Goal: Task Accomplishment & Management: Manage account settings

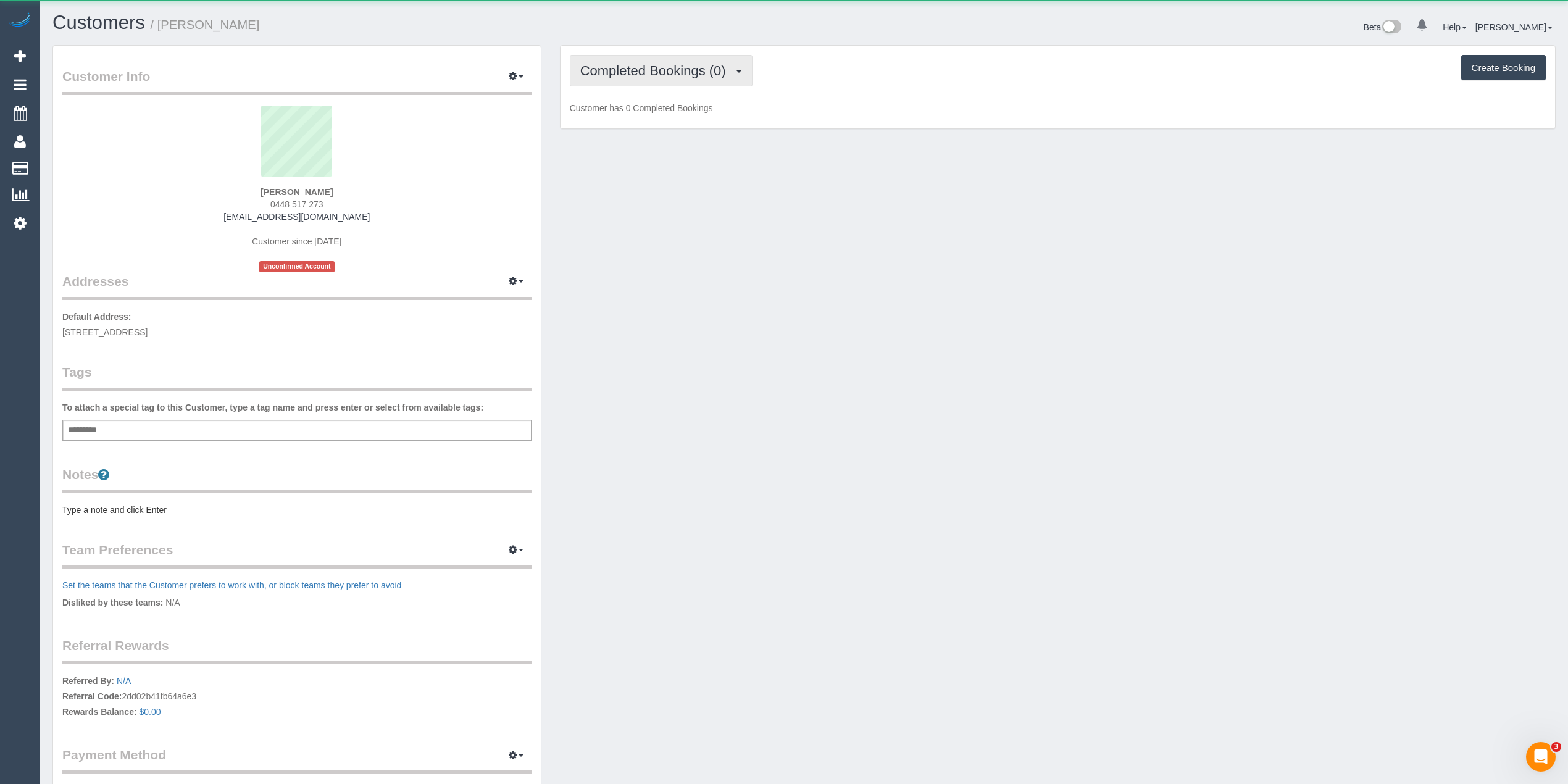
click at [638, 68] on span "Completed Bookings (0)" at bounding box center [656, 71] width 151 height 15
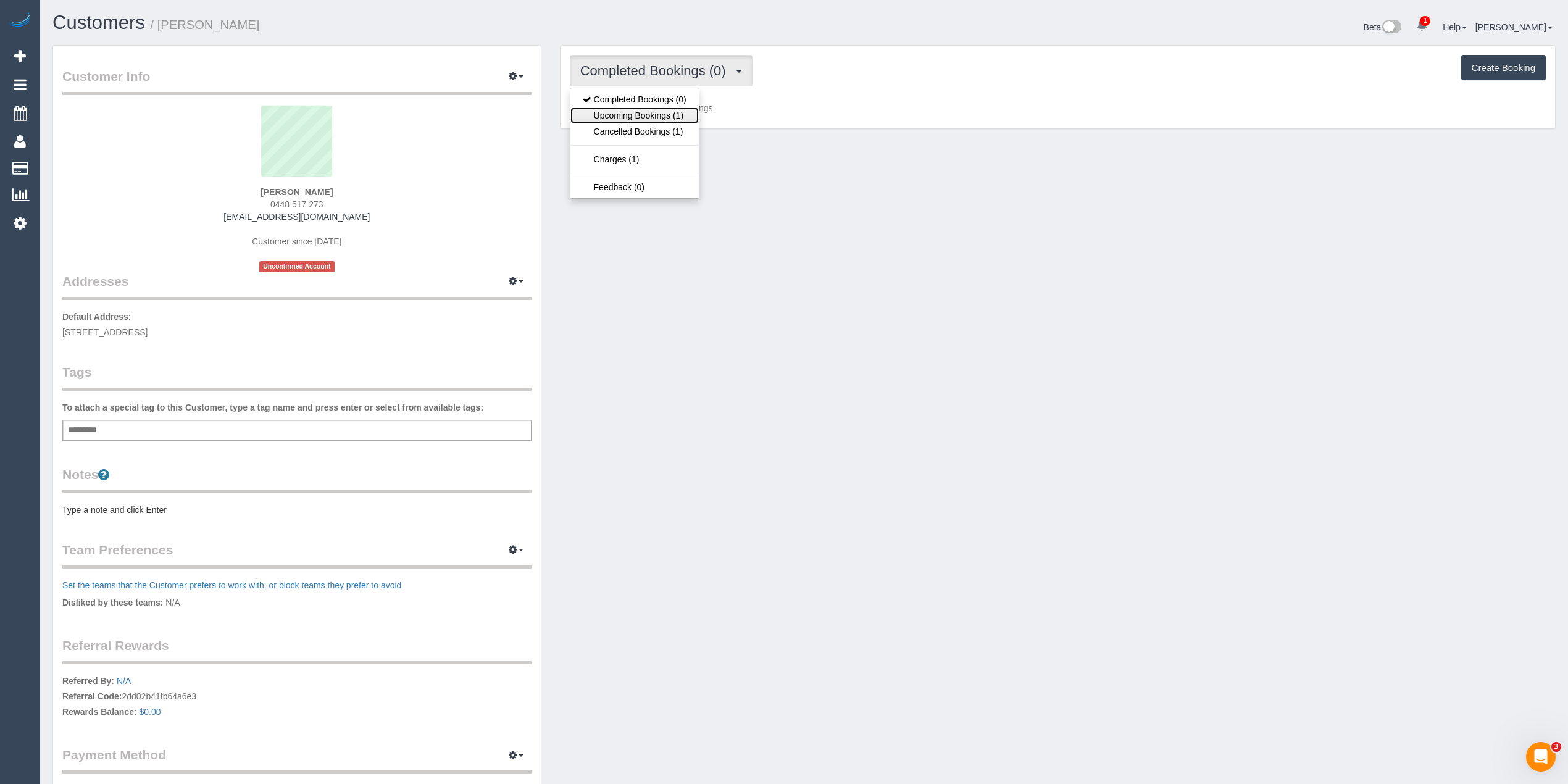
click at [650, 117] on link "Upcoming Bookings (1)" at bounding box center [634, 115] width 128 height 16
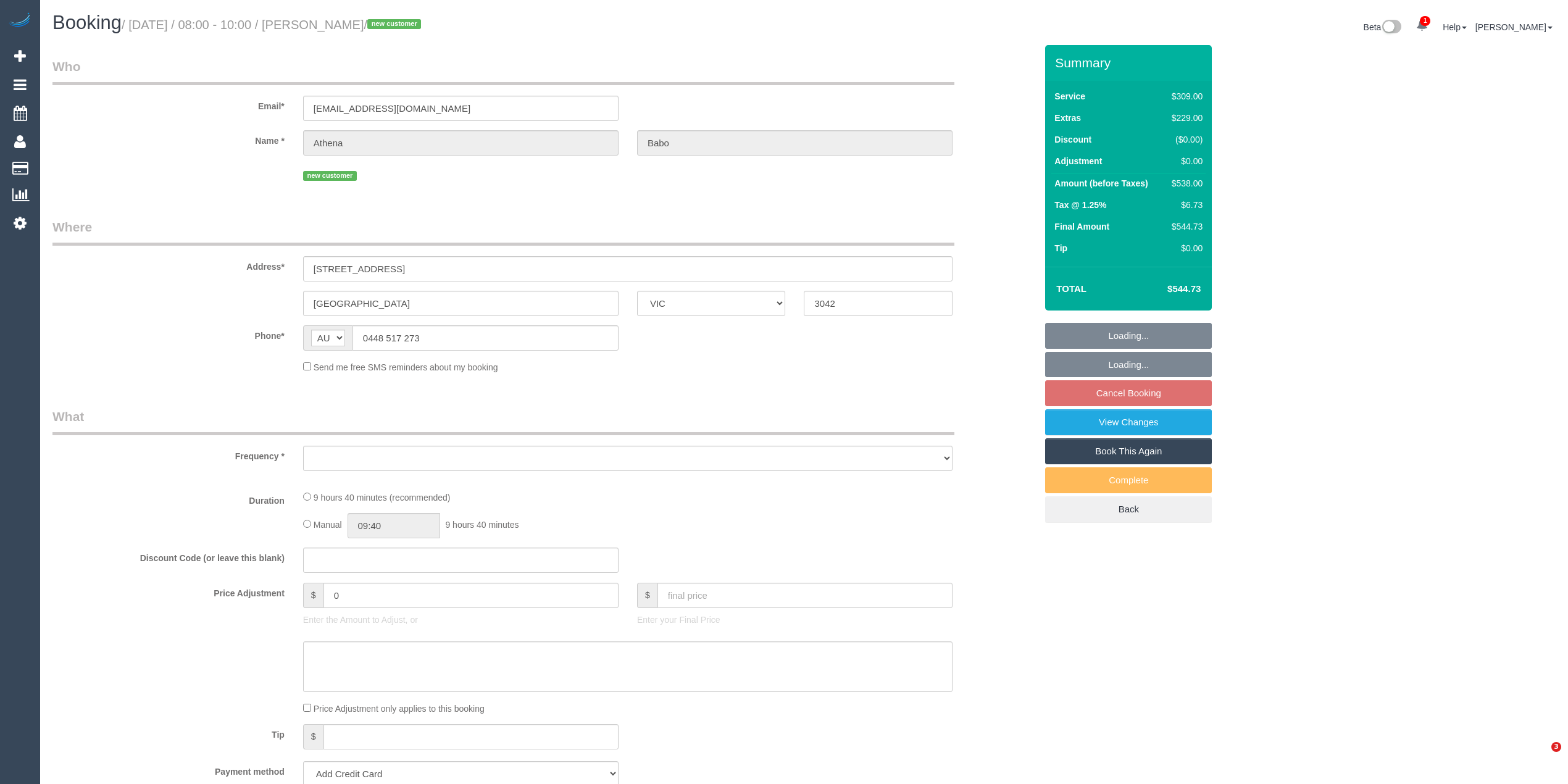
select select "VIC"
select select "object:561"
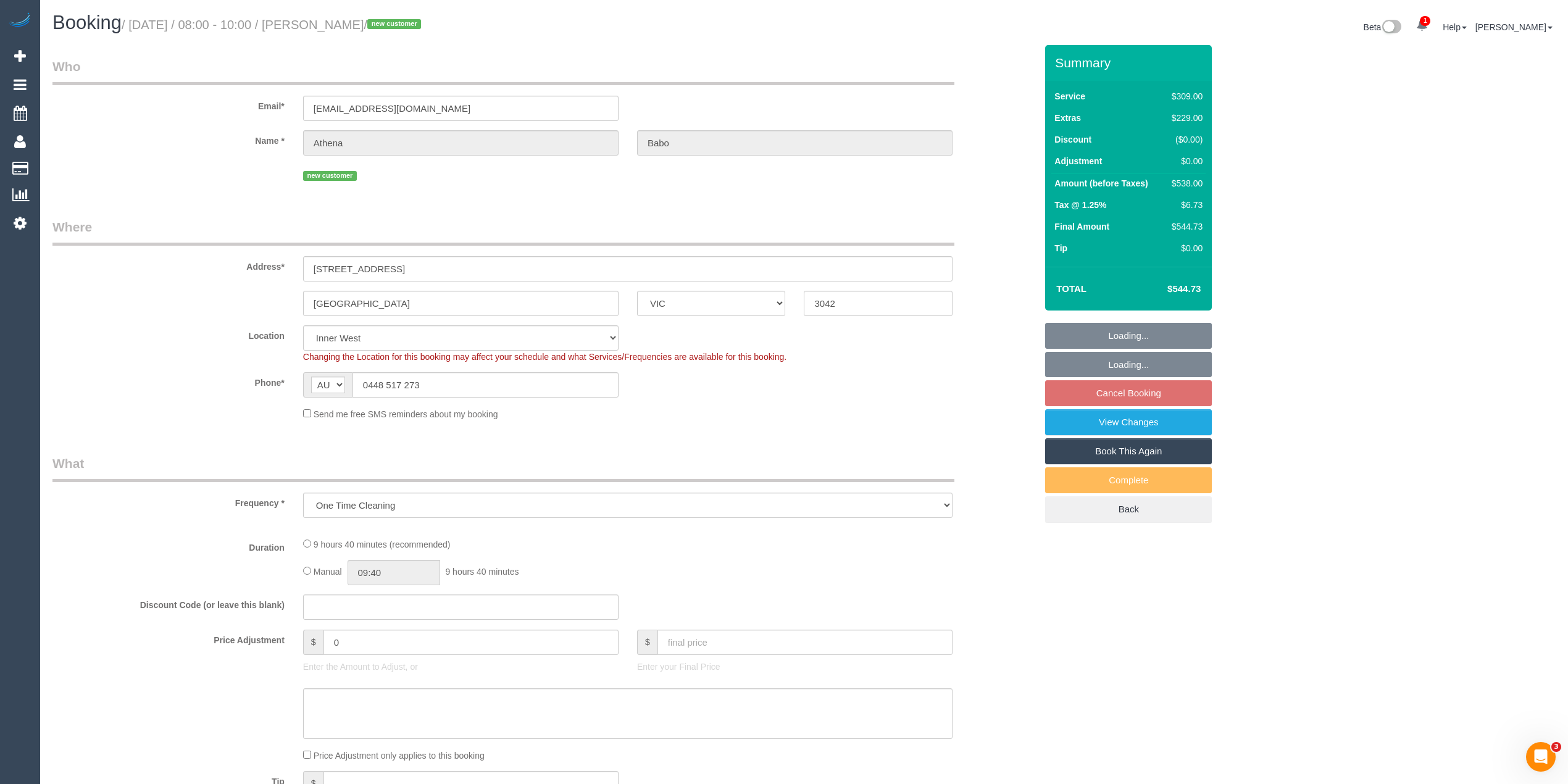
select select "spot2"
select select "number:27"
select select "number:14"
select select "number:19"
select select "number:24"
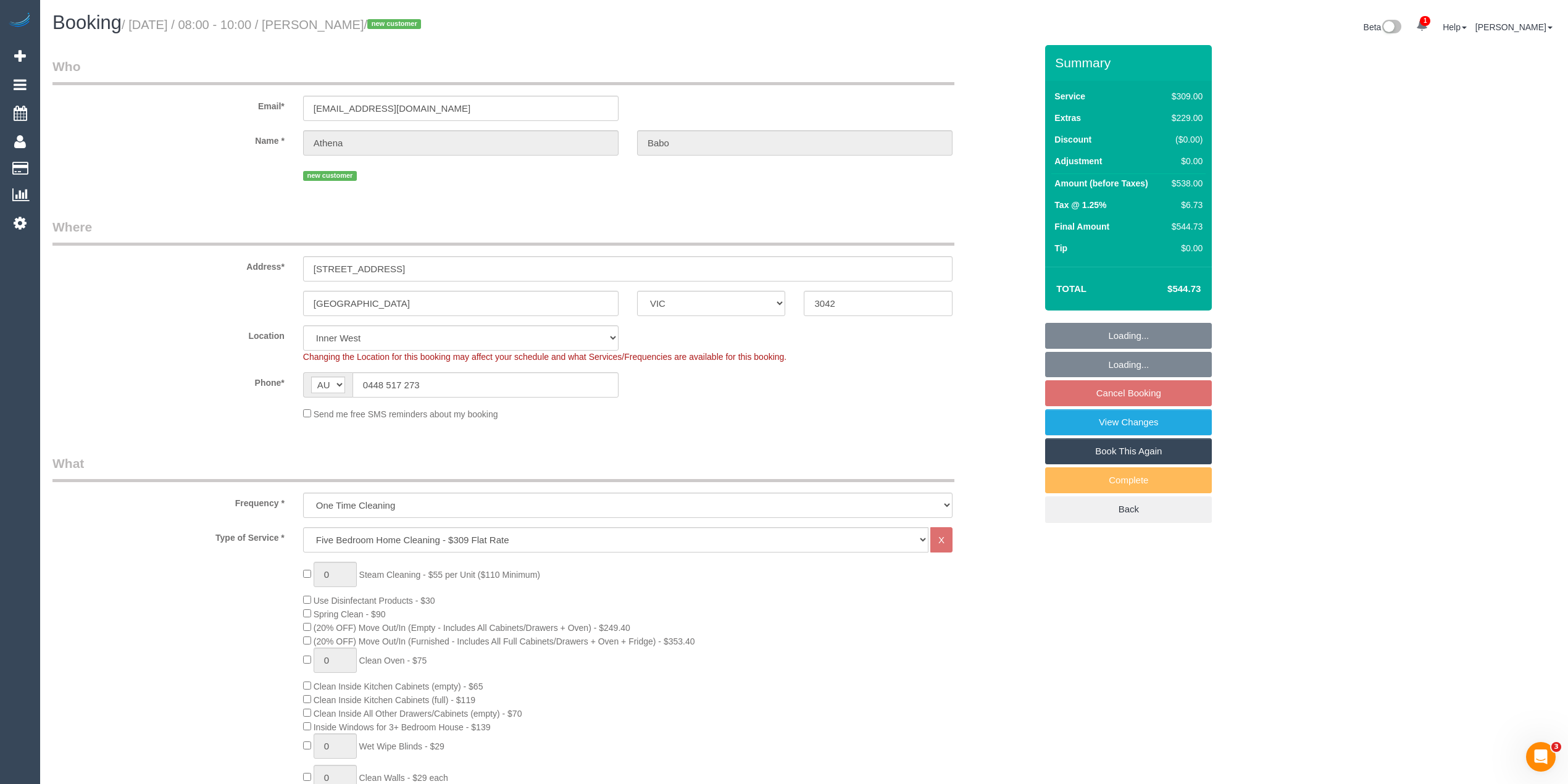
select select "string:stripe-pm_1RYGDT2GScqysDRV31qALUSs"
select select "object:1496"
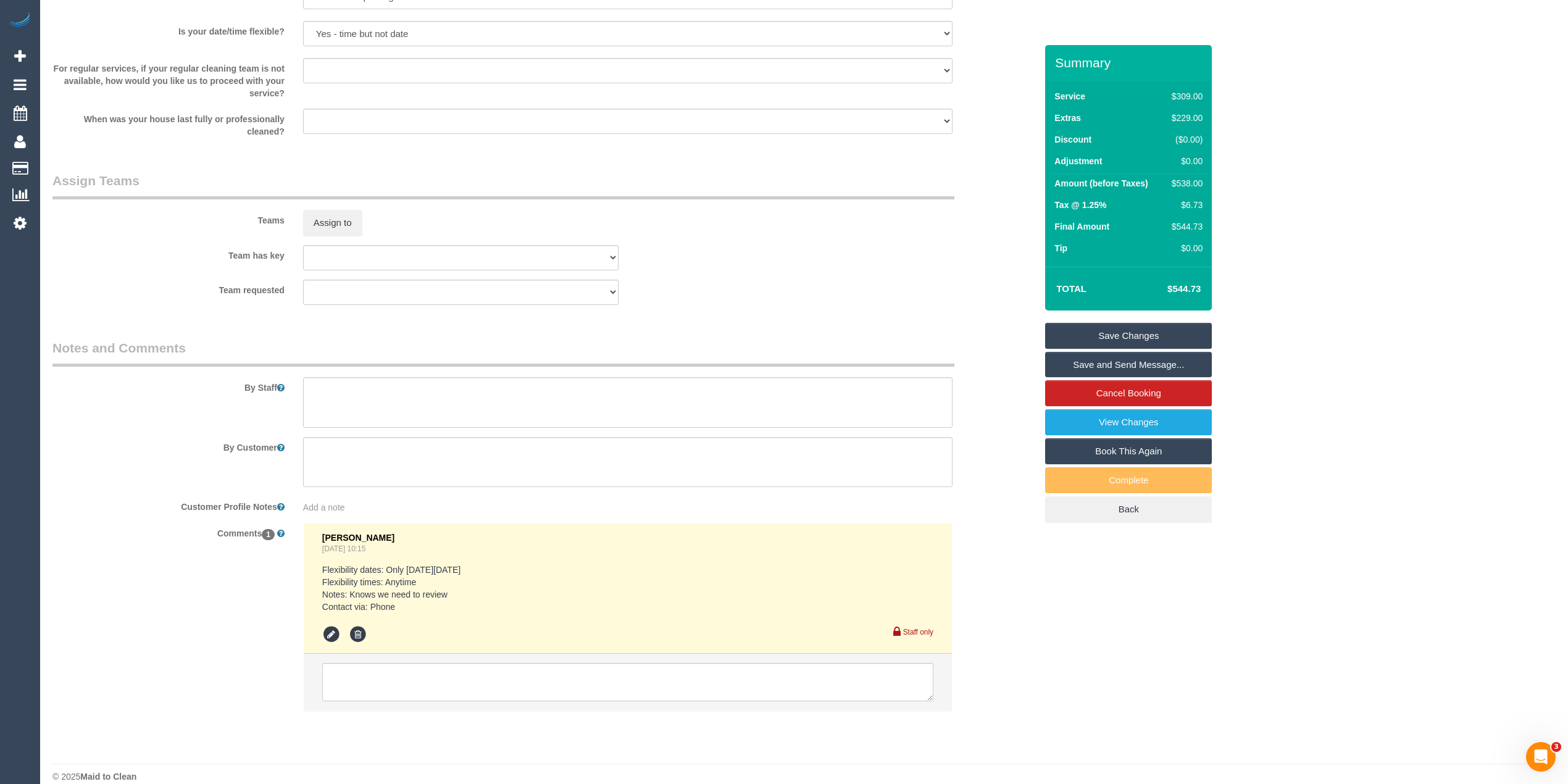
scroll to position [1698, 0]
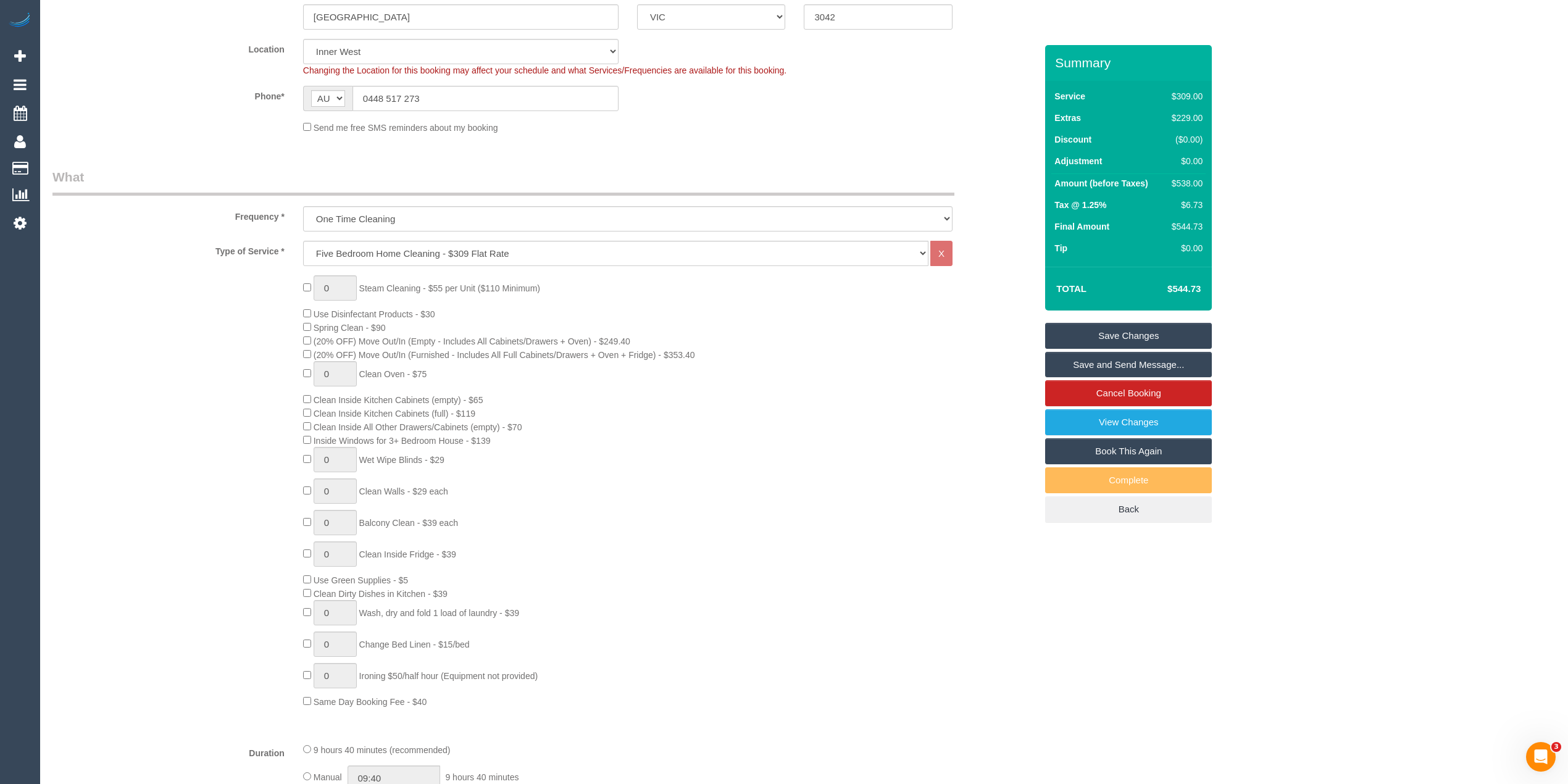
scroll to position [326, 0]
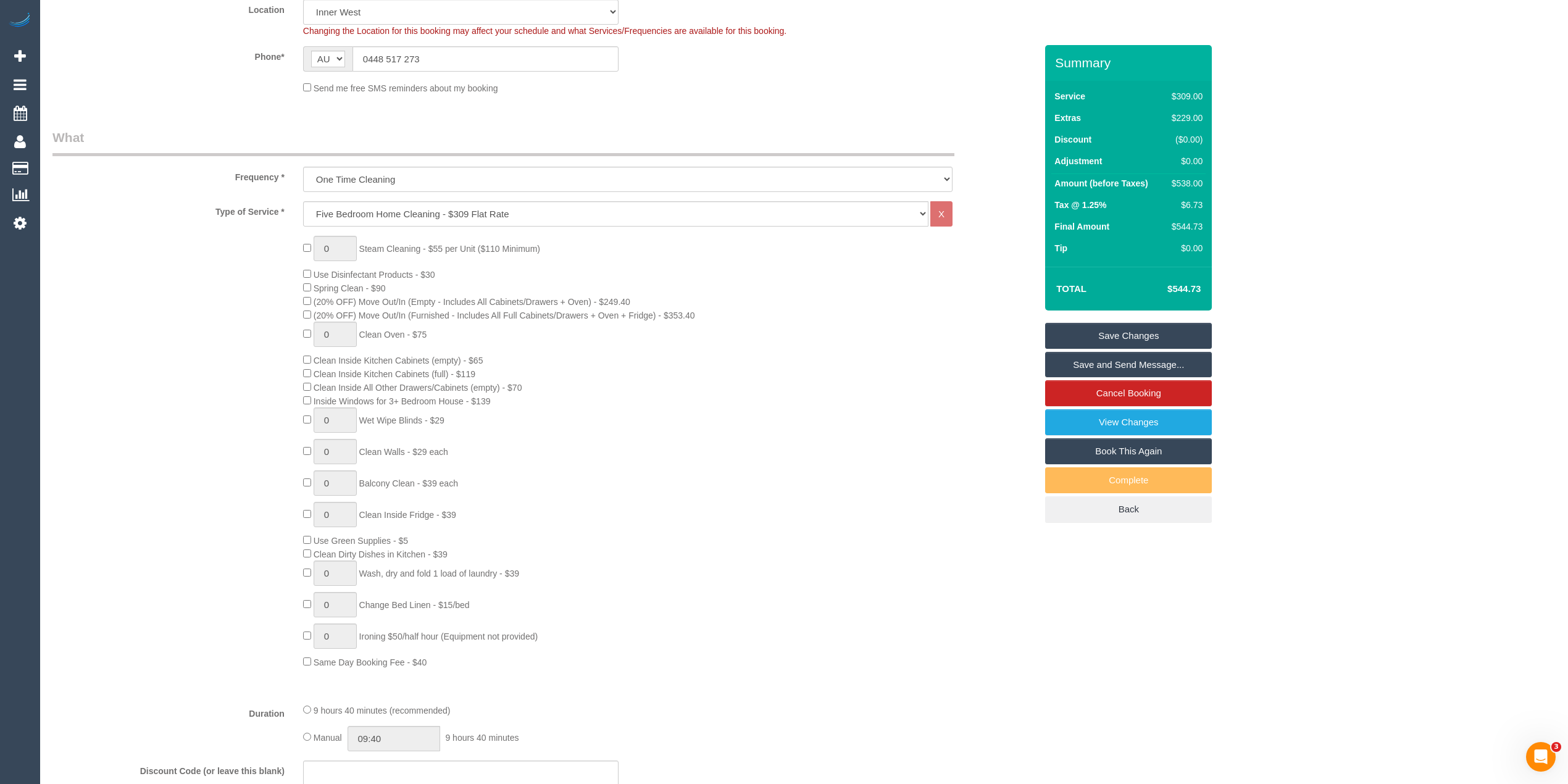
click at [307, 396] on div "0 Steam Cleaning - $55 per Unit ($110 Minimum) Use Disinfectant Products - $30 …" at bounding box center [669, 452] width 751 height 433
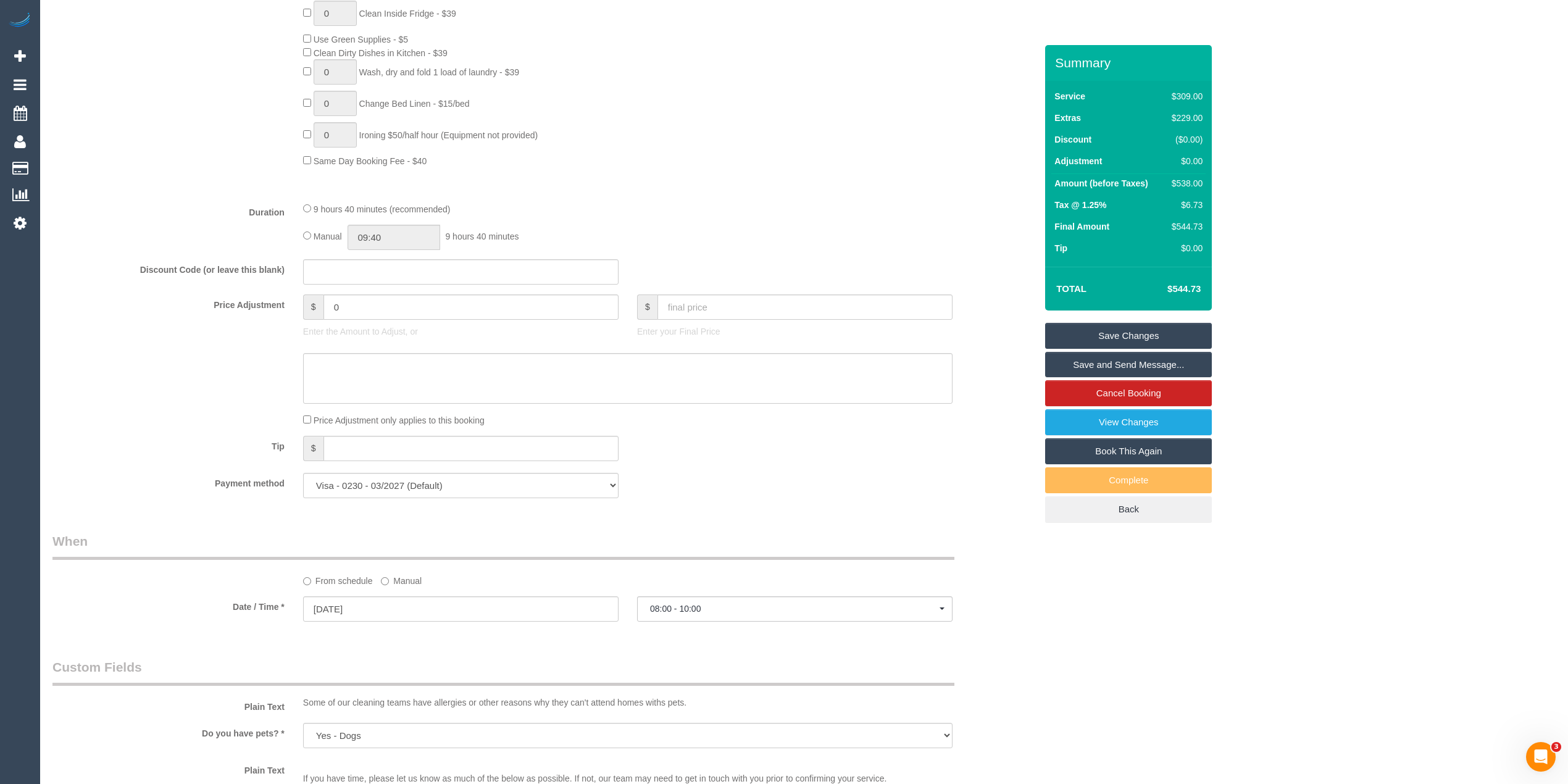
scroll to position [1698, 0]
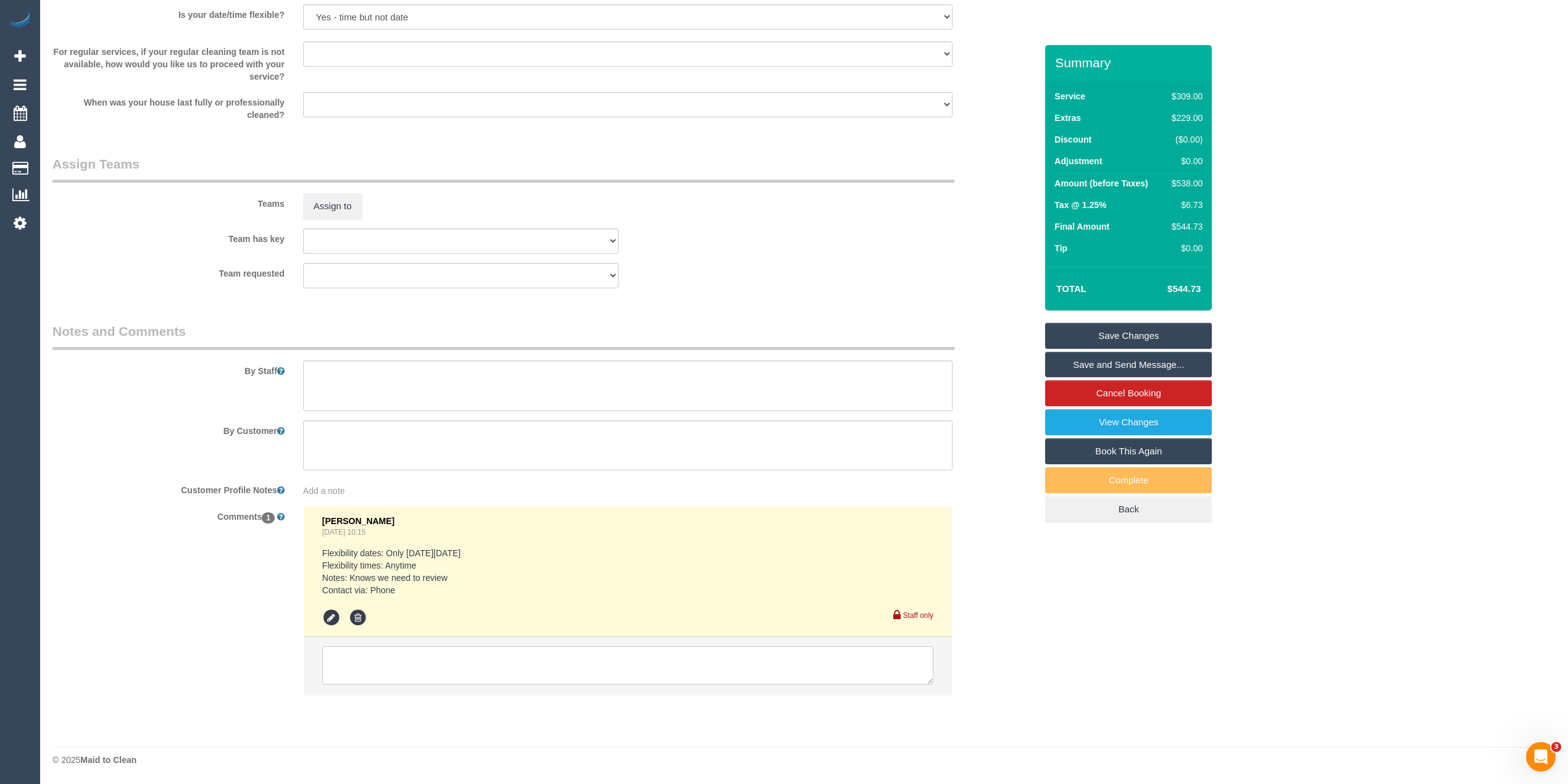
click at [408, 661] on textarea at bounding box center [628, 666] width 611 height 38
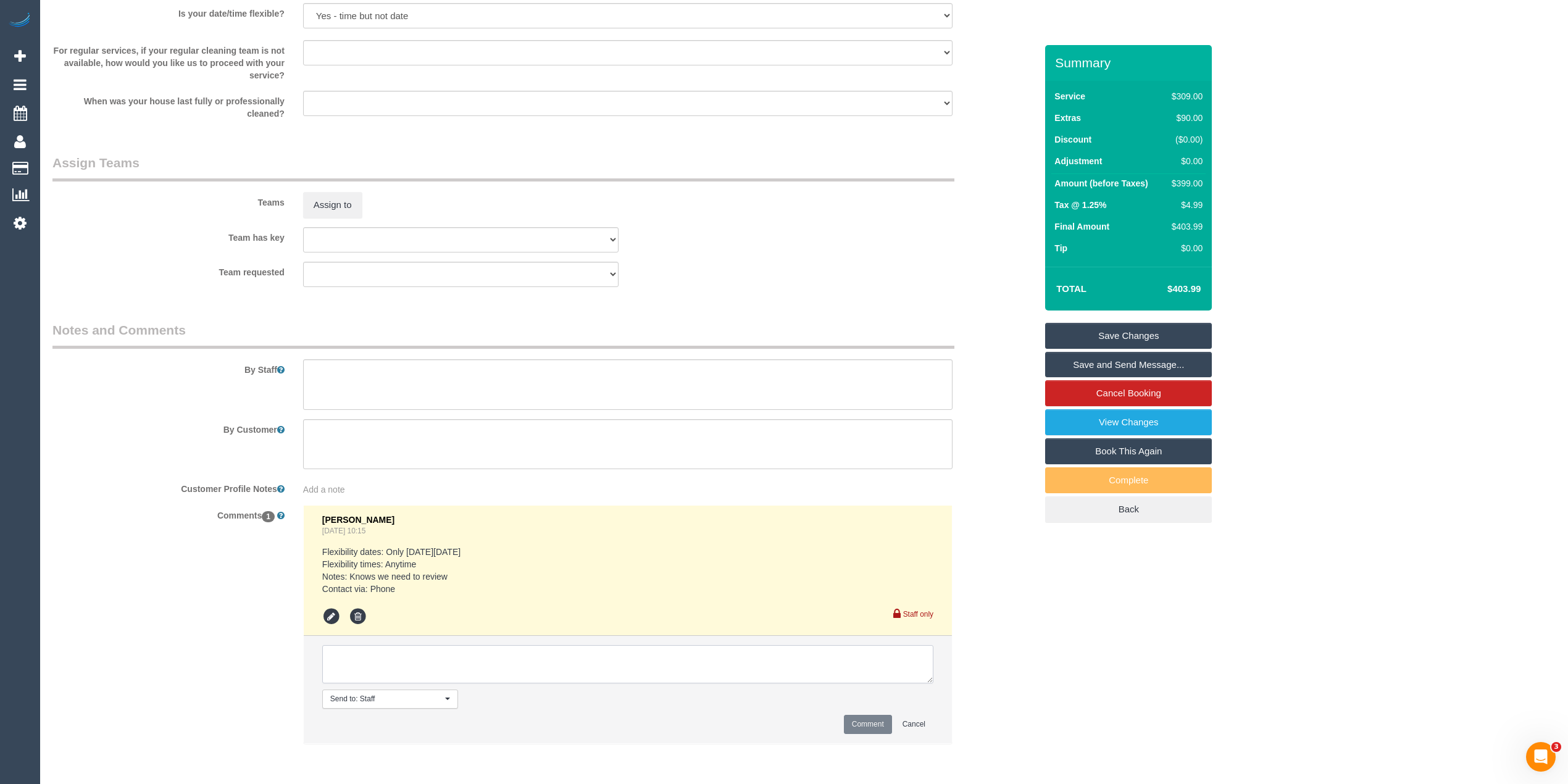
select select "spot23"
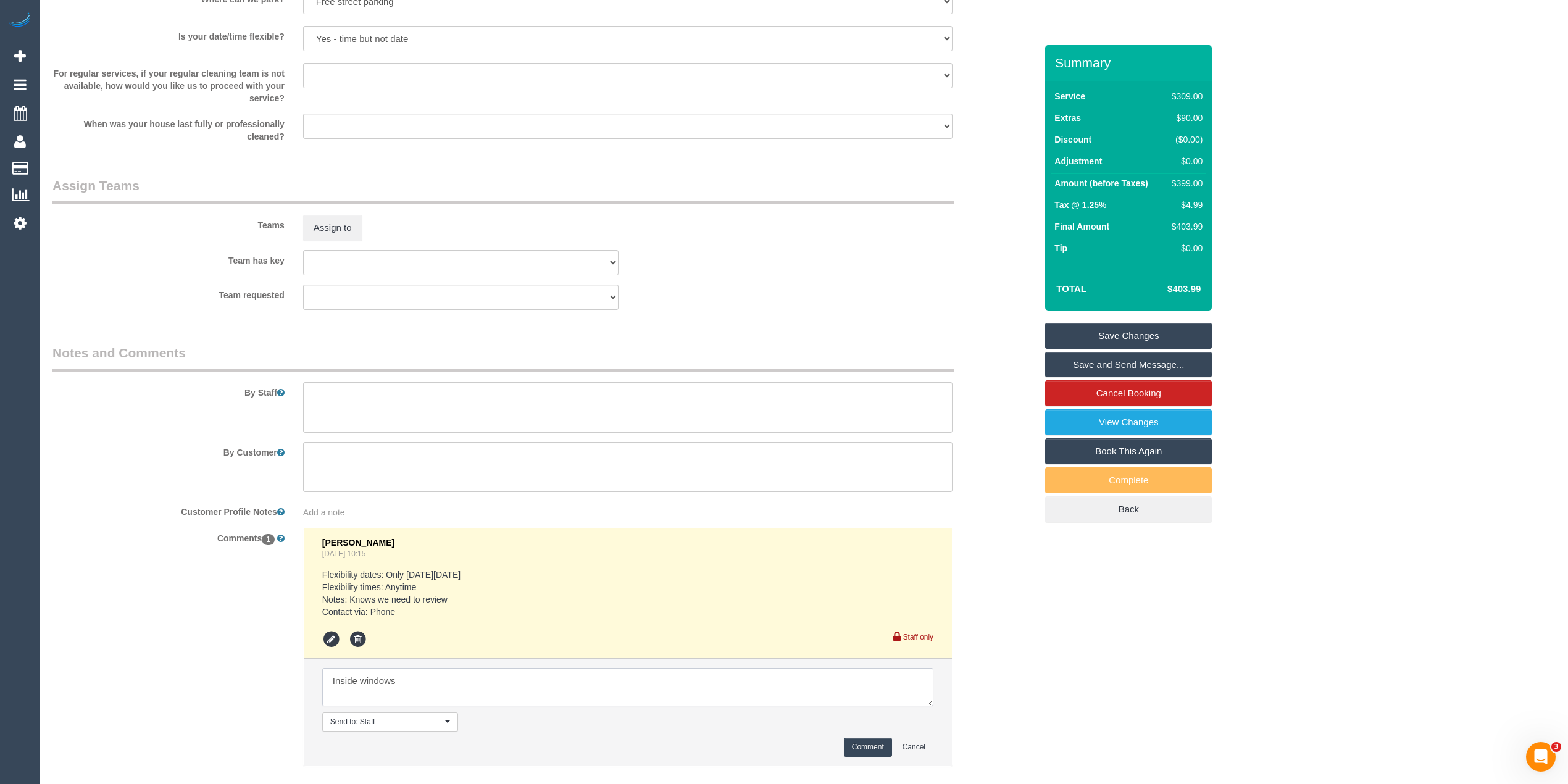
scroll to position [1750, 0]
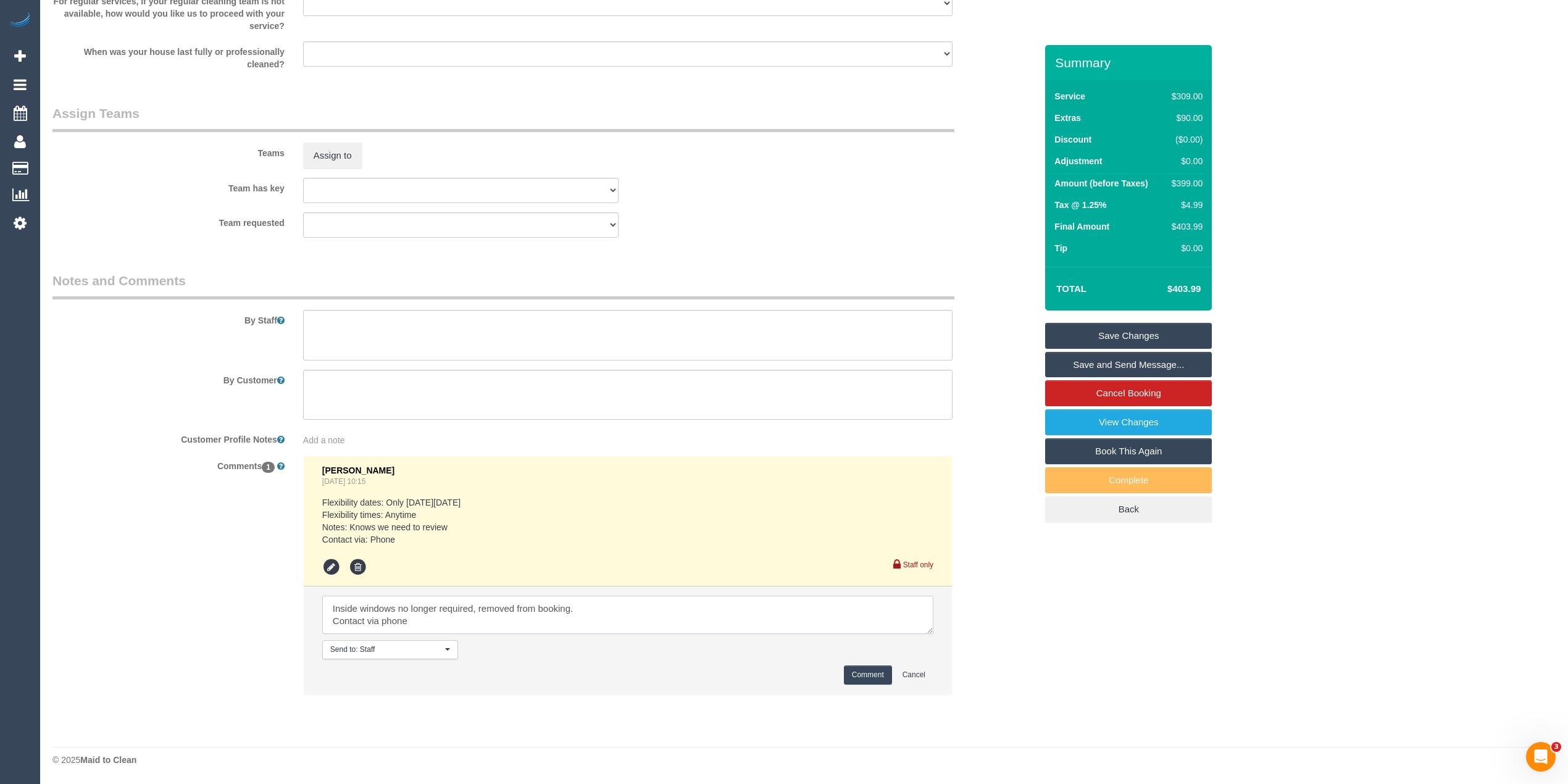
type textarea "Inside windows no longer required, removed from booking. Contact via phone"
click at [857, 673] on button "Comment" at bounding box center [868, 675] width 48 height 19
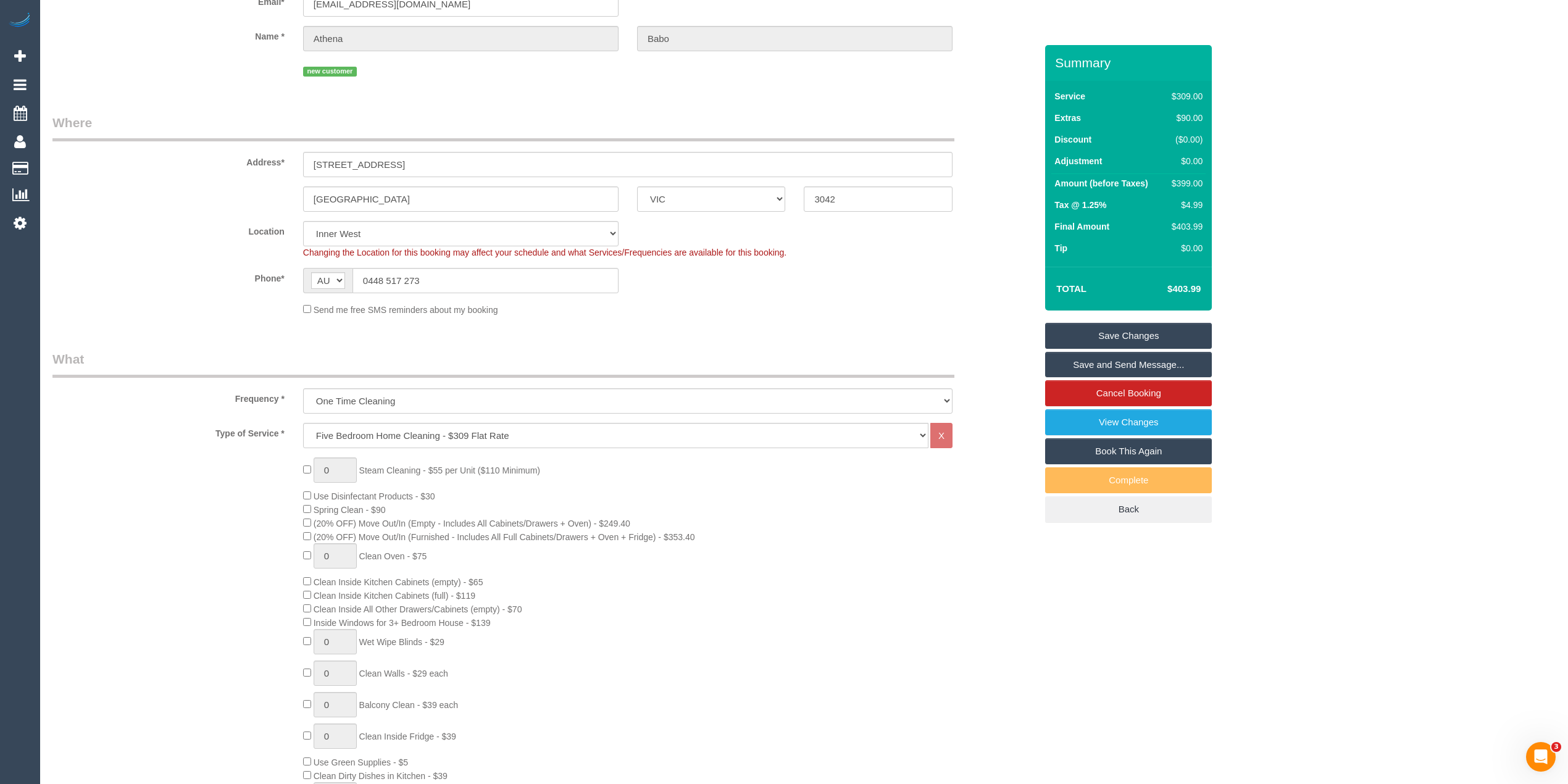
scroll to position [0, 0]
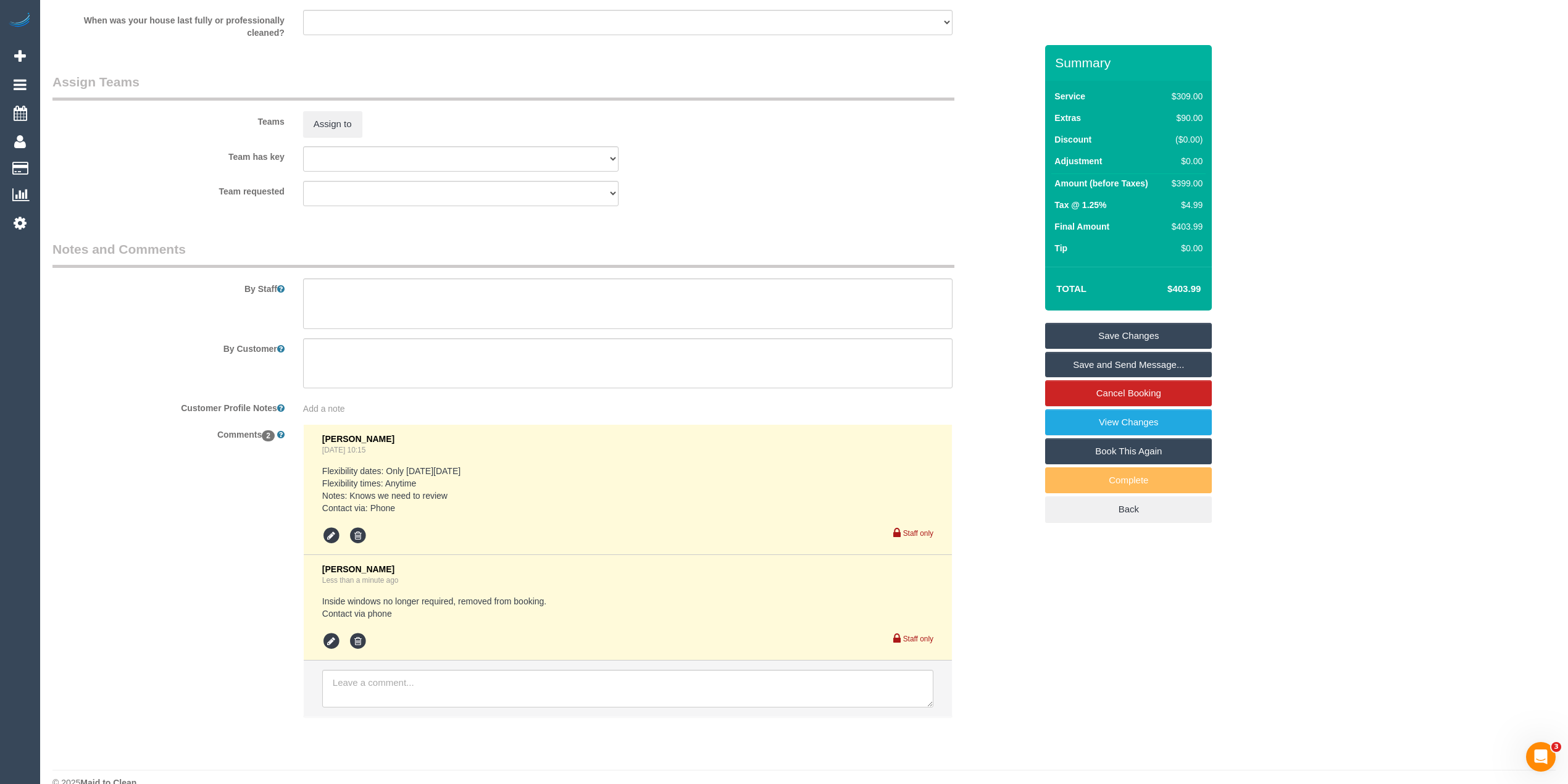
scroll to position [1805, 0]
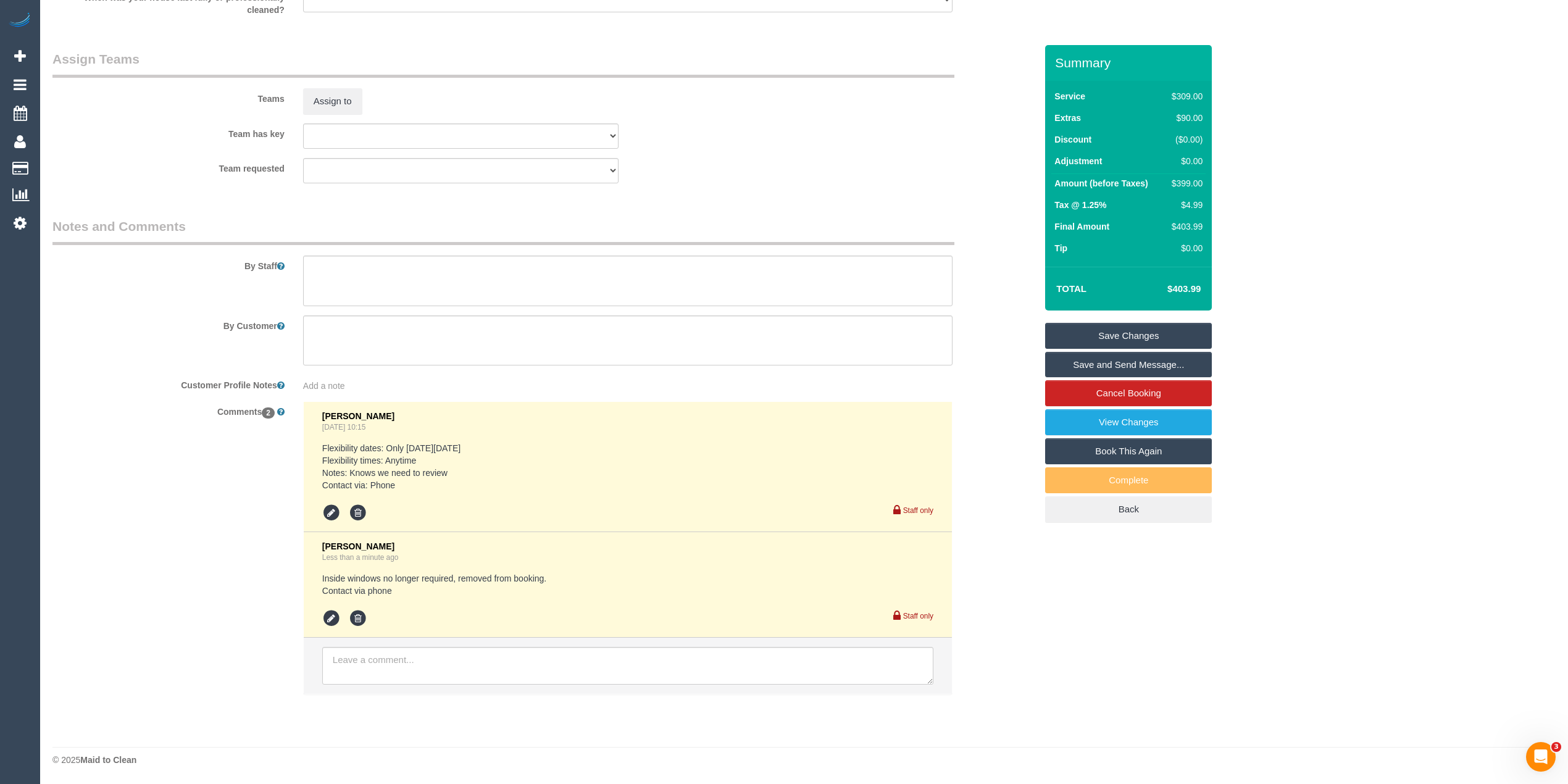
drag, startPoint x: 1371, startPoint y: 289, endPoint x: 1346, endPoint y: 307, distance: 30.8
click at [1149, 341] on link "Save Changes" at bounding box center [1128, 335] width 167 height 26
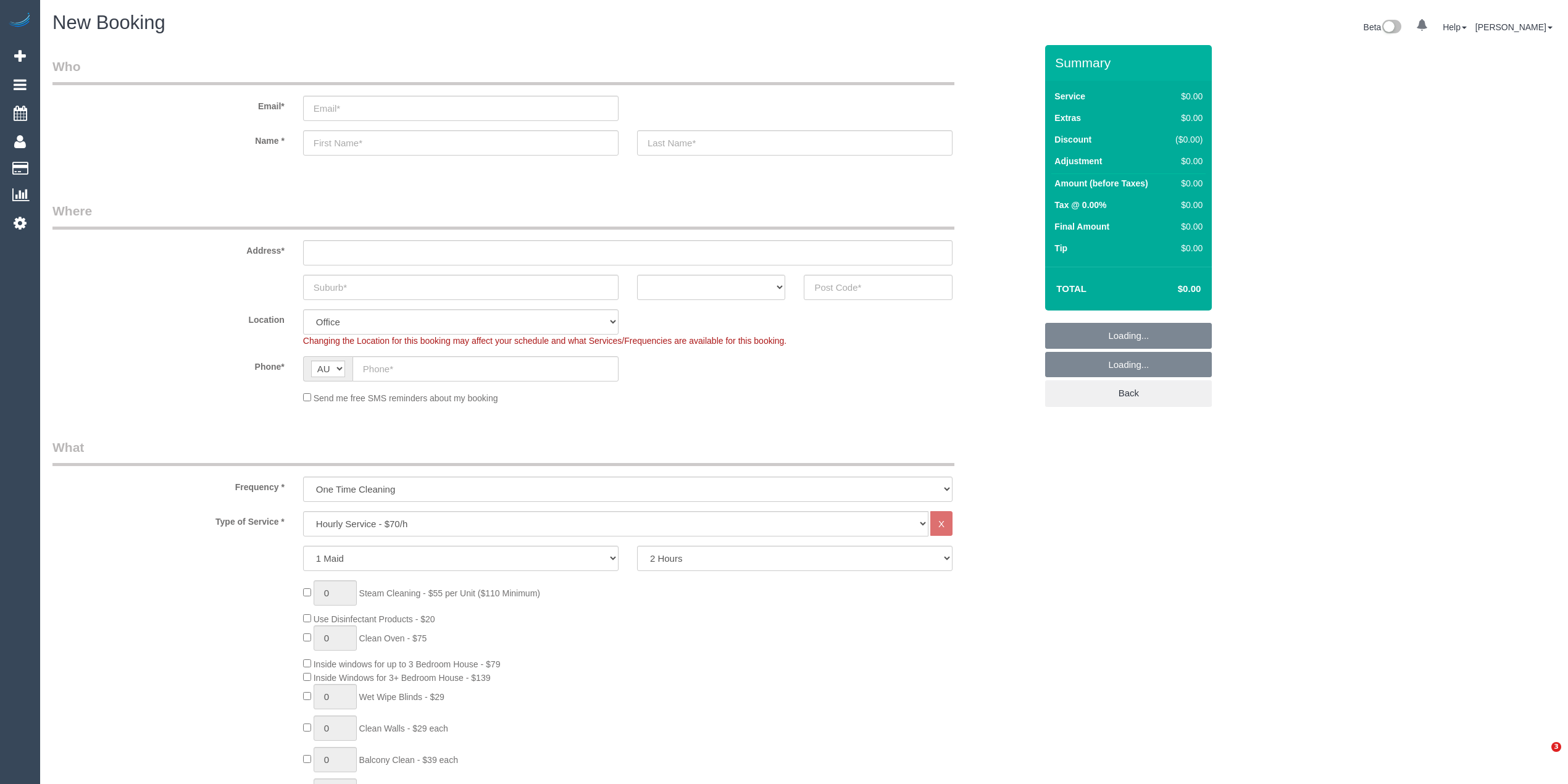
select select "object:2113"
click at [391, 526] on select "Hourly Service - $70/h Hourly Service - $65/h Hourly Service - $60/h Hourly Ser…" at bounding box center [615, 524] width 625 height 26
select select "211"
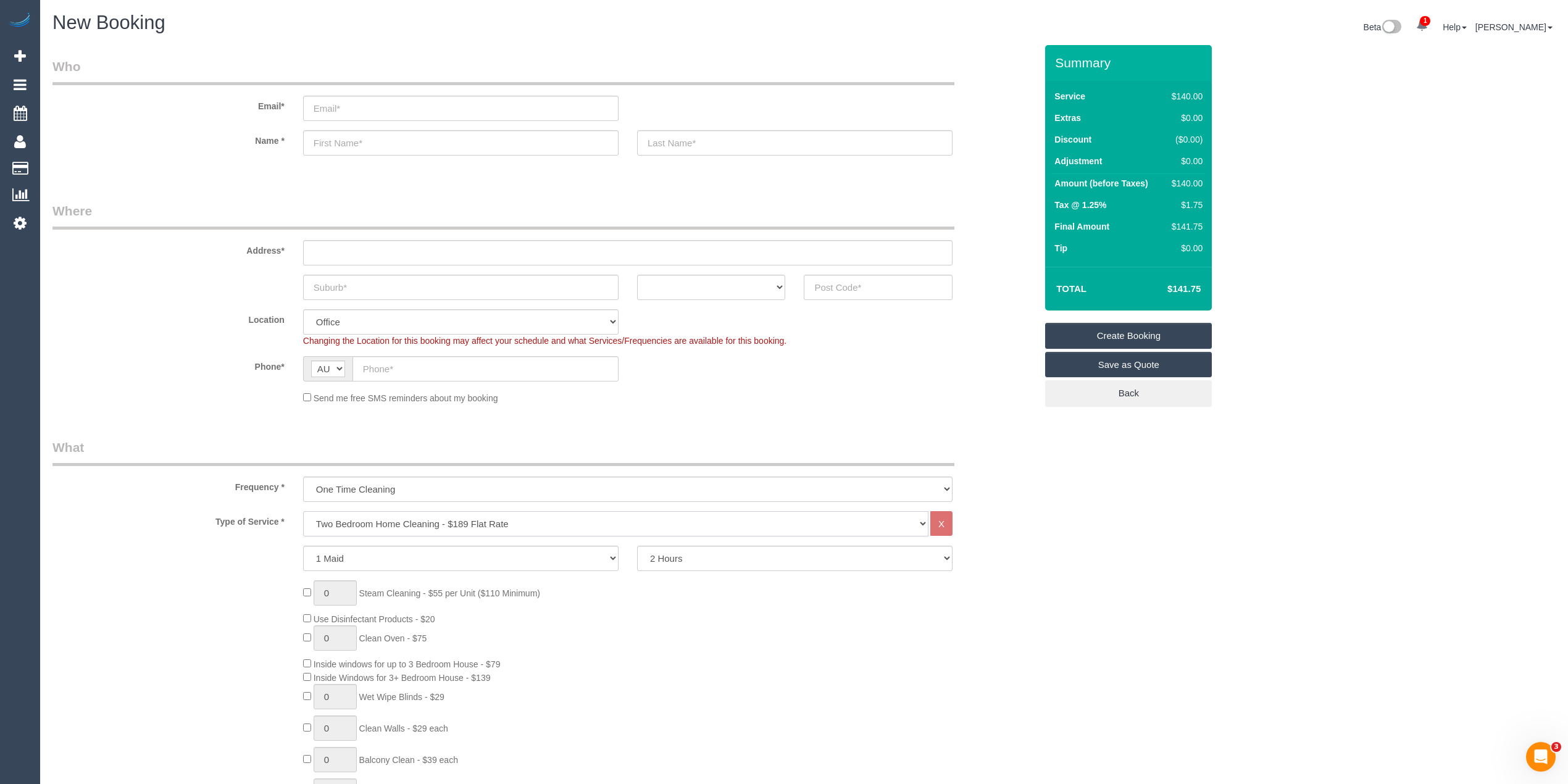
click at [303, 512] on select "Hourly Service - $70/h Hourly Service - $65/h Hourly Service - $60/h Hourly Ser…" at bounding box center [615, 524] width 625 height 26
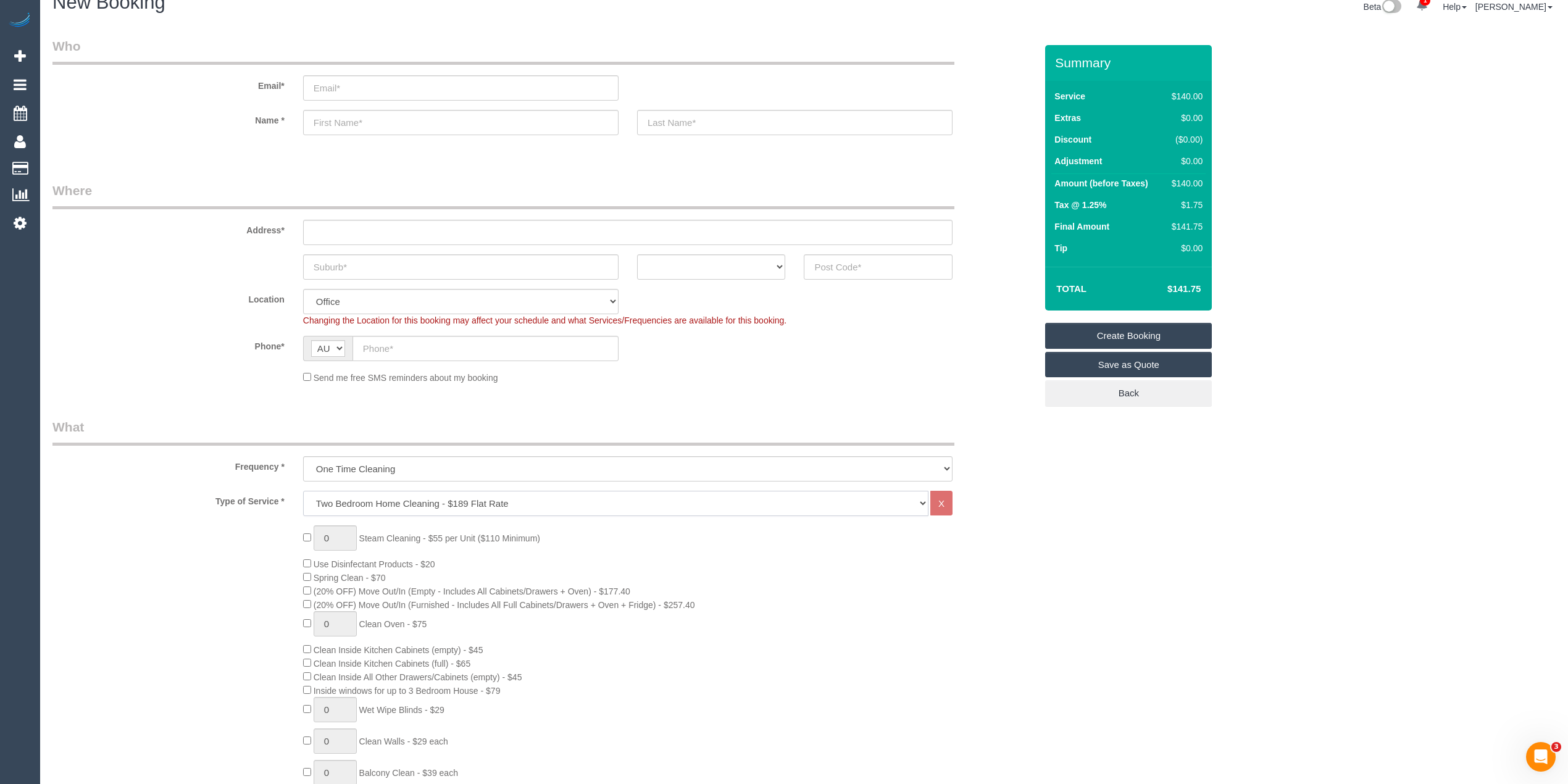
scroll to position [274, 0]
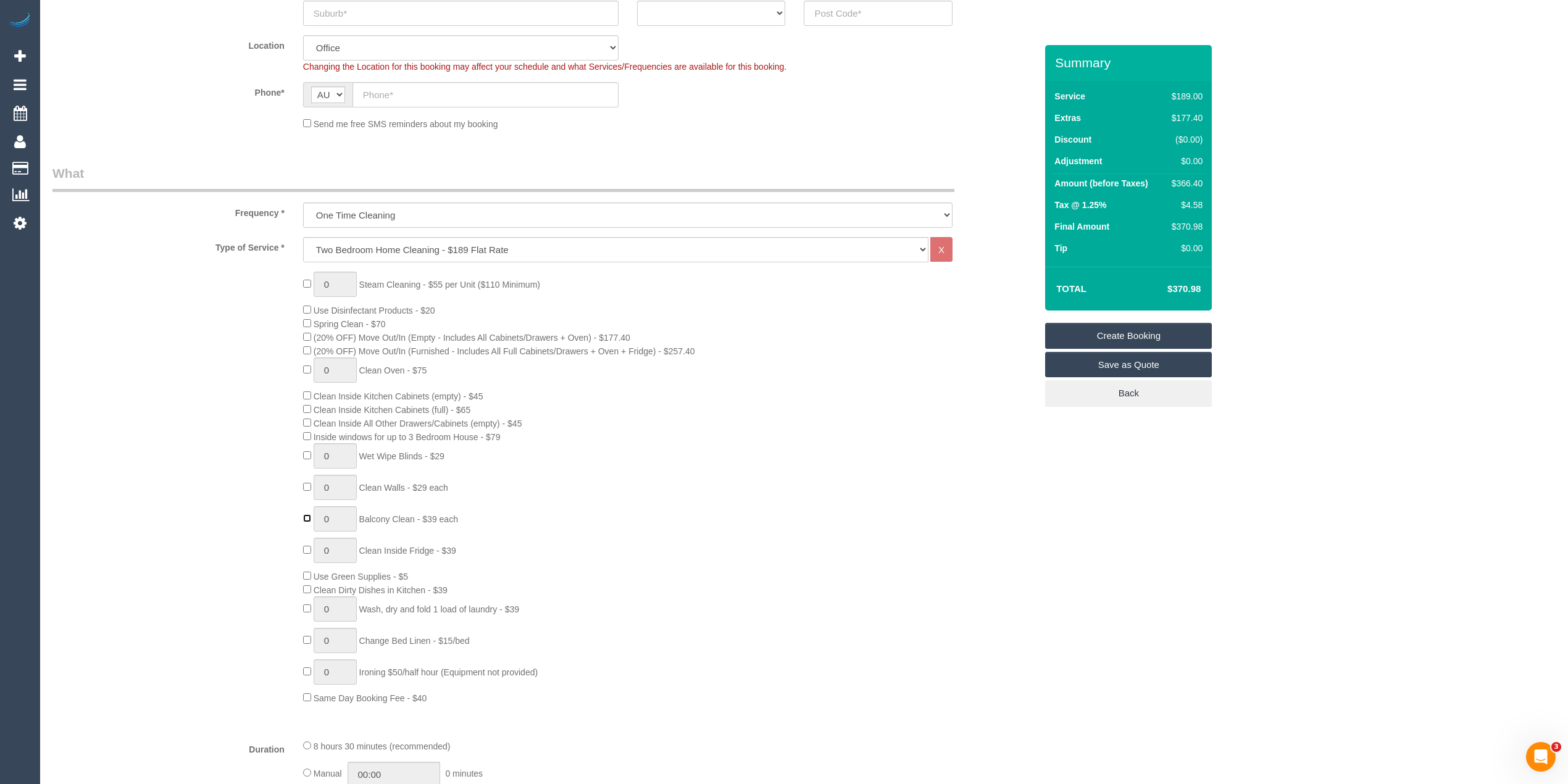
type input "1"
click at [374, 518] on span "Balcony Clean - $39 each" at bounding box center [408, 519] width 99 height 10
click at [458, 517] on span "Balcony Clean - $39 each" at bounding box center [408, 519] width 99 height 10
copy span "Balcony Clean - $39 each"
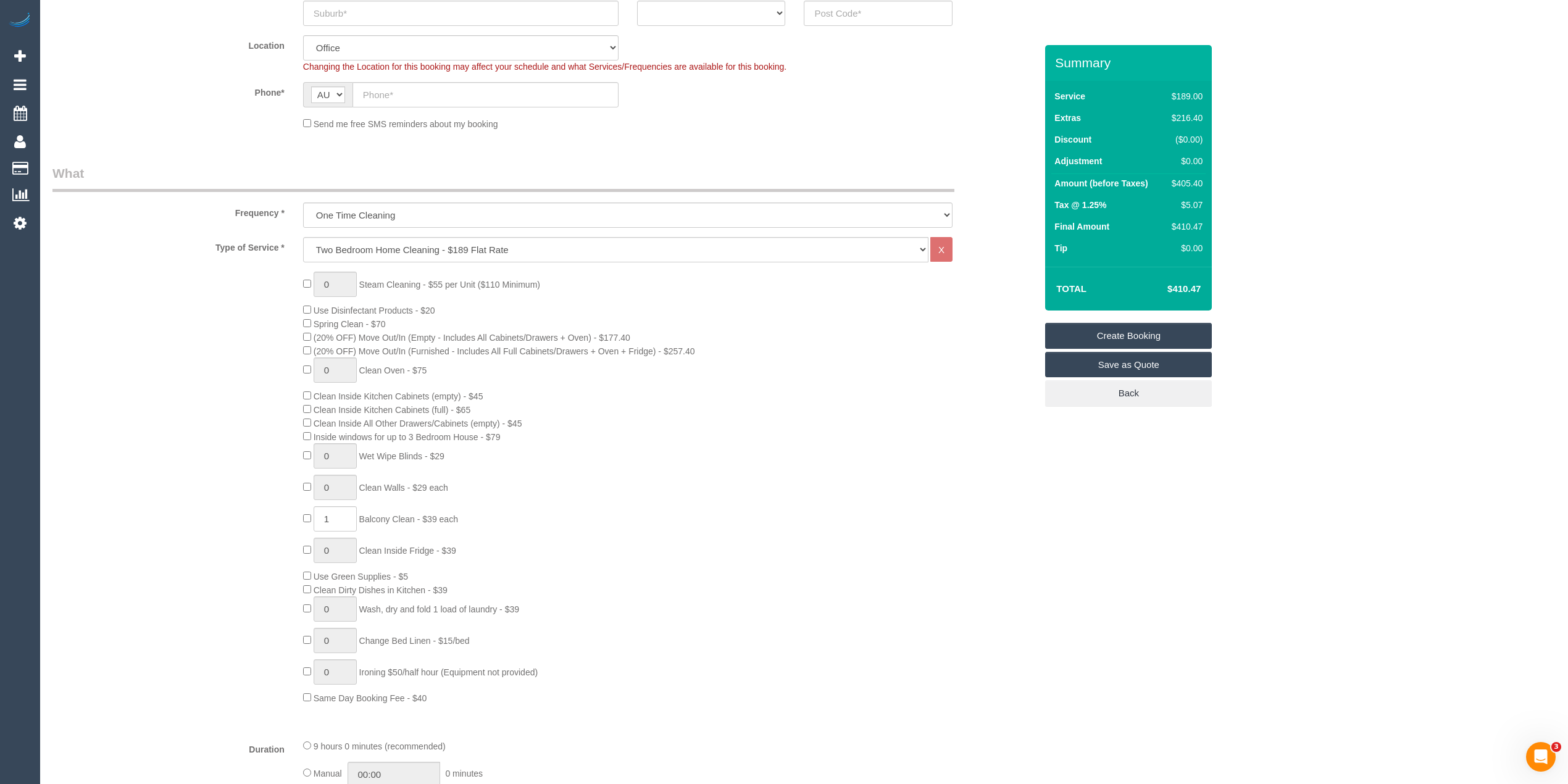
click at [1183, 283] on td "$410.47" at bounding box center [1166, 289] width 80 height 31
copy h4 "410.47"
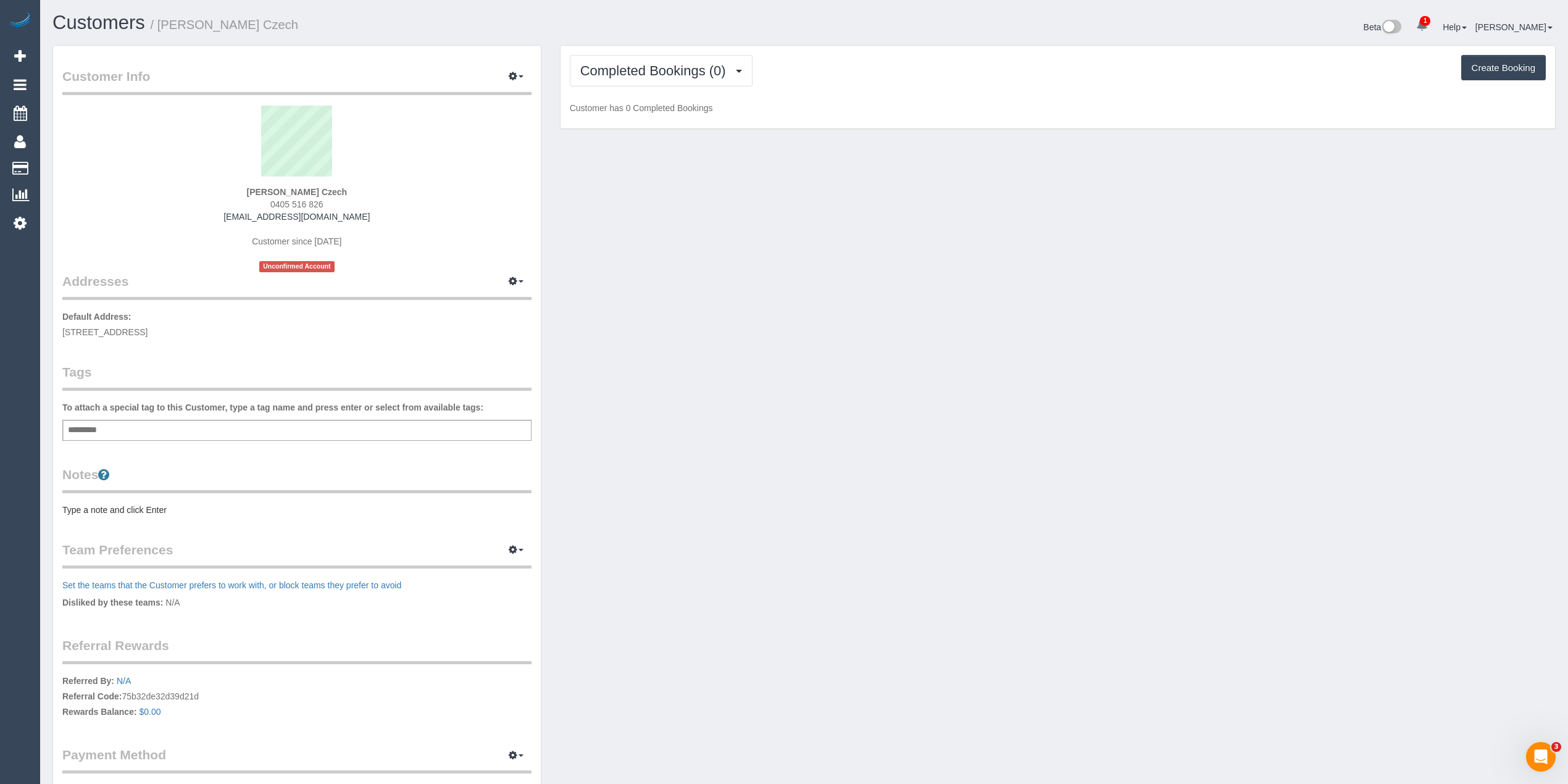
click at [137, 423] on div "Add a tag" at bounding box center [296, 430] width 469 height 21
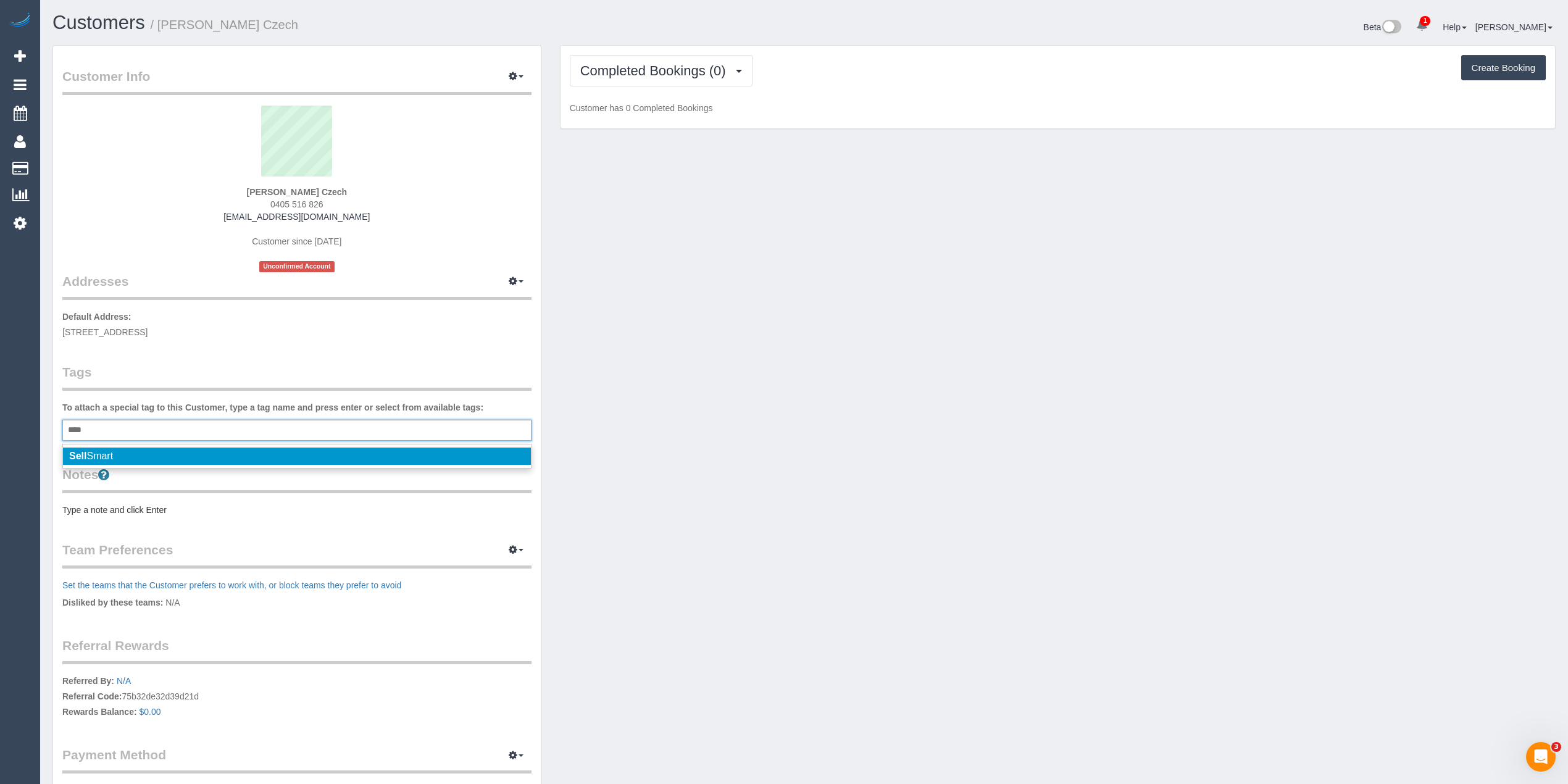
type input "****"
click at [118, 452] on li "Sell Smart" at bounding box center [297, 456] width 468 height 17
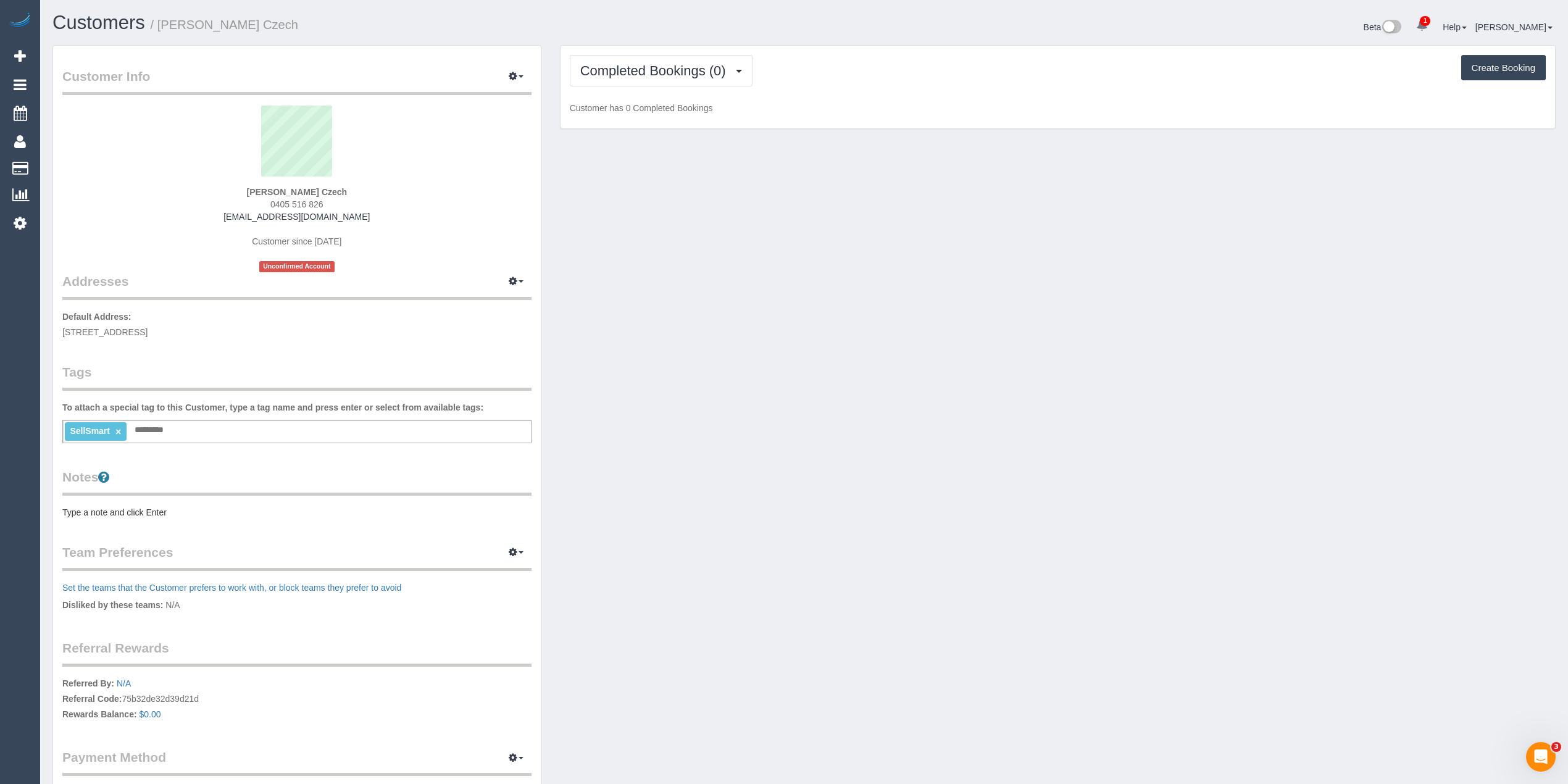
click at [89, 512] on pre "Type a note and click Enter" at bounding box center [296, 512] width 469 height 13
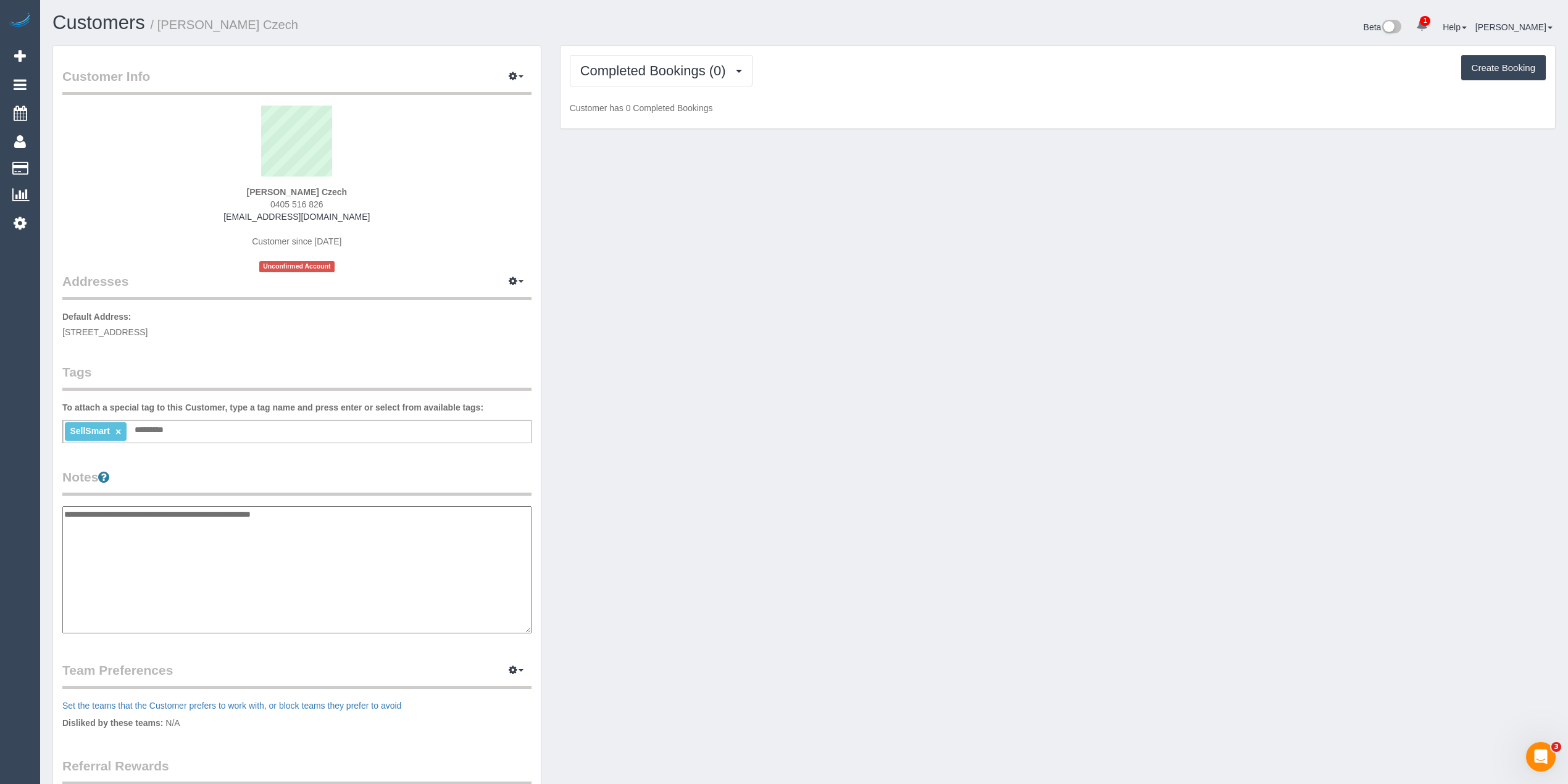
type textarea "**********"
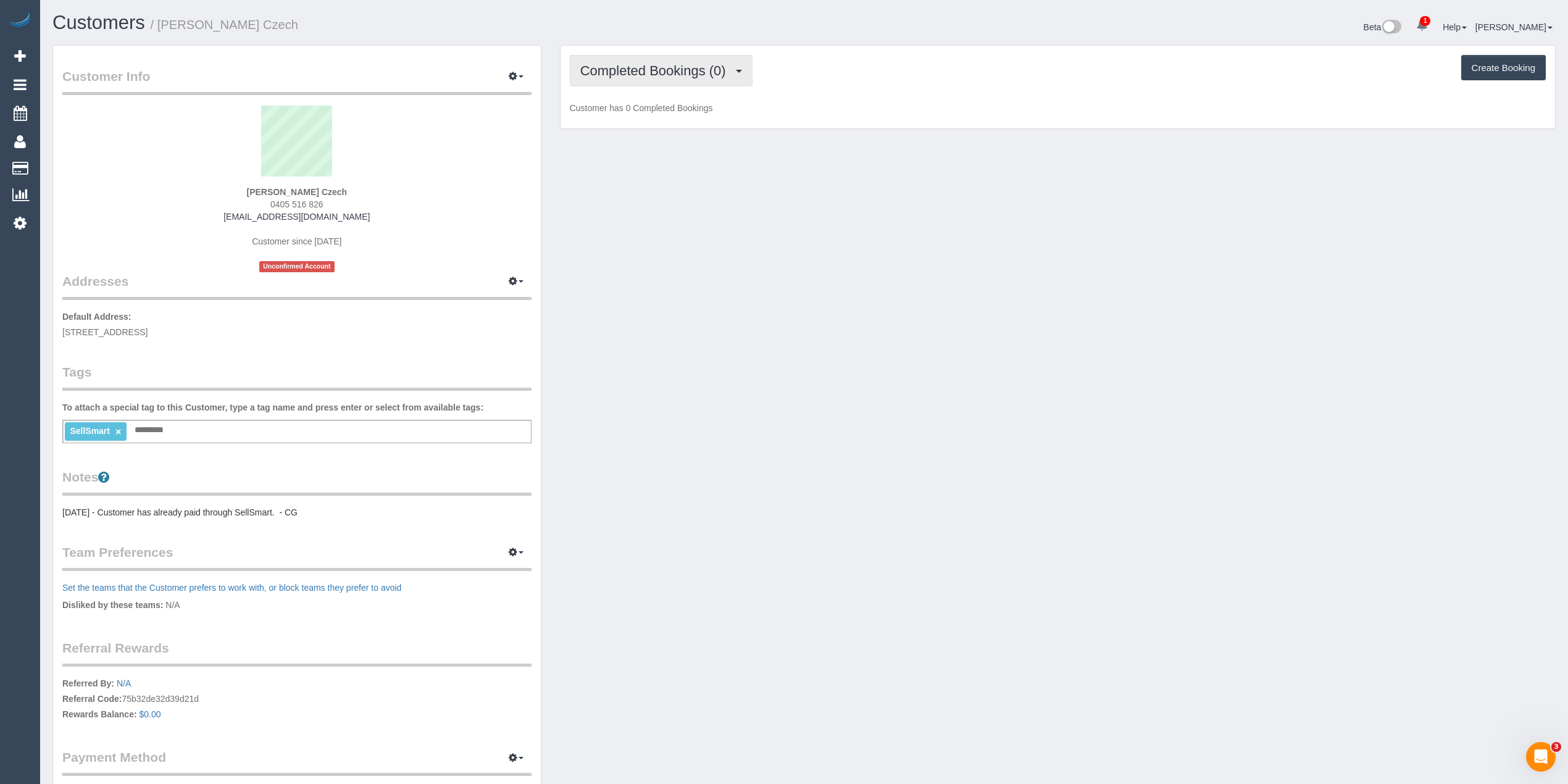
click at [642, 69] on span "Completed Bookings (0)" at bounding box center [656, 71] width 151 height 15
click at [658, 114] on link "Upcoming Bookings (1)" at bounding box center [634, 115] width 128 height 16
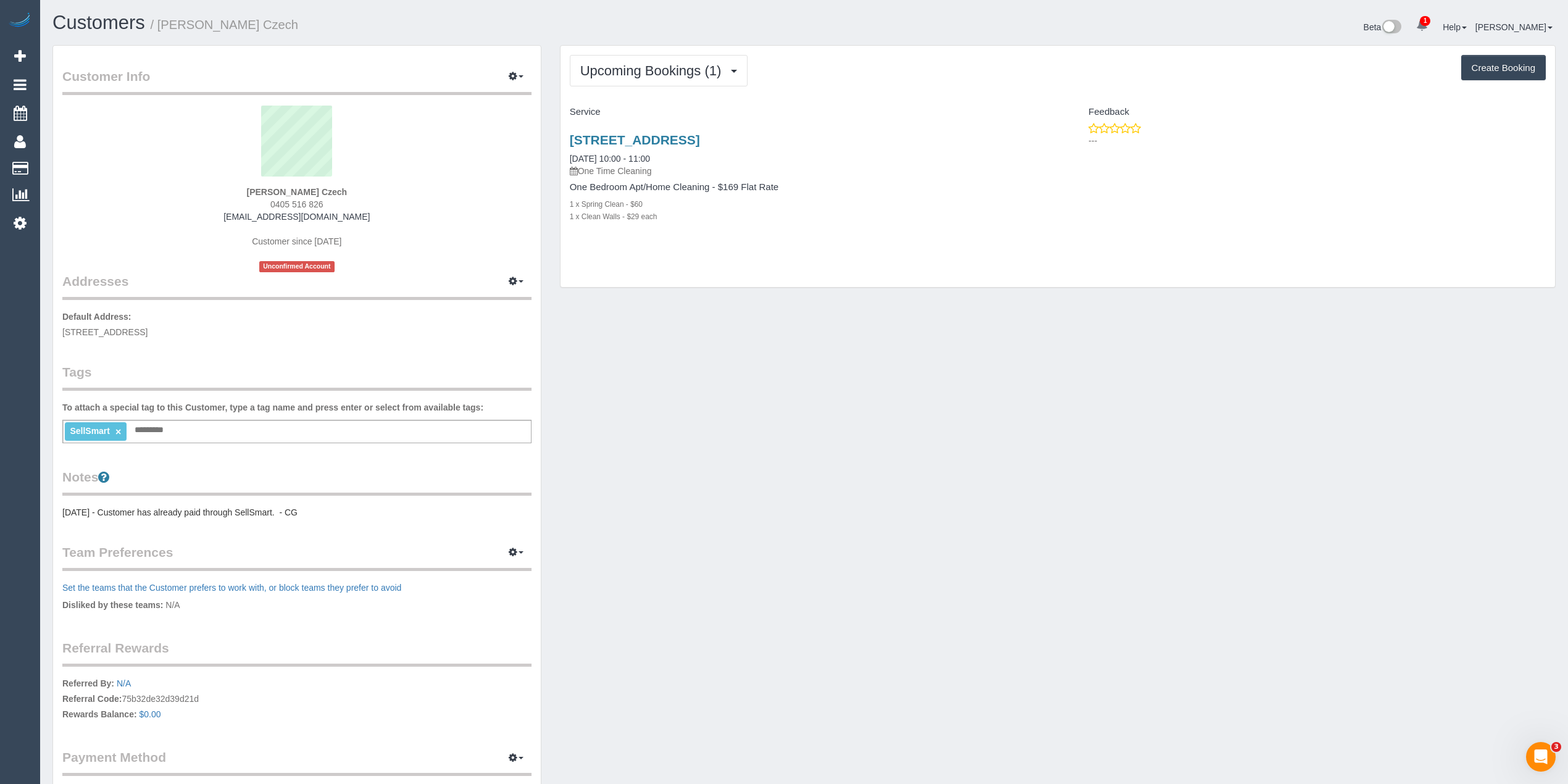
click at [668, 150] on div "17/338 Bay Road, Cheltenham, VIC 3192 16/09/2025 10:00 - 11:00 One Time Cleaning" at bounding box center [809, 155] width 479 height 44
click at [664, 146] on link "17/338 Bay Road, Cheltenham, VIC 3192" at bounding box center [635, 140] width 130 height 14
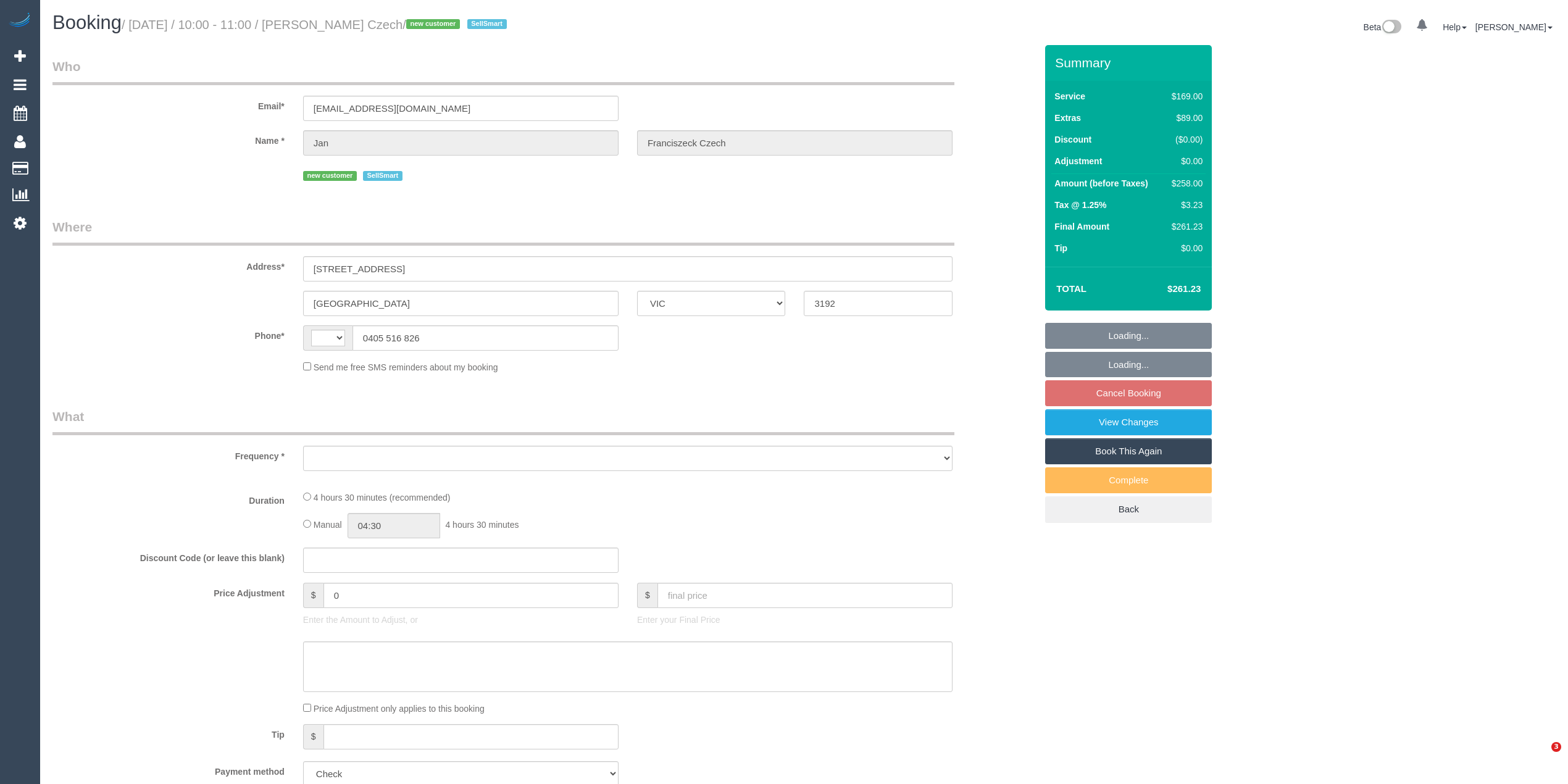
select select "VIC"
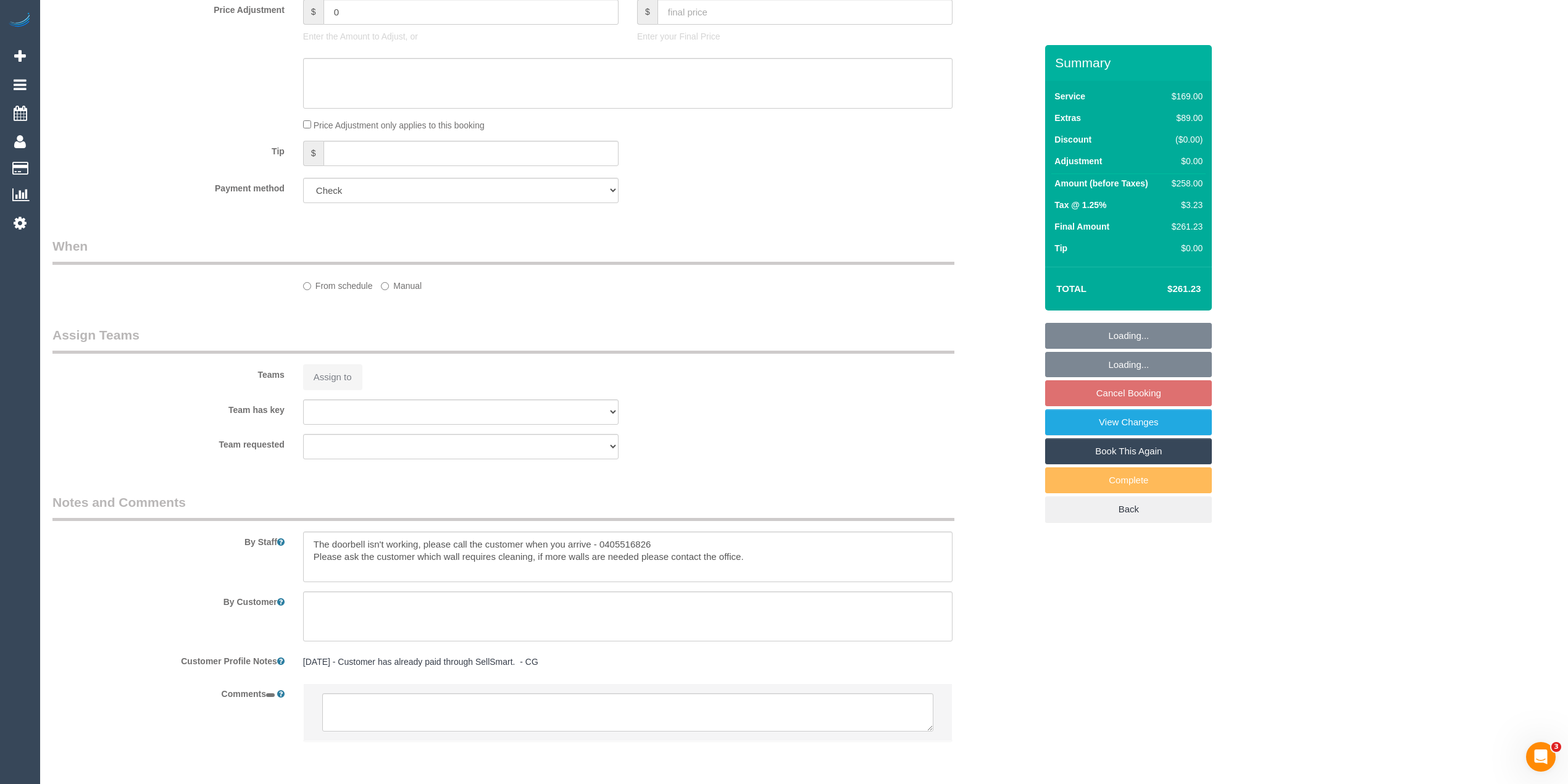
select select "string:AU"
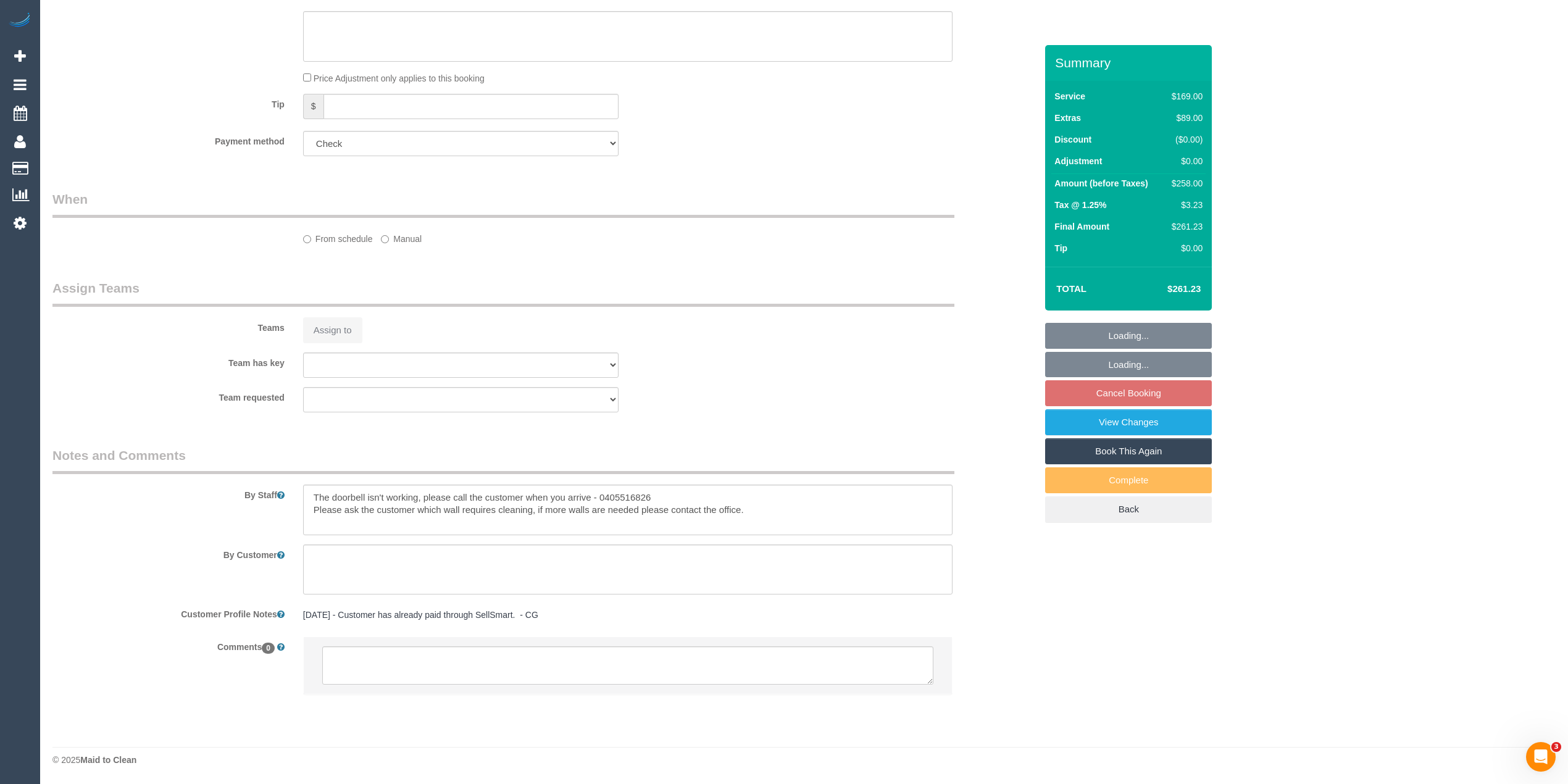
select select "object:777"
select select "number:28"
select select "number:14"
select select "number:19"
select select "number:23"
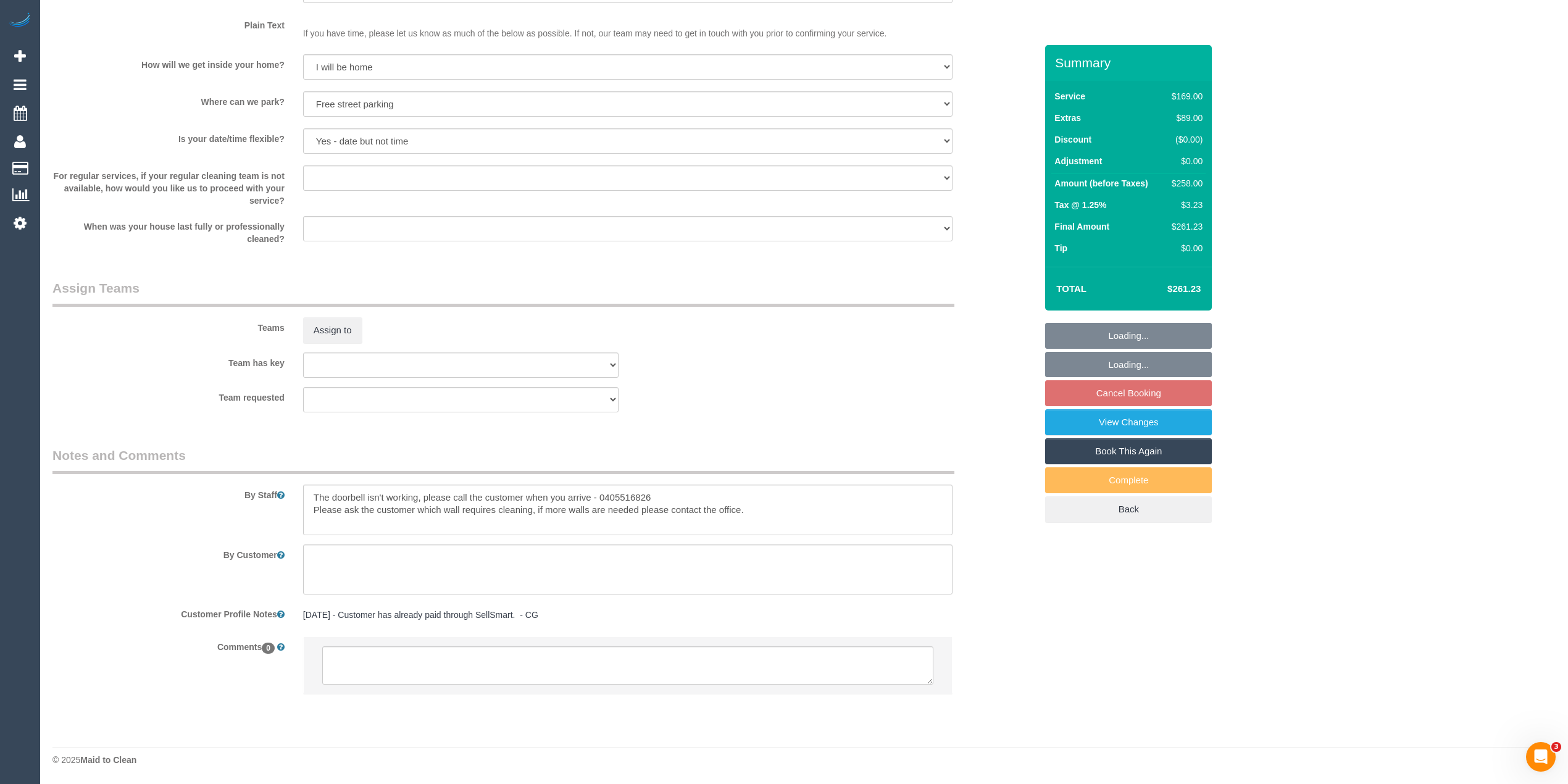
scroll to position [1642, 0]
click at [465, 670] on textarea at bounding box center [628, 666] width 611 height 38
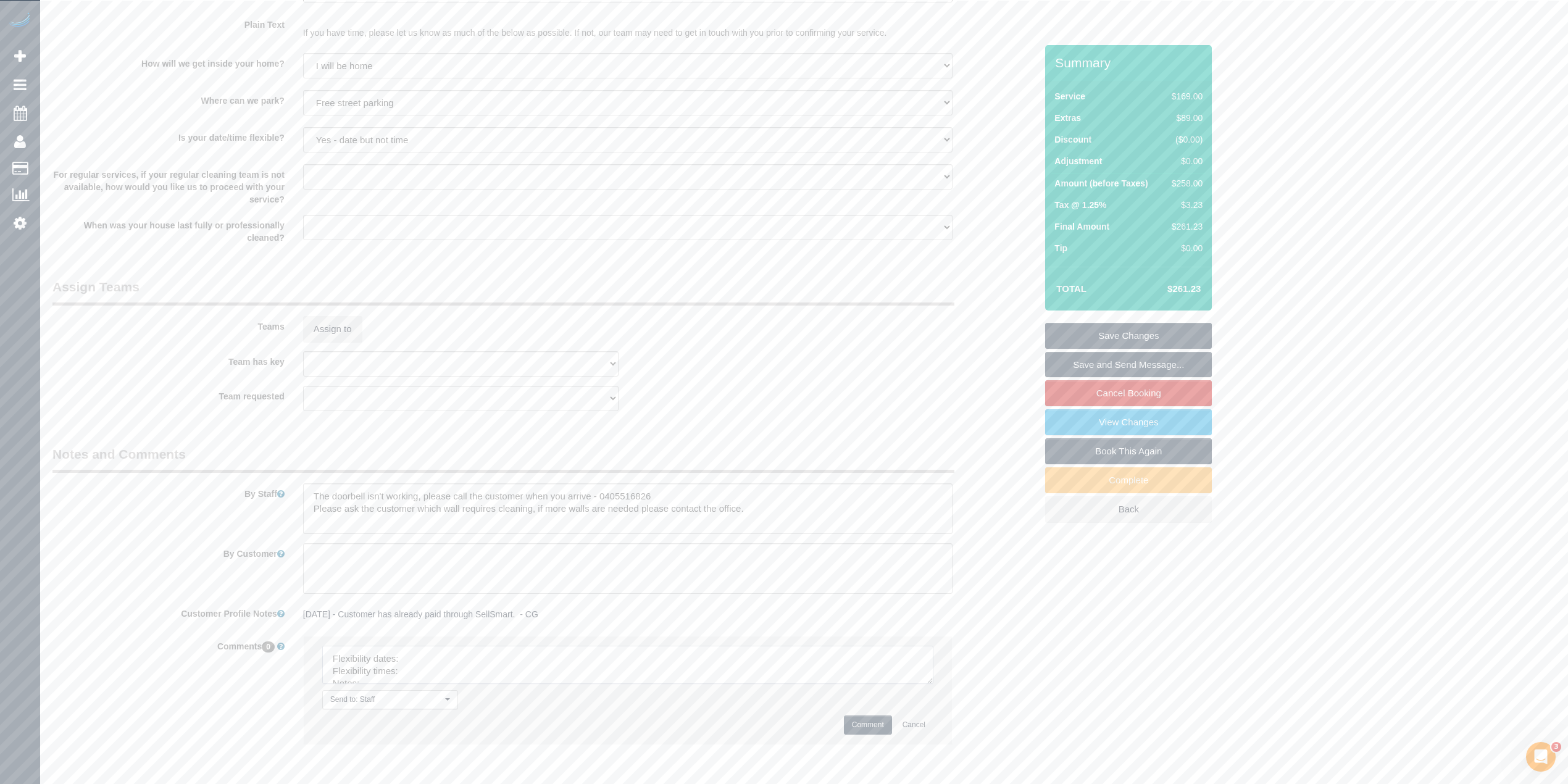
drag, startPoint x: 924, startPoint y: 682, endPoint x: 919, endPoint y: 735, distance: 53.2
click at [924, 684] on textarea at bounding box center [628, 665] width 611 height 38
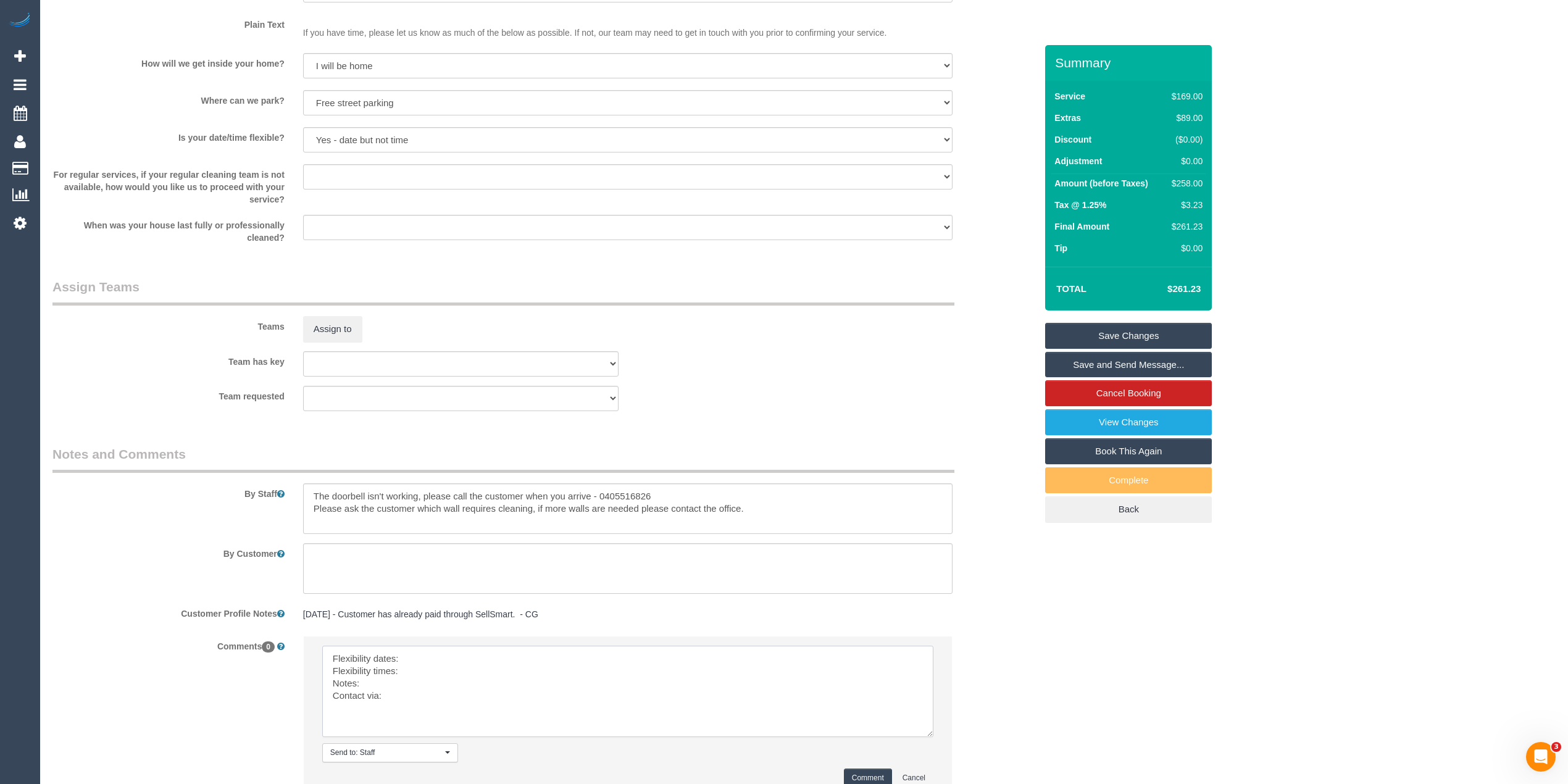
click at [430, 665] on textarea at bounding box center [628, 691] width 611 height 91
click at [435, 672] on textarea at bounding box center [628, 691] width 611 height 91
click at [413, 682] on textarea at bounding box center [628, 691] width 611 height 91
click at [436, 705] on textarea at bounding box center [628, 691] width 611 height 91
type textarea "Flexibility dates: flex with days Flexibility times: prefers from 10am Notes: a…"
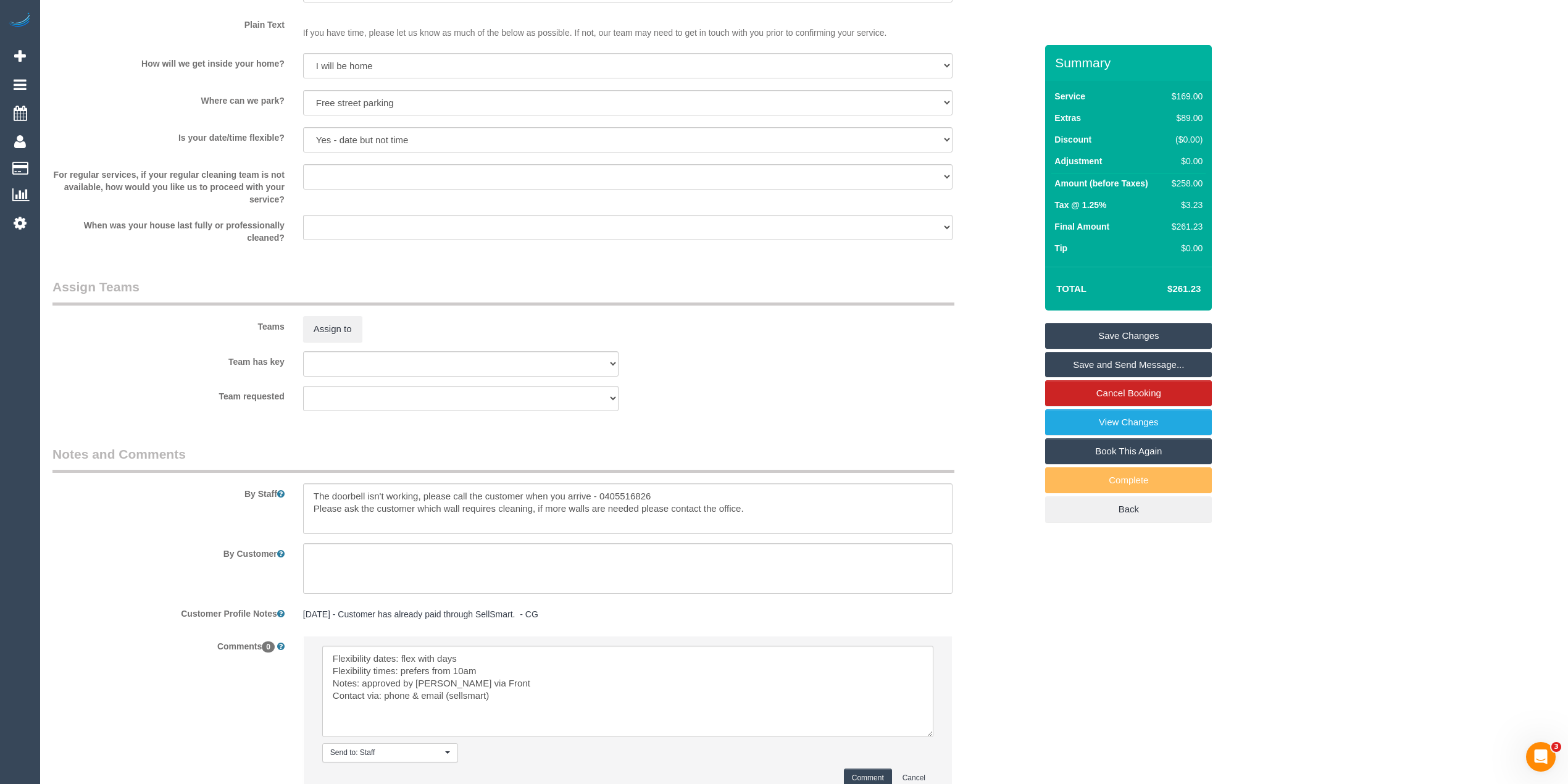
click at [862, 778] on button "Comment" at bounding box center [868, 778] width 48 height 19
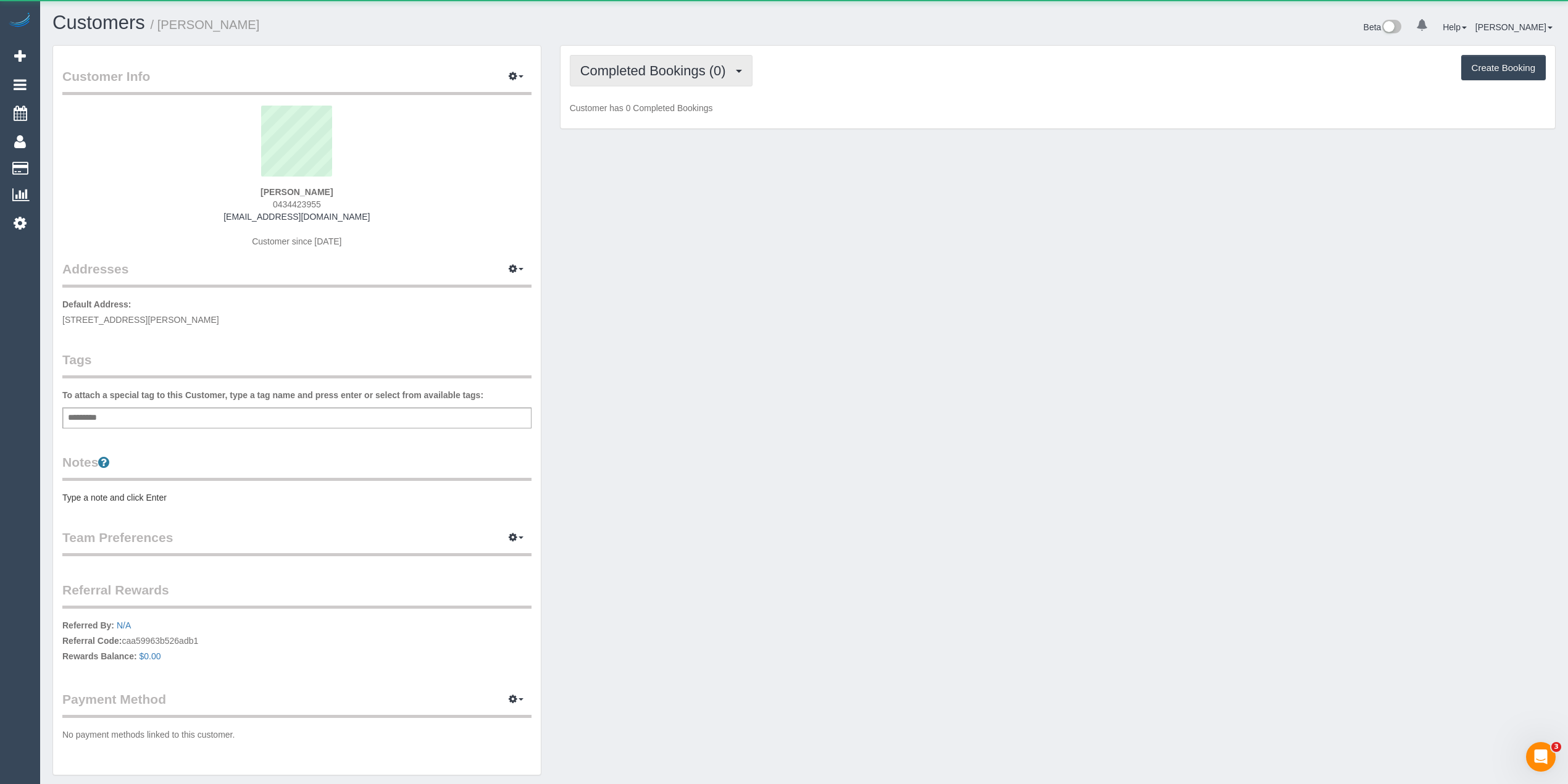
click at [631, 76] on span "Completed Bookings (0)" at bounding box center [656, 71] width 151 height 15
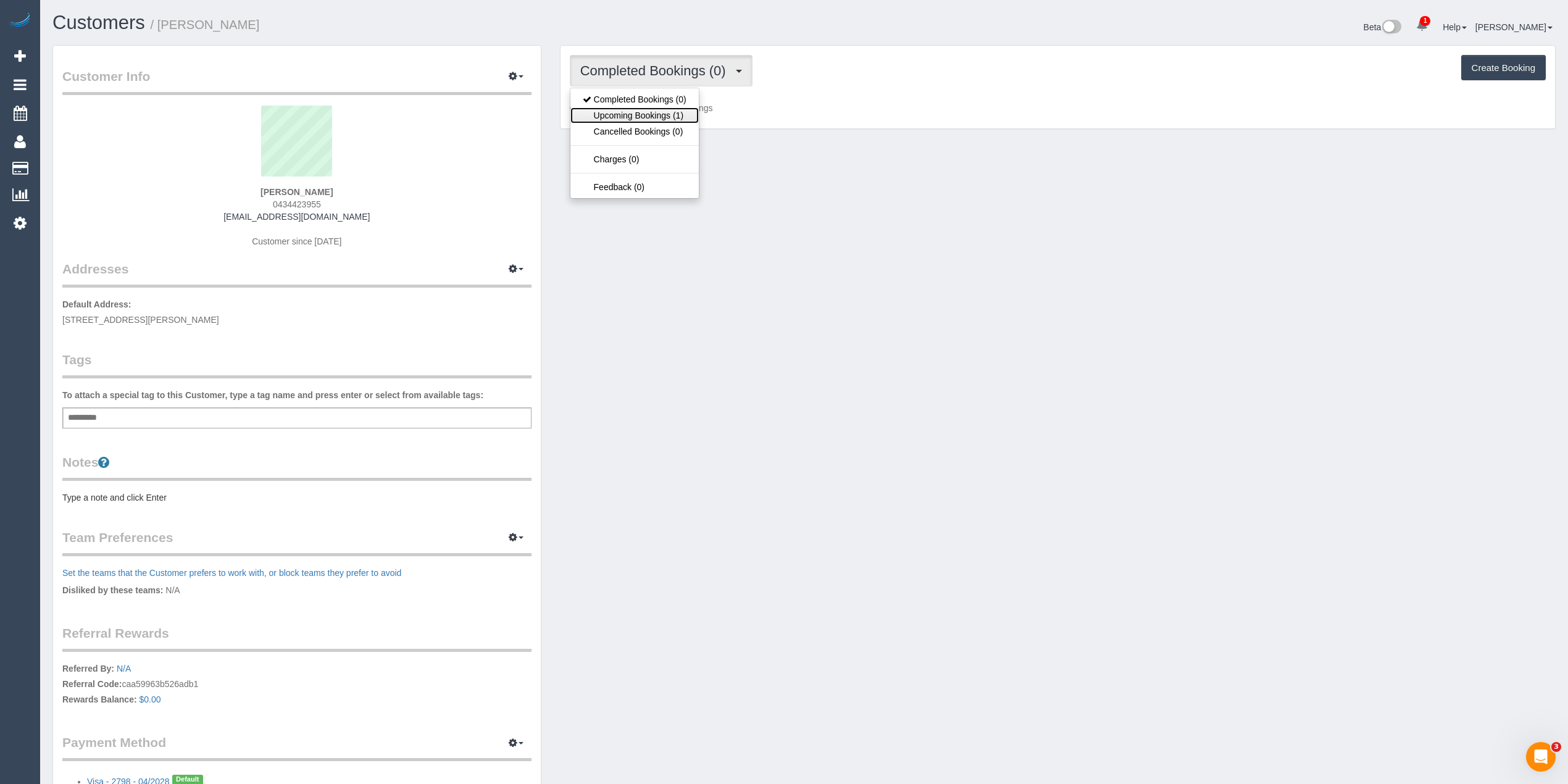
click at [654, 112] on link "Upcoming Bookings (1)" at bounding box center [634, 115] width 128 height 16
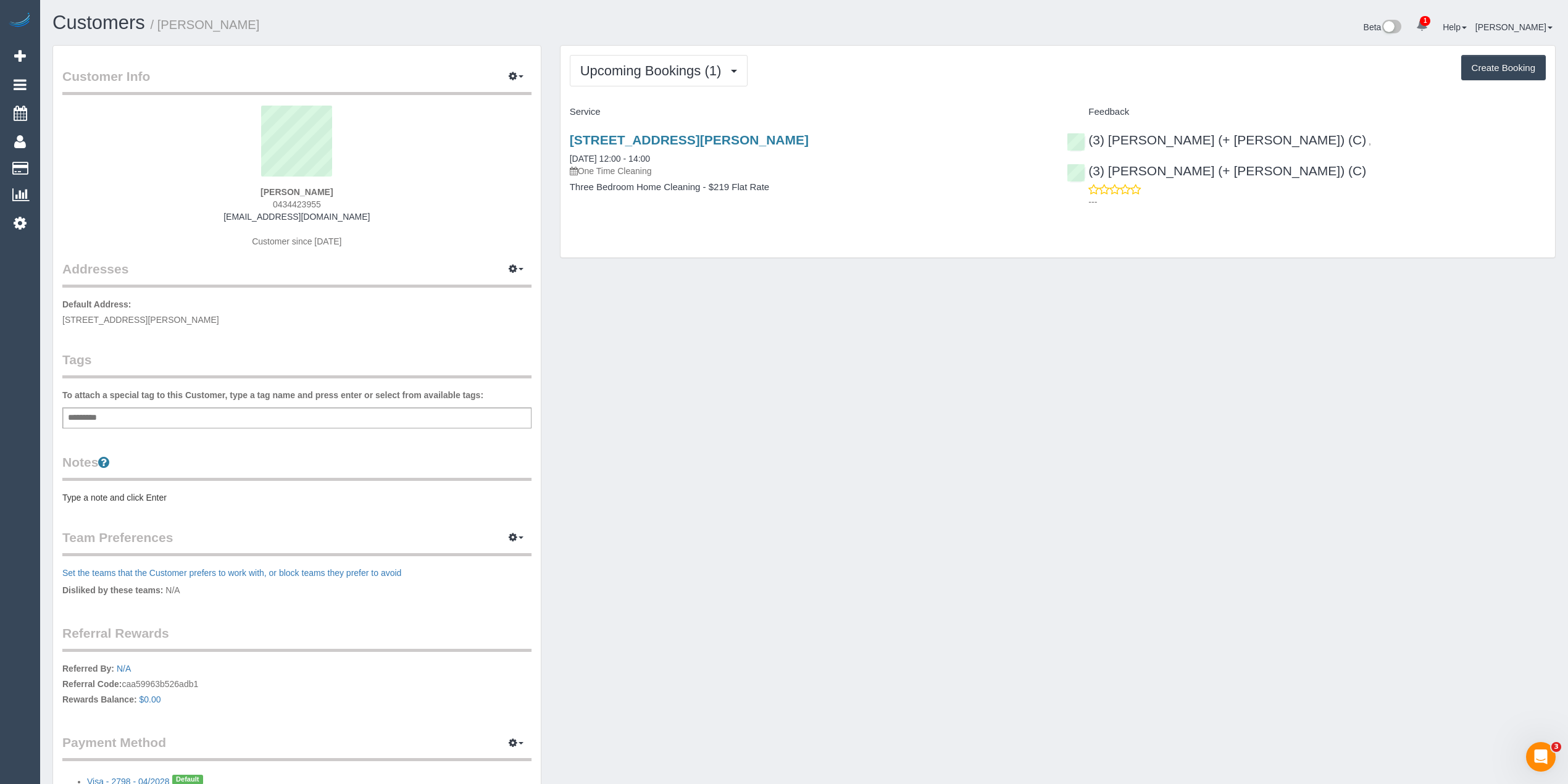
click at [795, 73] on div "Upcoming Bookings (1) Completed Bookings (0) Upcoming Bookings (1) Cancelled Bo…" at bounding box center [1058, 71] width 976 height 31
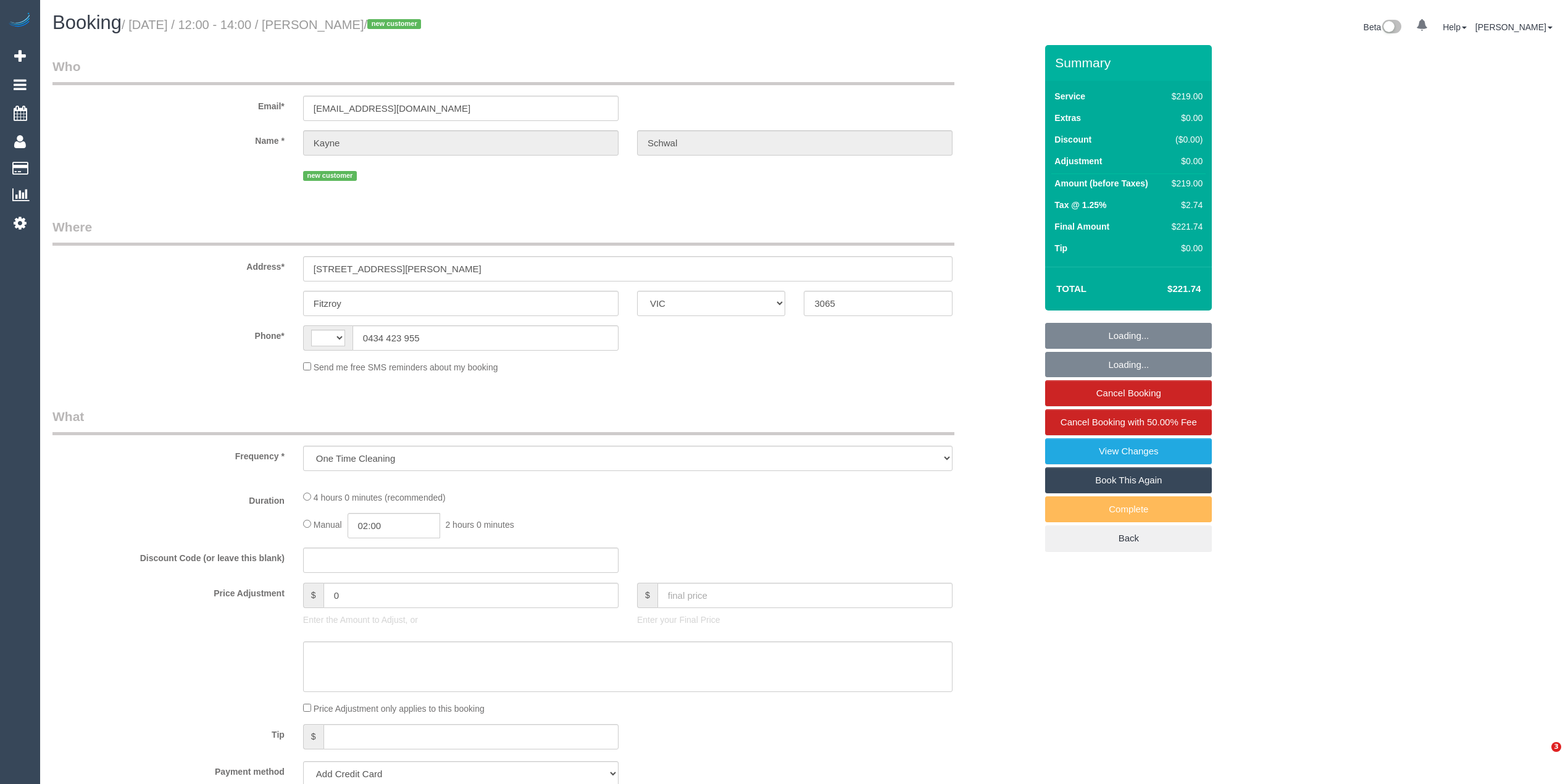
select select "VIC"
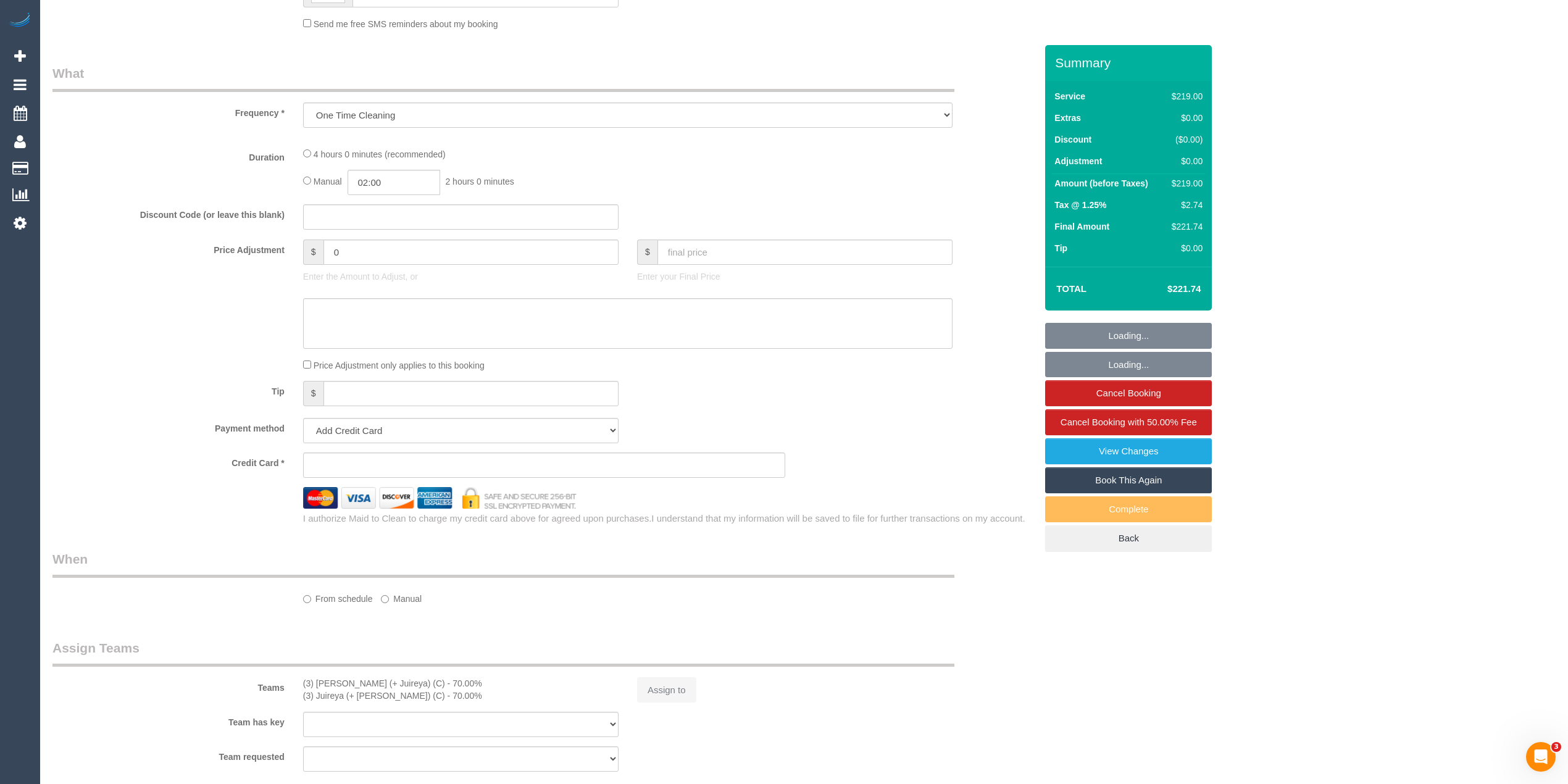
scroll to position [411, 0]
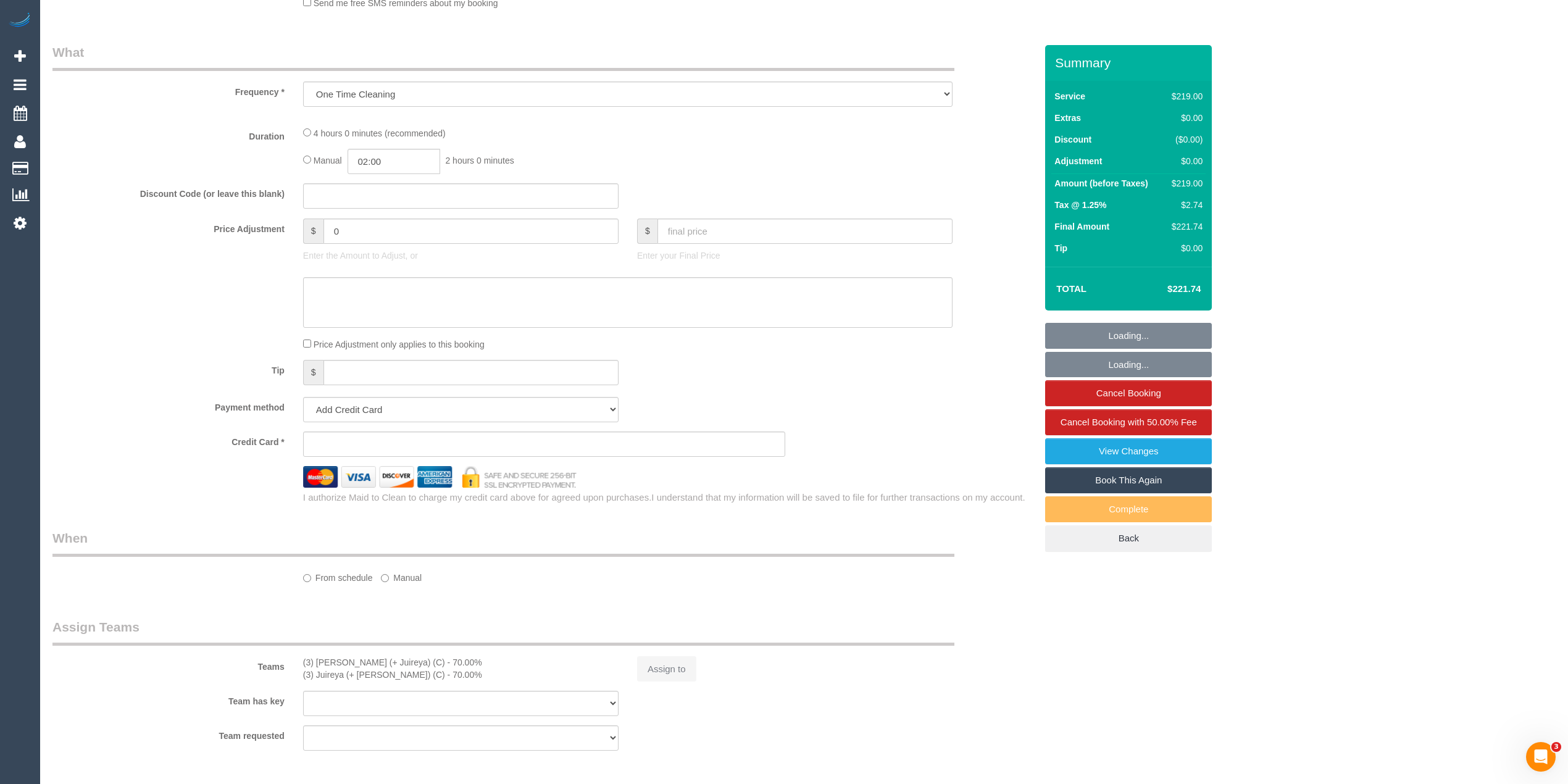
select select "object:731"
select select "string:AU"
select select "string:stripe-pm_1S3Q132GScqysDRVZQa5fi2o"
select select "number:27"
select select "number:14"
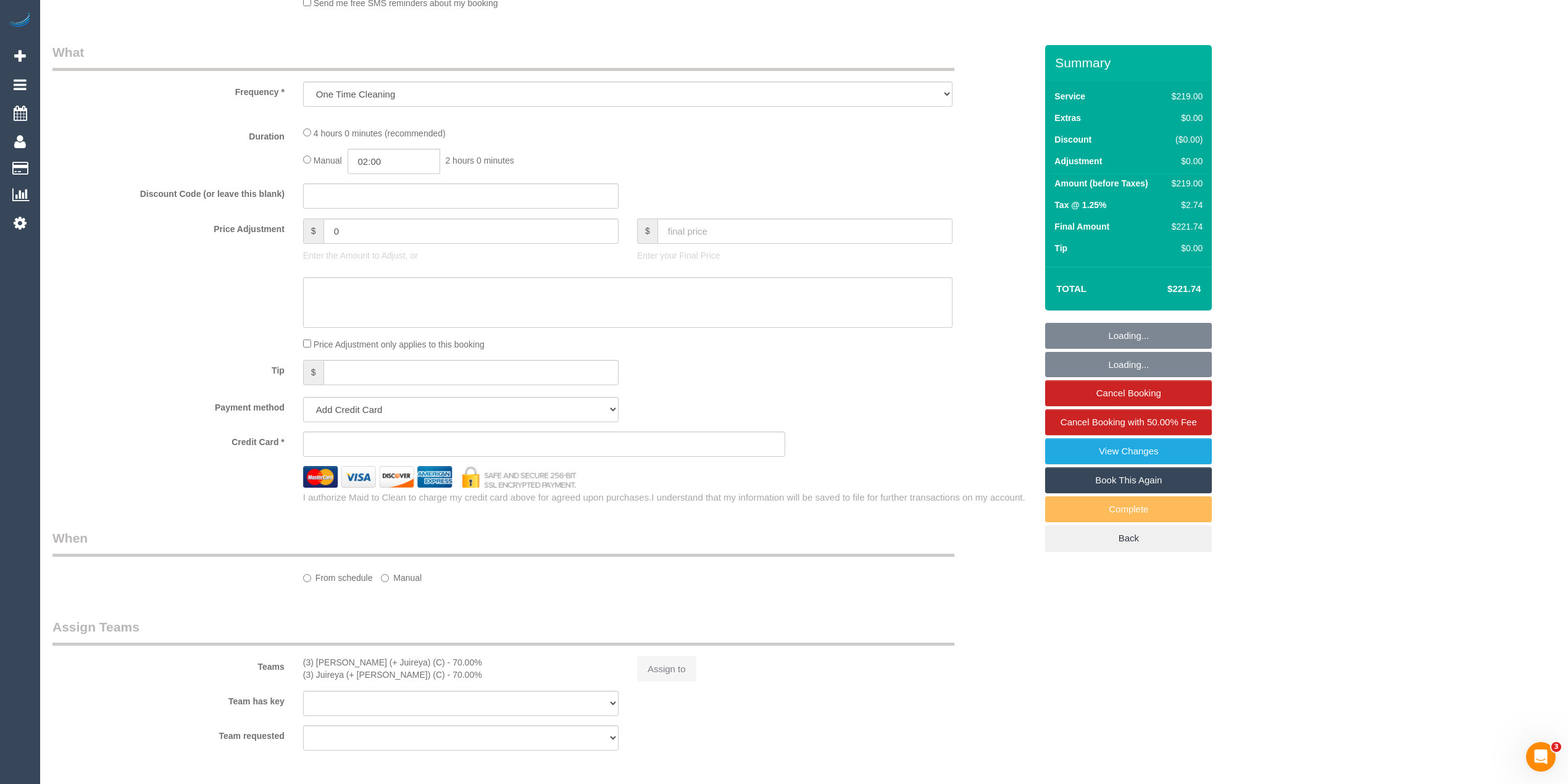
select select "number:19"
select select "number:24"
select select "number:35"
select select "number:12"
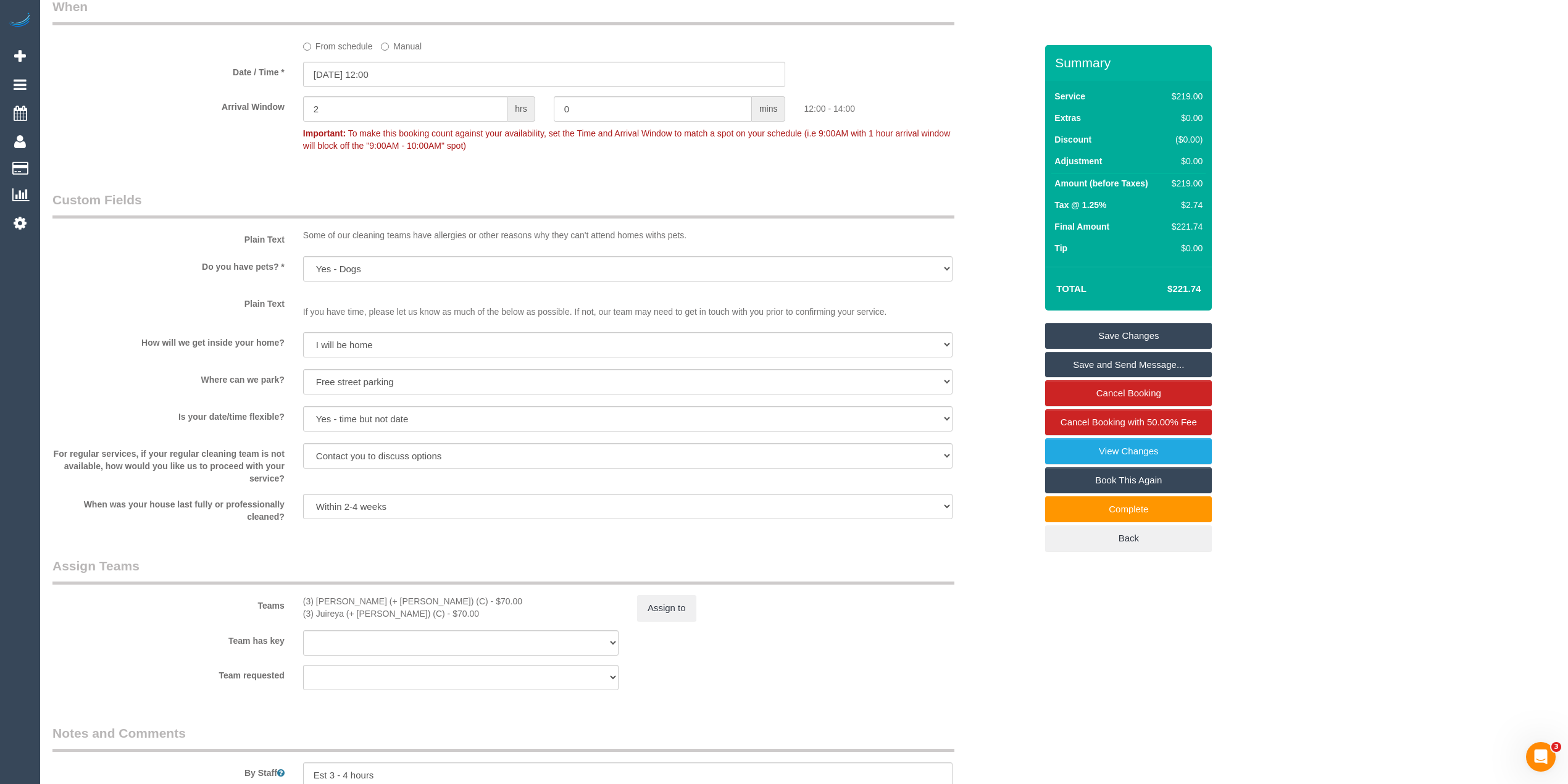
scroll to position [1372, 0]
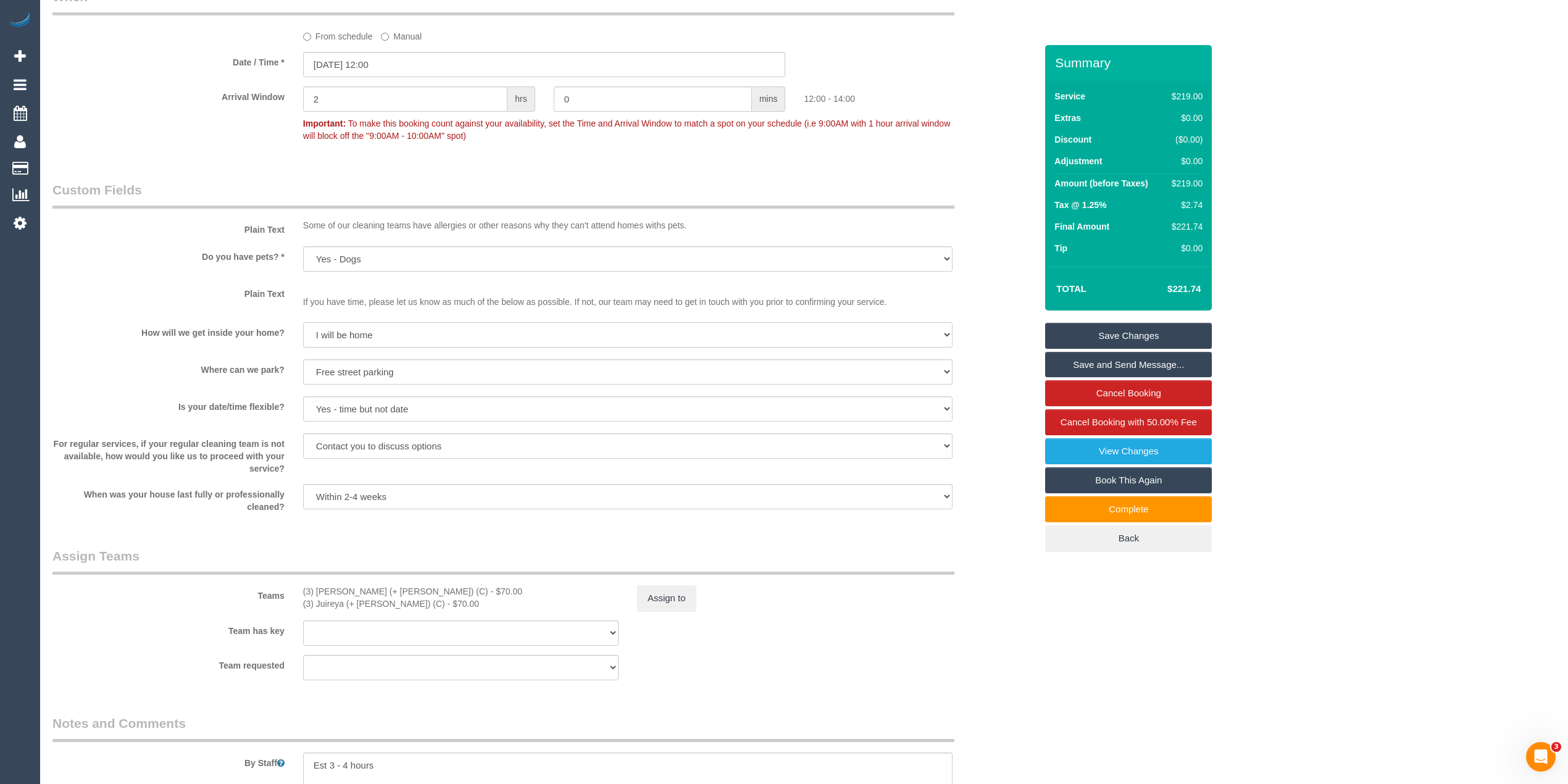
click at [362, 335] on select "I will be home Key will be left (please provide details below) Lock box/Access …" at bounding box center [627, 335] width 649 height 26
select select "number:15"
click at [303, 323] on select "I will be home Key will be left (please provide details below) Lock box/Access …" at bounding box center [627, 335] width 649 height 26
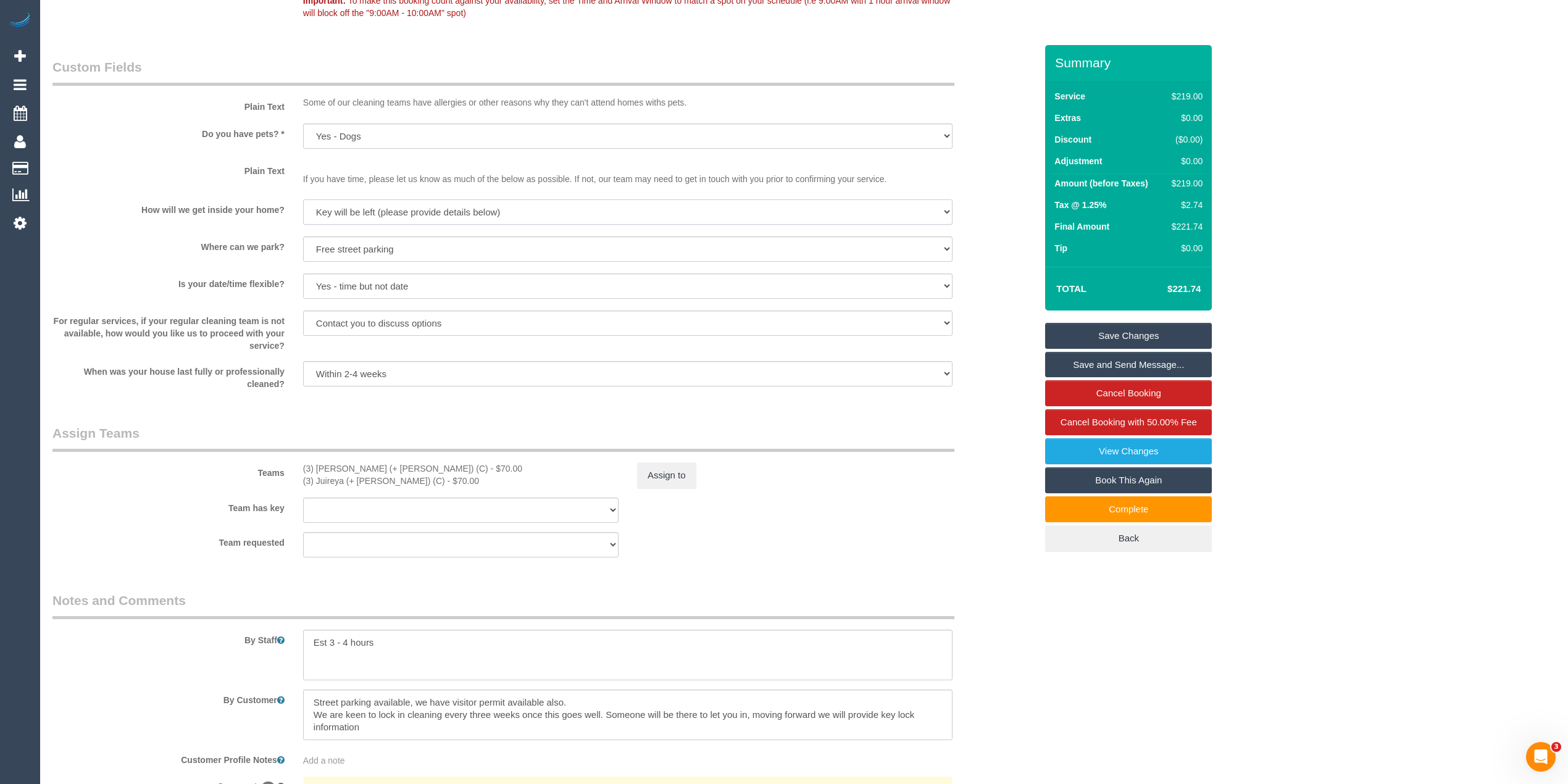
scroll to position [1646, 0]
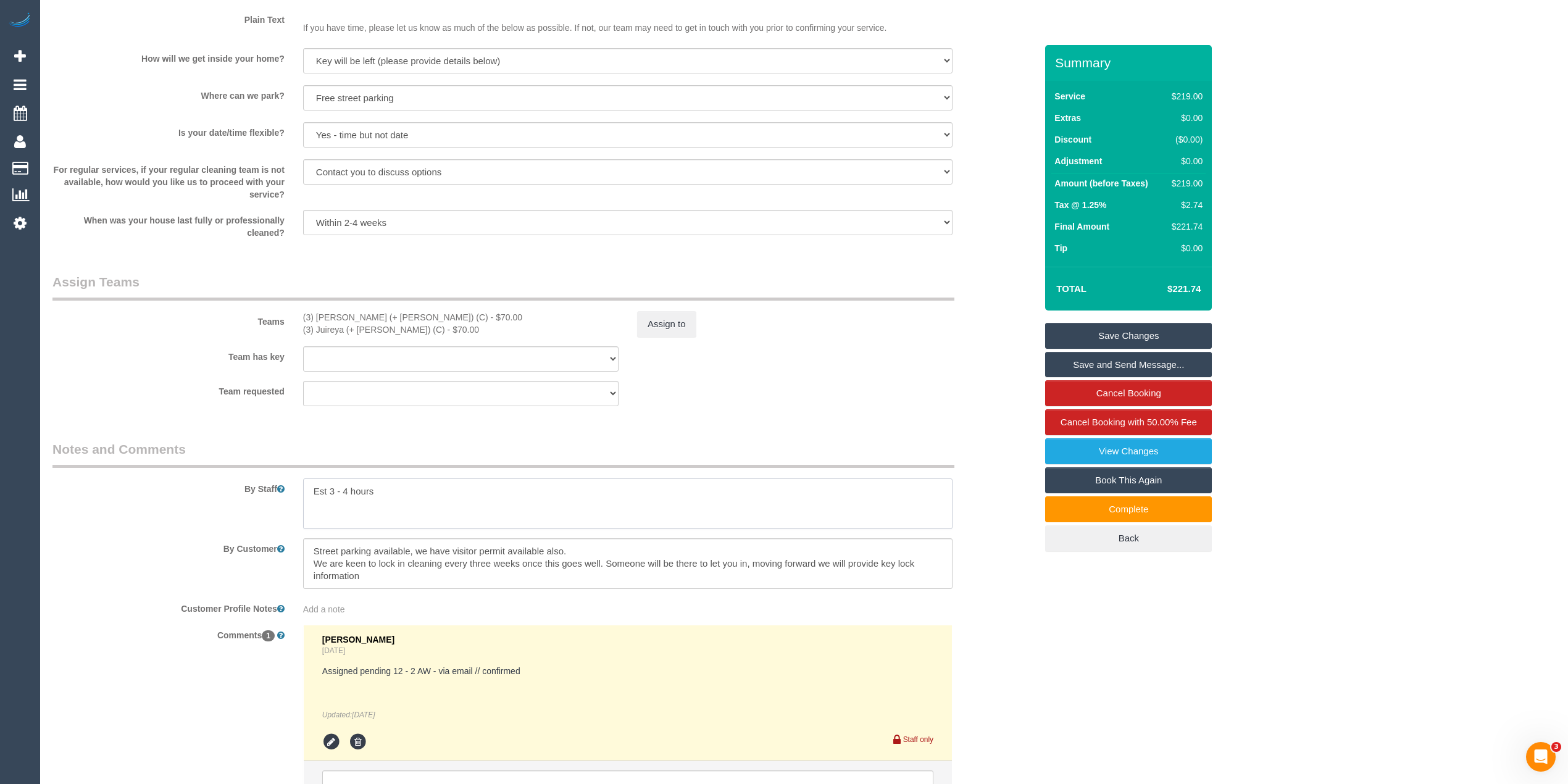
click at [391, 490] on textarea at bounding box center [627, 503] width 649 height 50
paste textarea "61402079543"
click at [419, 520] on textarea at bounding box center [627, 503] width 649 height 50
type textarea "Est 3 - 4 hours If customer is not home, the key will be under the doormat. THe…"
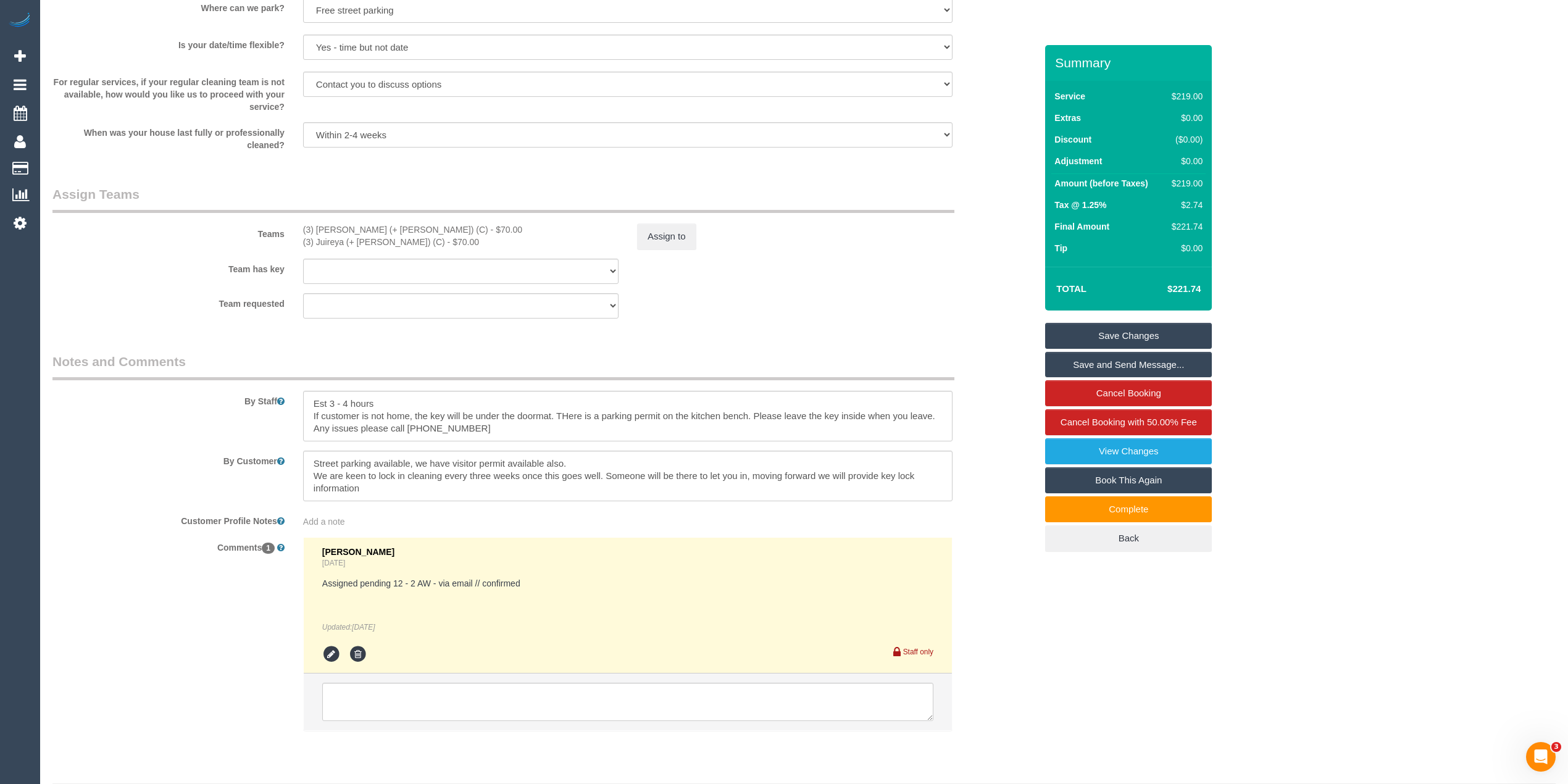
scroll to position [1772, 0]
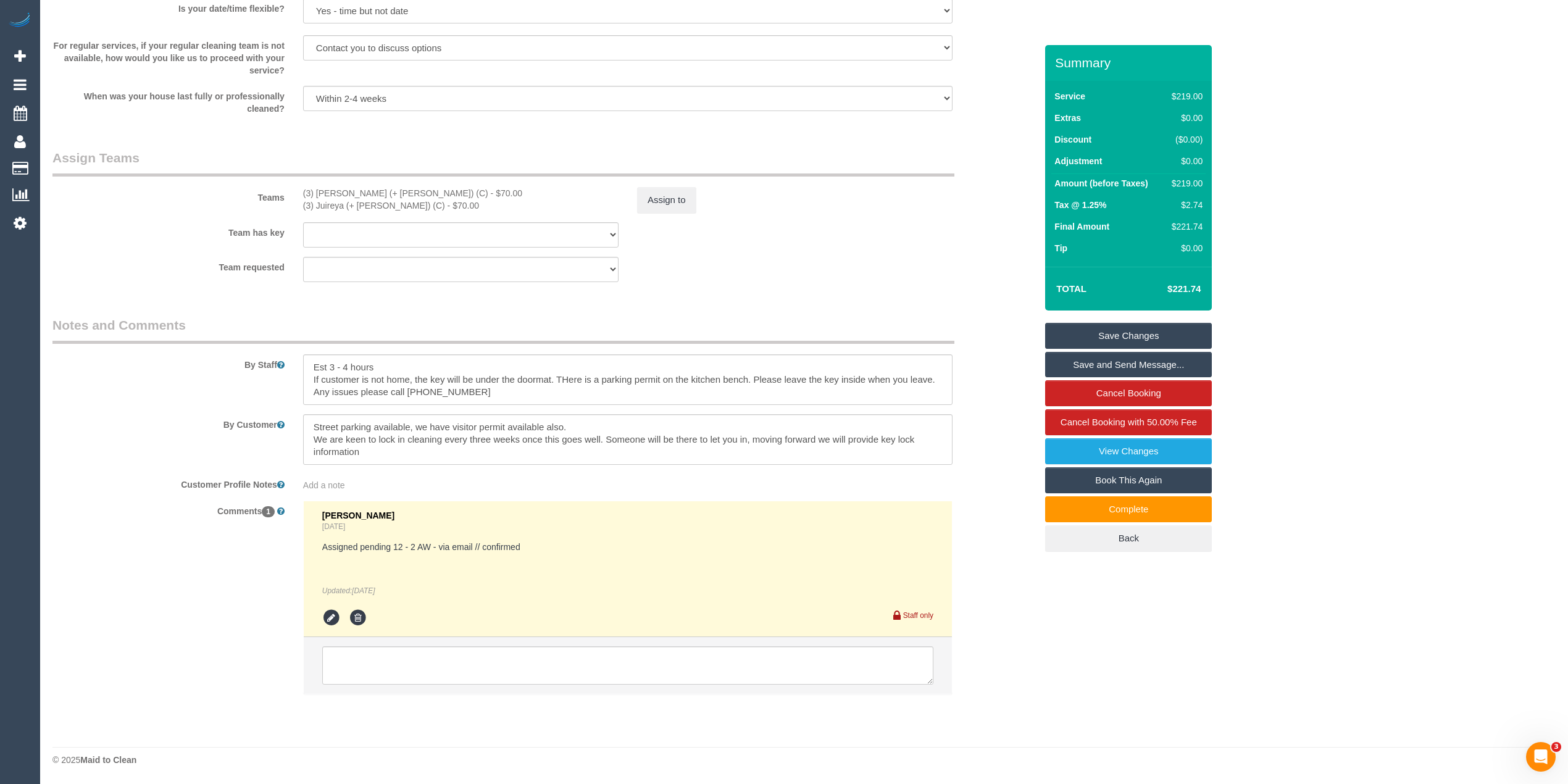
click at [1202, 329] on link "Save Changes" at bounding box center [1128, 335] width 167 height 26
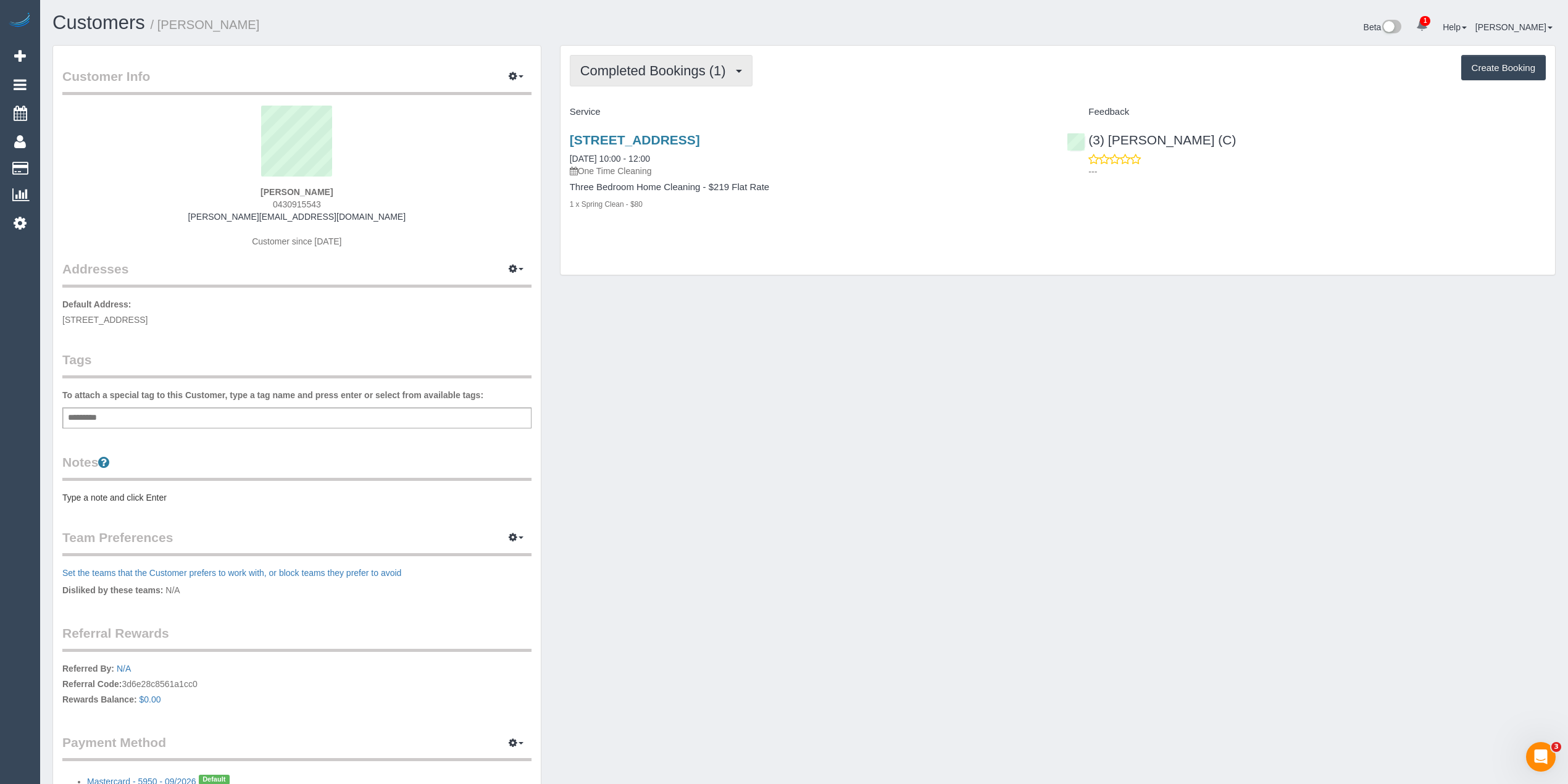
click at [632, 66] on span "Completed Bookings (1)" at bounding box center [656, 71] width 151 height 15
drag, startPoint x: 354, startPoint y: 215, endPoint x: 235, endPoint y: 219, distance: 119.1
click at [235, 219] on div "[PERSON_NAME] 0430915543 [PERSON_NAME][EMAIL_ADDRESS][DOMAIN_NAME] Customer sin…" at bounding box center [296, 182] width 469 height 154
copy link "[PERSON_NAME][EMAIL_ADDRESS][DOMAIN_NAME]"
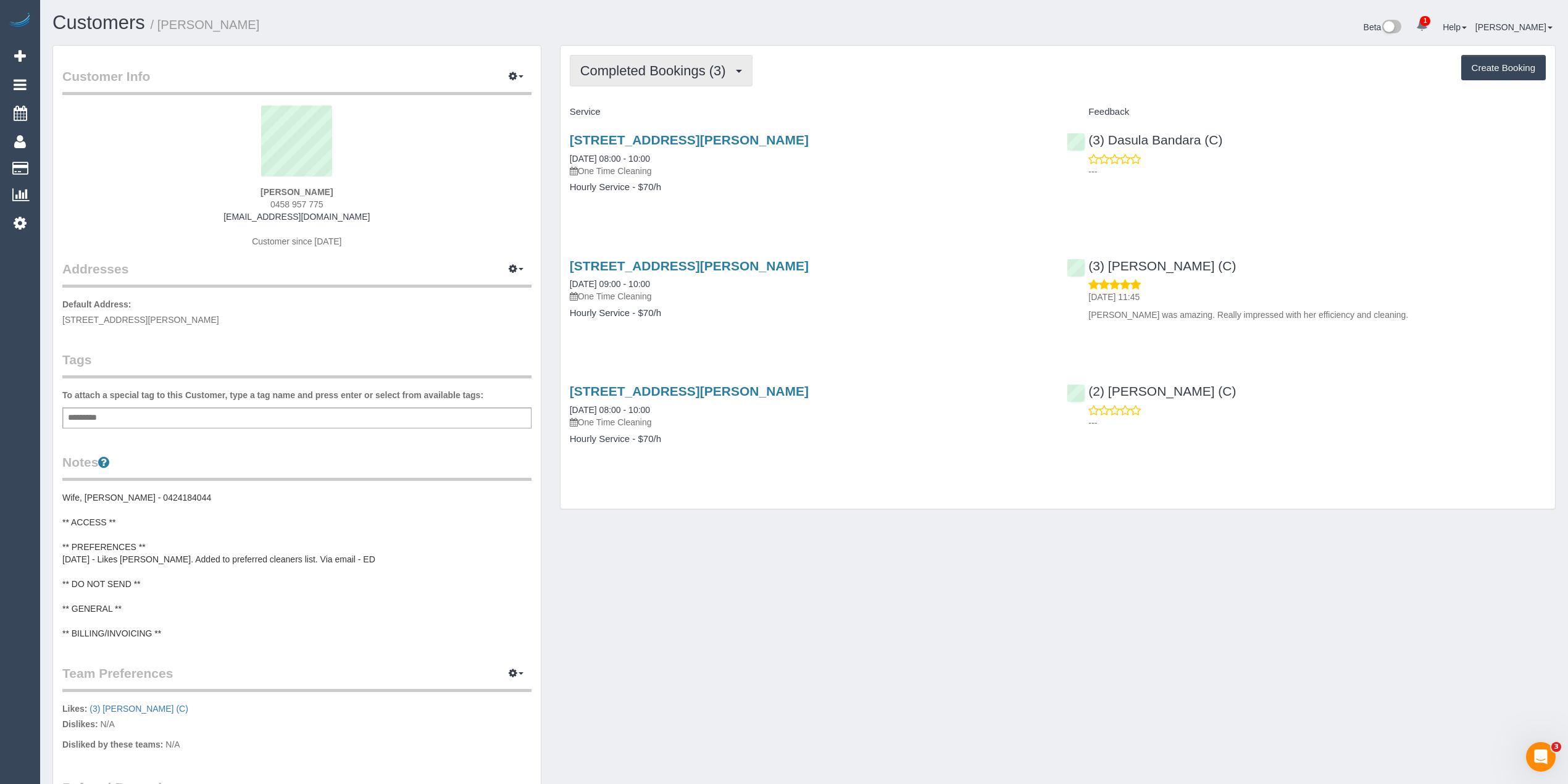
click at [638, 72] on span "Completed Bookings (3)" at bounding box center [656, 71] width 151 height 15
click at [637, 72] on span "Completed Bookings (3)" at bounding box center [656, 71] width 151 height 15
drag, startPoint x: 351, startPoint y: 222, endPoint x: 232, endPoint y: 221, distance: 119.0
click at [232, 221] on div "William Renfrew 0458 957 775 will.renfrew@gmail.com Customer since 2025" at bounding box center [296, 182] width 469 height 154
copy div "will.renfrew@gmail.com"
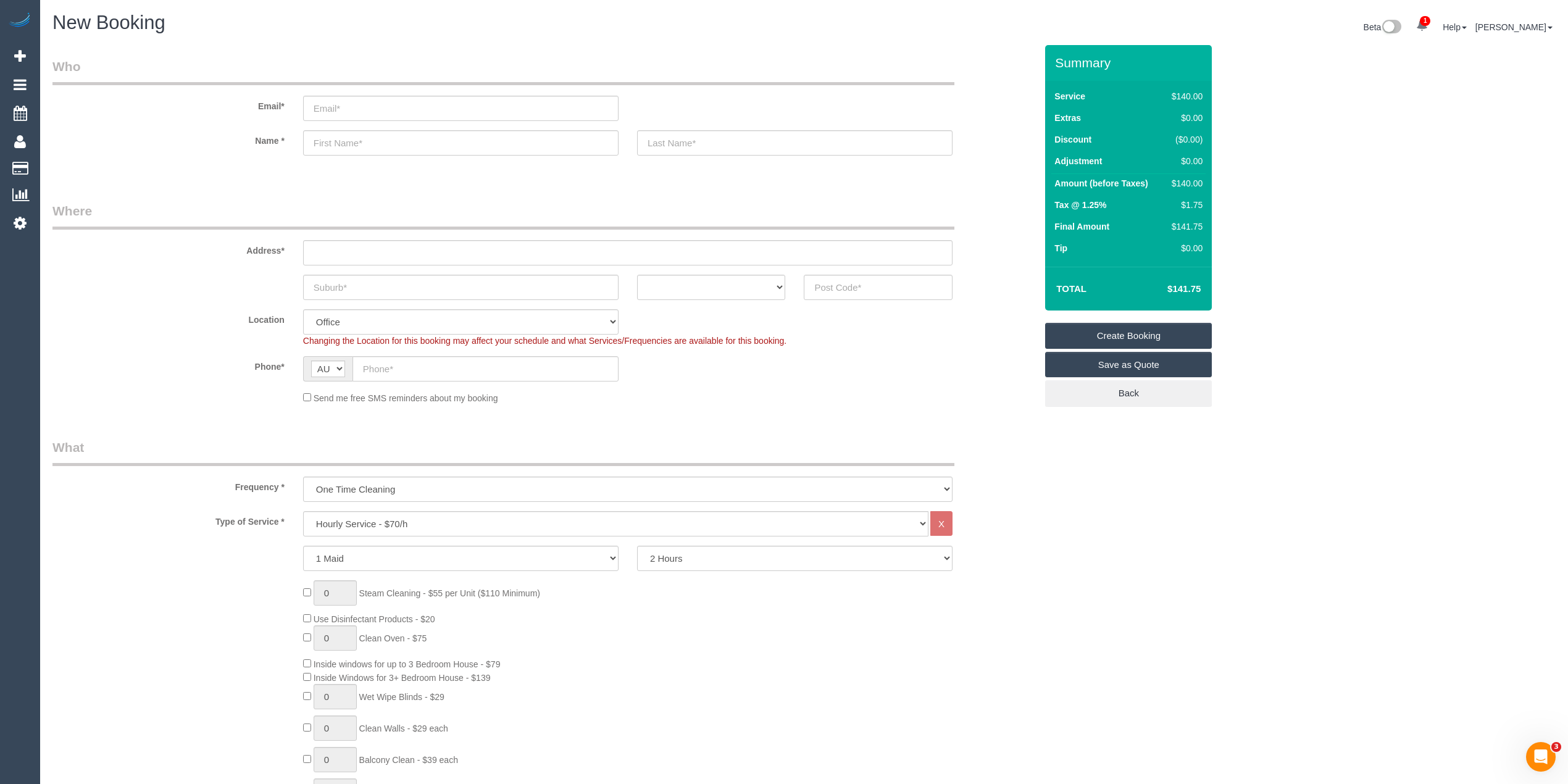
click at [349, 522] on select "Hourly Service - $70/h Hourly Service - $65/h Hourly Service - $60/h Hourly Ser…" at bounding box center [615, 524] width 625 height 26
select select "213"
click at [303, 512] on select "Hourly Service - $70/h Hourly Service - $65/h Hourly Service - $60/h Hourly Ser…" at bounding box center [615, 524] width 625 height 26
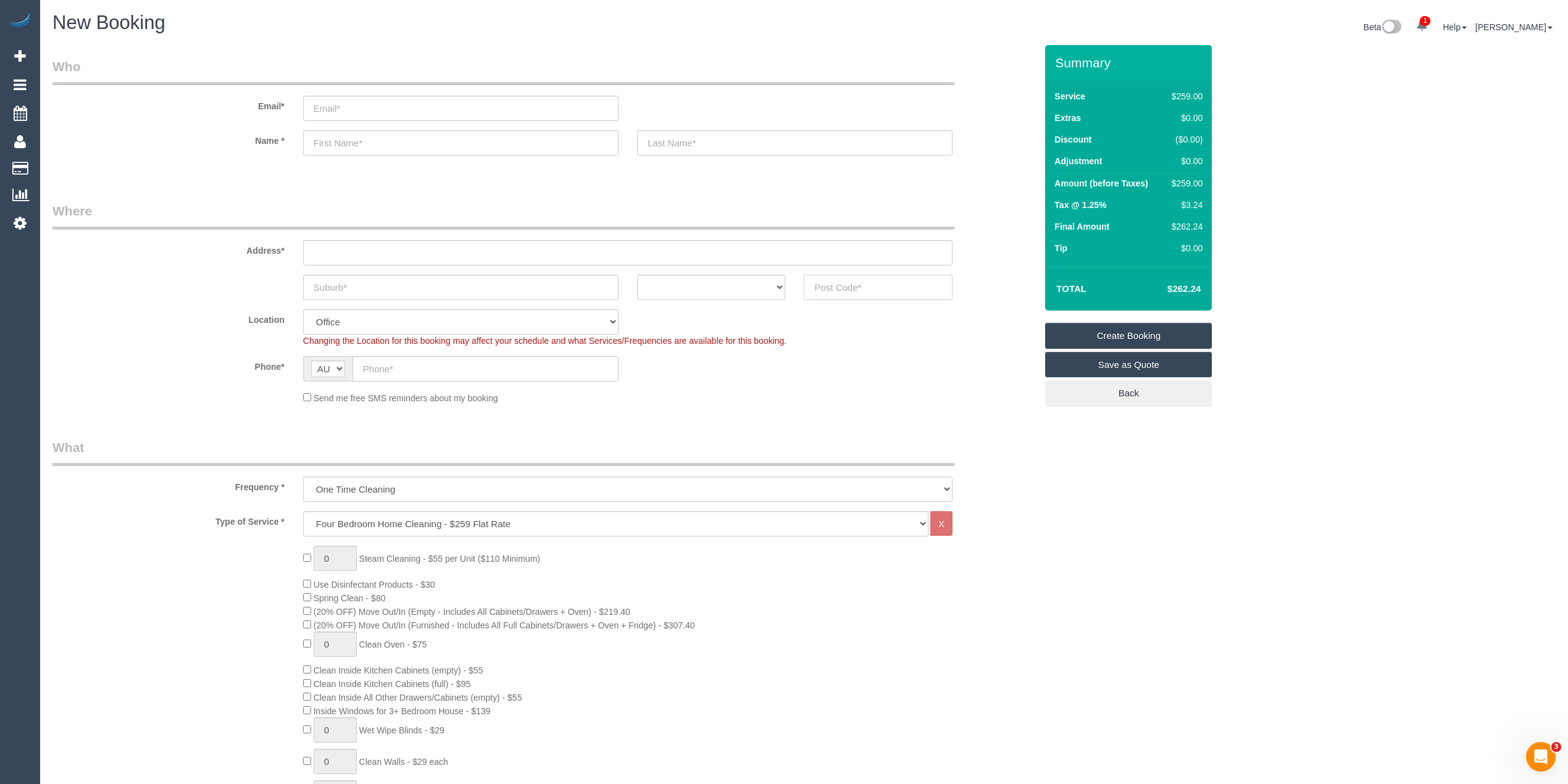
click at [853, 287] on input "text" at bounding box center [878, 288] width 149 height 26
type input "3073"
click at [363, 249] on input "text" at bounding box center [627, 253] width 649 height 26
type input "-"
select select "60"
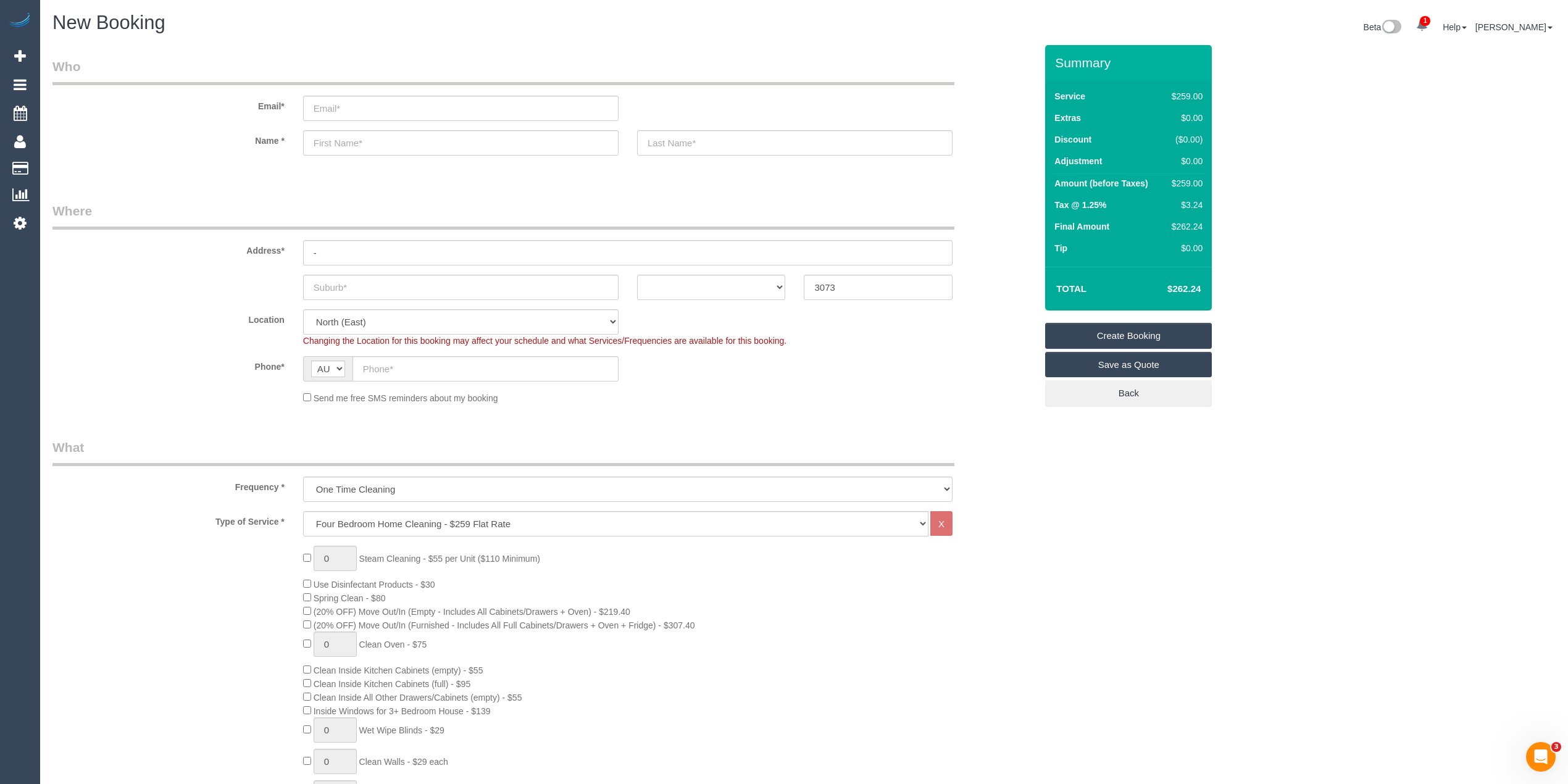
select select "object:2196"
click at [366, 279] on input "text" at bounding box center [460, 288] width 316 height 26
paste input "Reservoir"
type input "Reservoir"
click at [676, 285] on select "ACT [GEOGRAPHIC_DATA] NT [GEOGRAPHIC_DATA] SA TAS [GEOGRAPHIC_DATA] [GEOGRAPHIC…" at bounding box center [711, 288] width 149 height 26
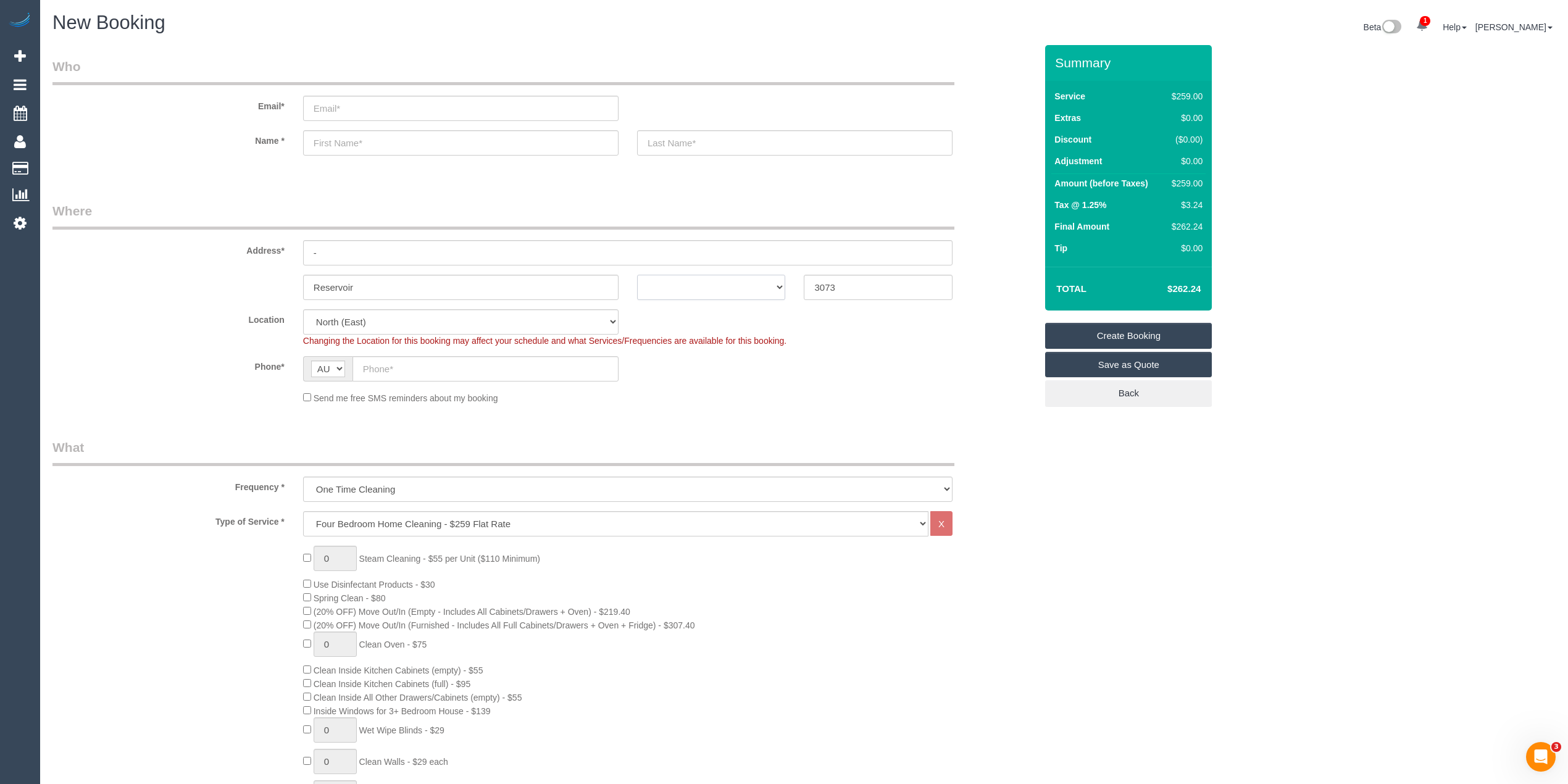
select select "VIC"
click at [637, 275] on select "ACT [GEOGRAPHIC_DATA] NT [GEOGRAPHIC_DATA] SA TAS [GEOGRAPHIC_DATA] [GEOGRAPHIC…" at bounding box center [711, 288] width 149 height 26
click at [374, 361] on input "text" at bounding box center [485, 369] width 266 height 26
paste input "61 425 738 497"
drag, startPoint x: 376, startPoint y: 366, endPoint x: 341, endPoint y: 391, distance: 43.0
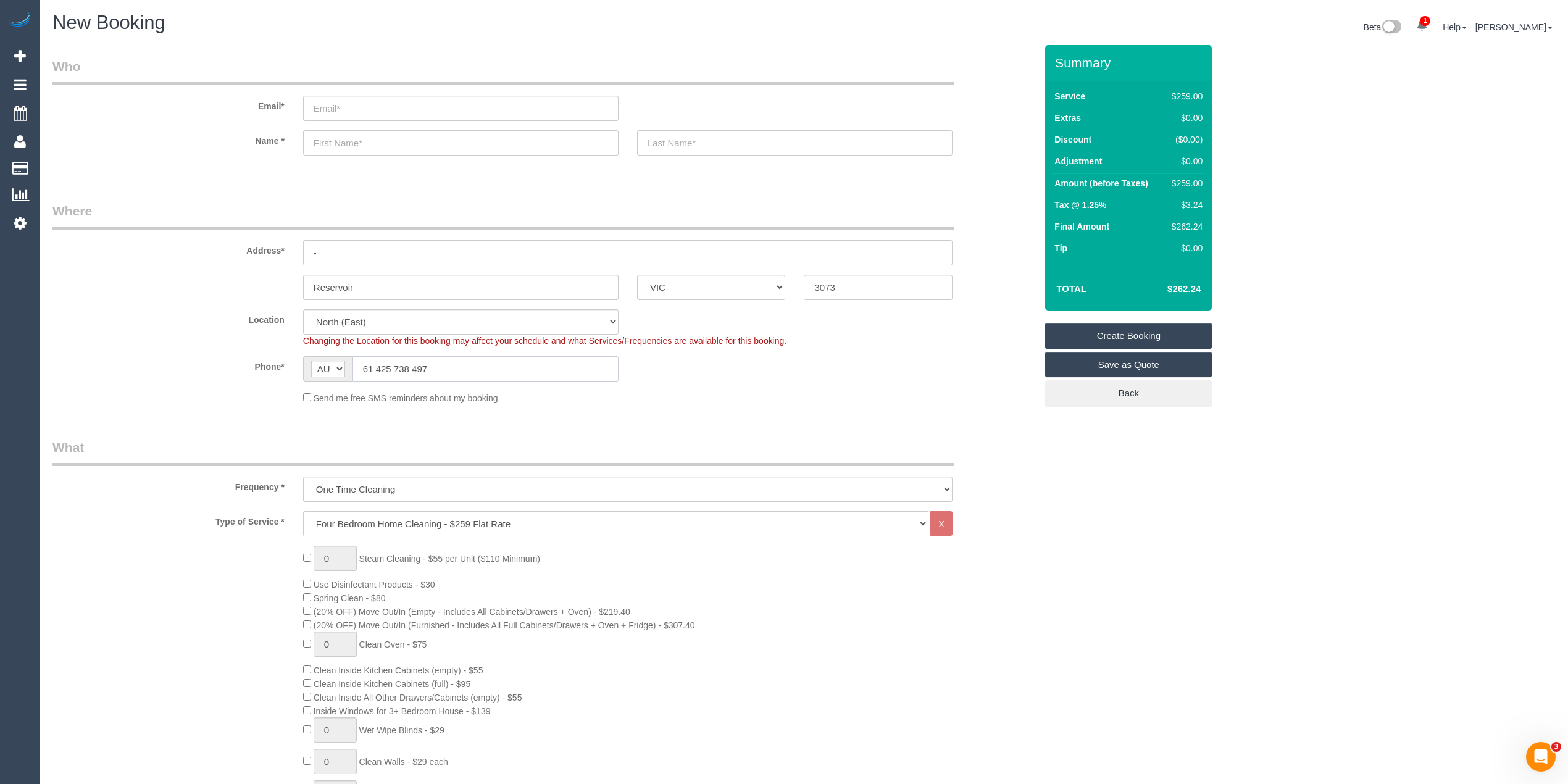
click at [341, 392] on sui-booking-location "Location [GEOGRAPHIC_DATA] (North) East (South) [GEOGRAPHIC_DATA] (East) [GEOGR…" at bounding box center [545, 358] width 984 height 95
type input "0425 738 497"
click at [345, 489] on select "One Time Cleaning Weekly - 10% Off - 10.00% (0% for the First Booking) Fortnigh…" at bounding box center [627, 489] width 649 height 26
select select "object:2198"
click at [303, 477] on select "One Time Cleaning Weekly - 10% Off - 10.00% (0% for the First Booking) Fortnigh…" at bounding box center [627, 489] width 649 height 26
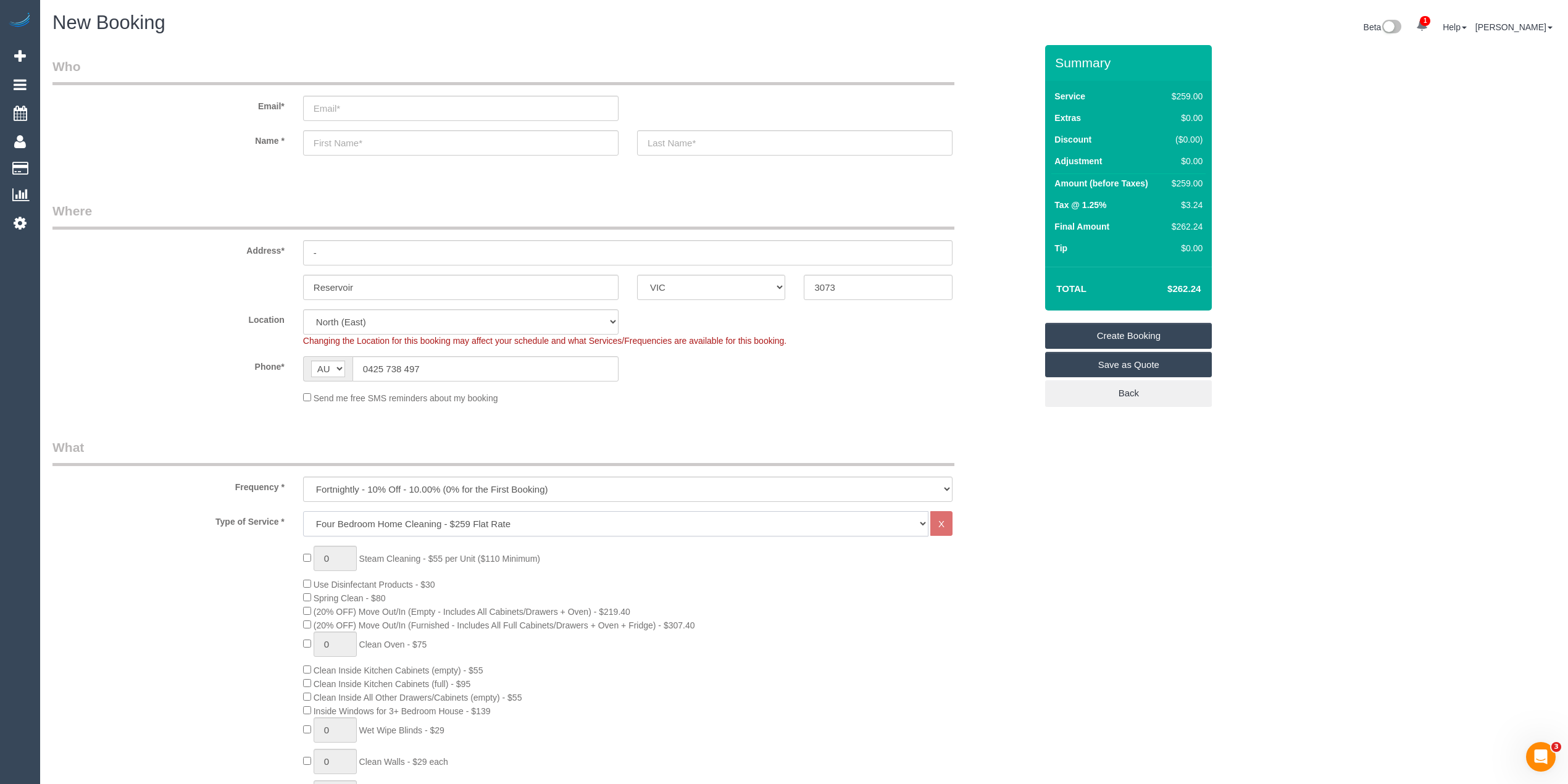
click at [359, 524] on select "Hourly Service - $70/h Hourly Service - $65/h Hourly Service - $60/h Hourly Ser…" at bounding box center [615, 524] width 625 height 26
select select "209"
click at [303, 512] on select "Hourly Service - $70/h Hourly Service - $65/h Hourly Service - $60/h Hourly Ser…" at bounding box center [615, 524] width 625 height 26
select select "1"
select select "120"
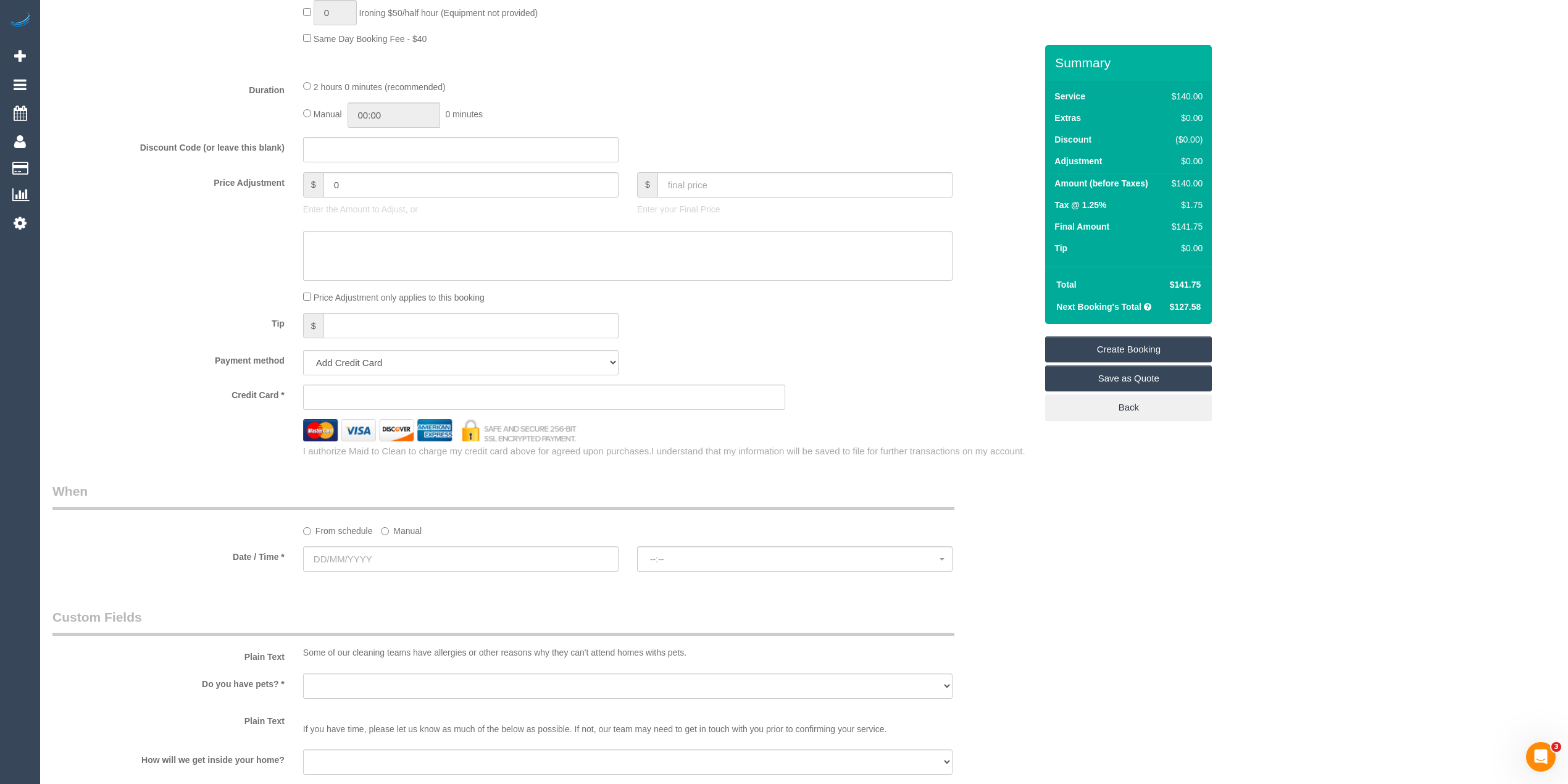
scroll to position [961, 0]
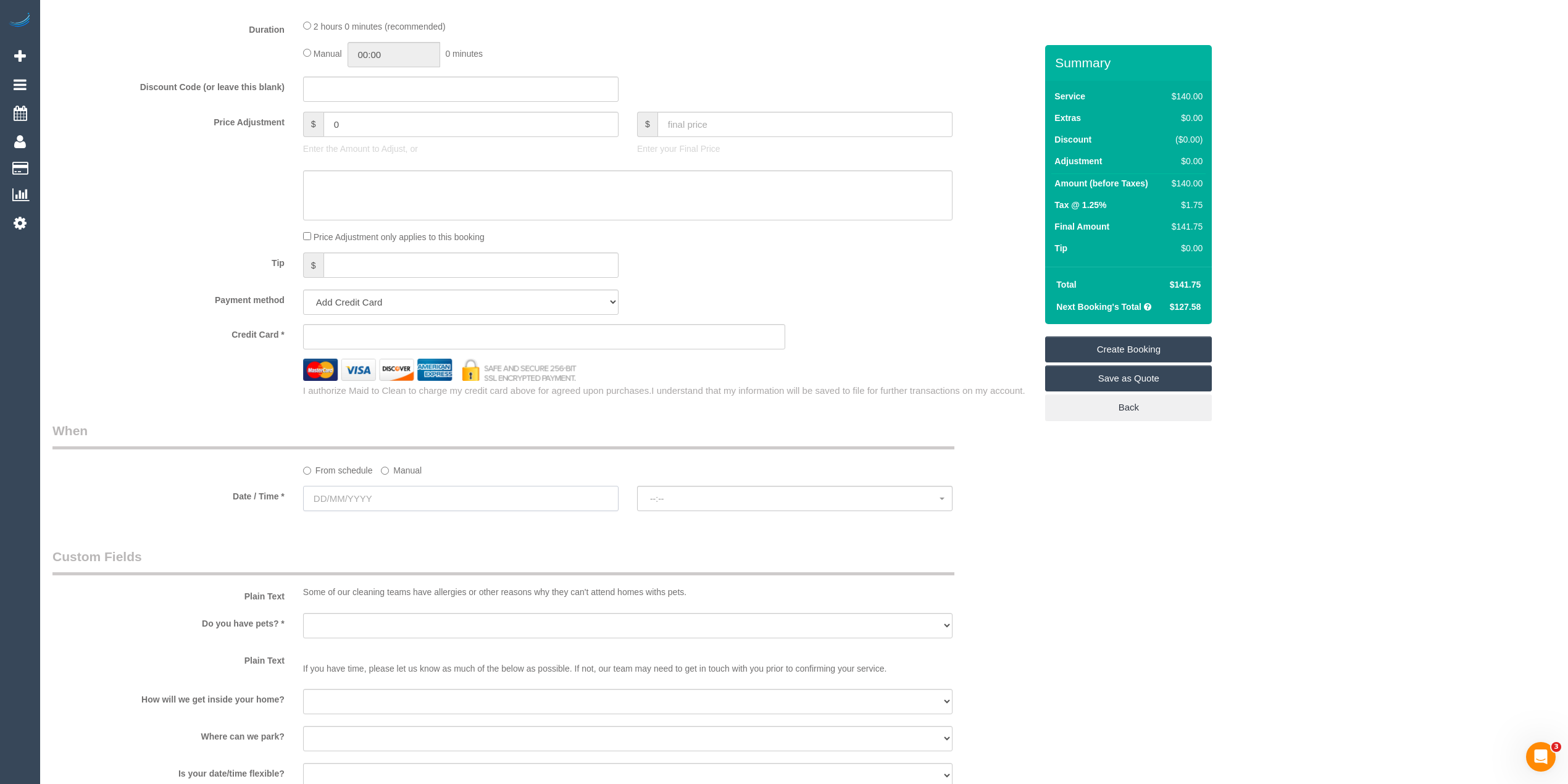
click at [356, 501] on input "text" at bounding box center [460, 499] width 316 height 26
click at [366, 607] on link "16" at bounding box center [362, 606] width 20 height 17
type input "[DATE]"
click at [690, 498] on span "--:--" at bounding box center [795, 499] width 289 height 10
select select "spot1"
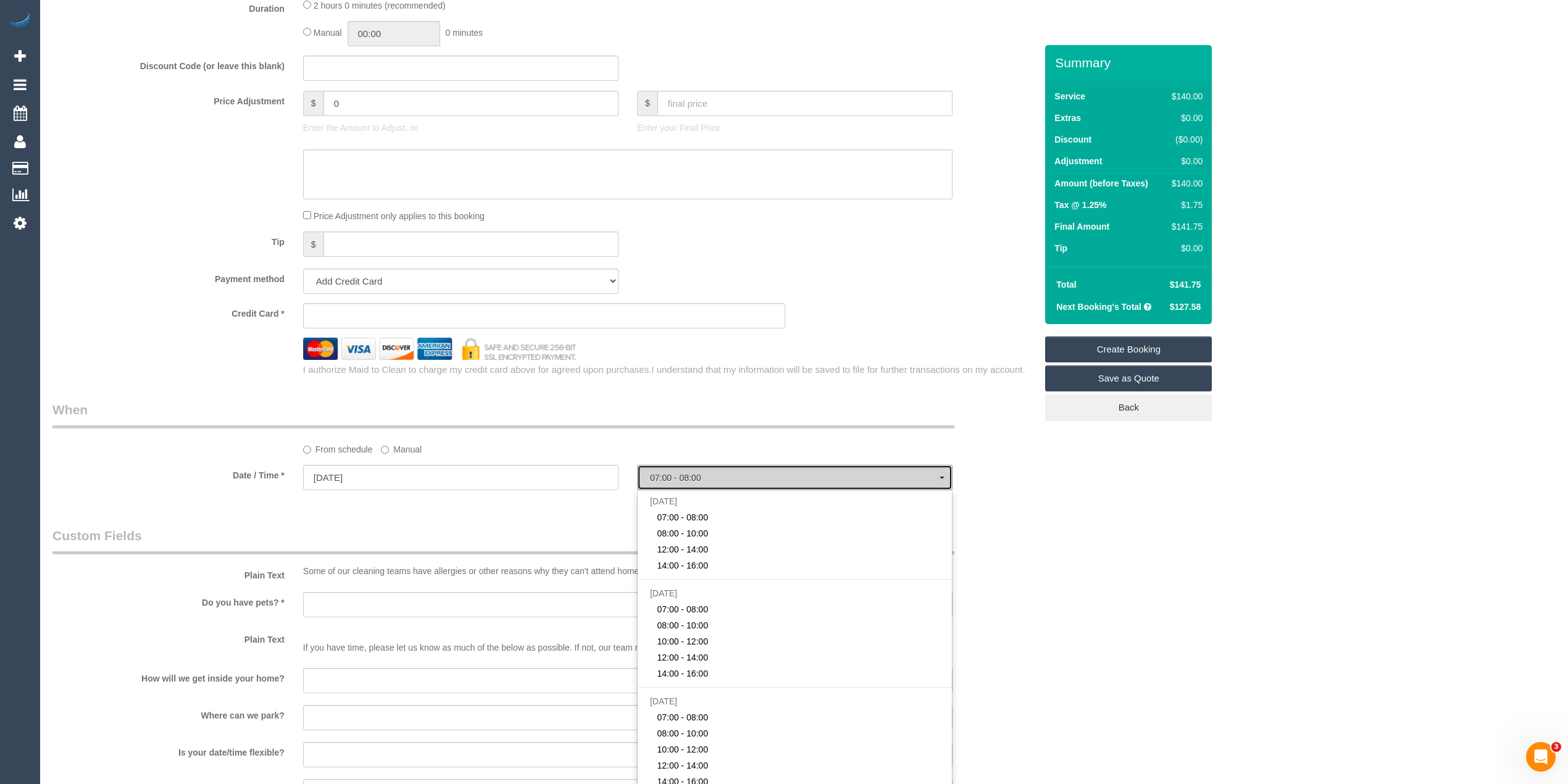
scroll to position [1097, 0]
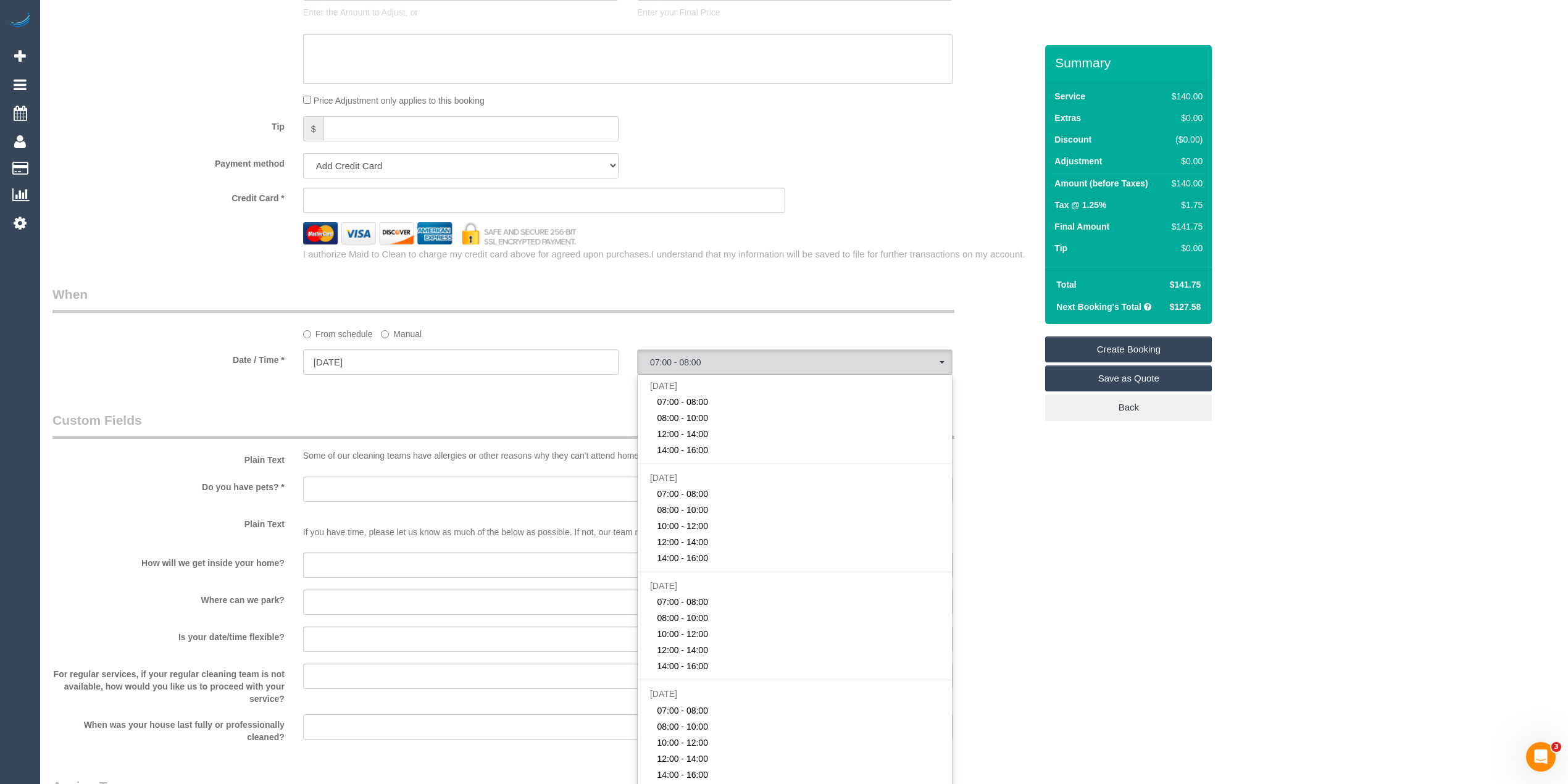
click at [1083, 579] on div "Who Email* Name * Where Address* - Reservoir ACT [GEOGRAPHIC_DATA] NT [GEOGRAPH…" at bounding box center [804, 37] width 1503 height 2180
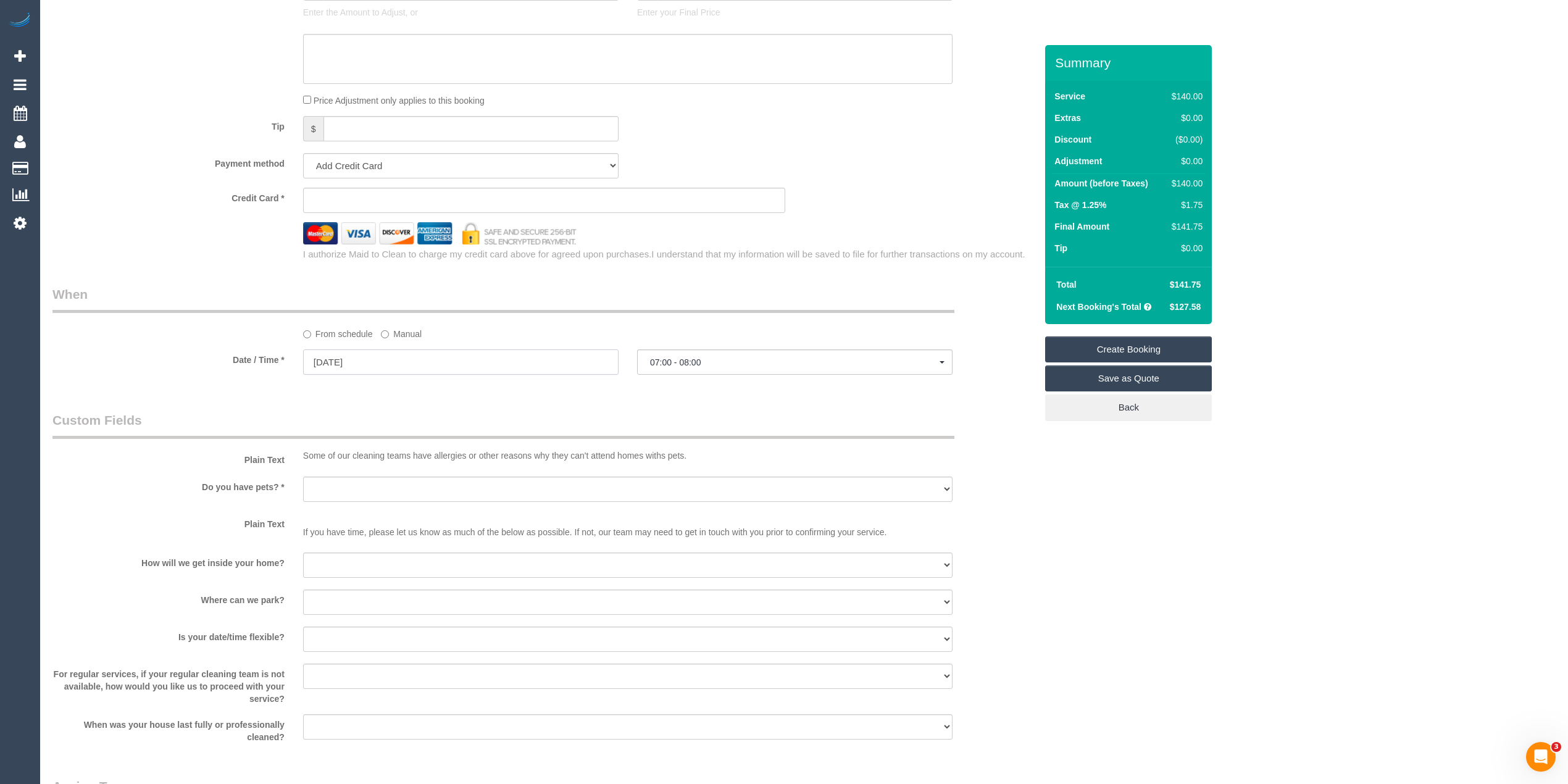
click at [332, 363] on input "[DATE]" at bounding box center [460, 363] width 316 height 26
click at [406, 470] on link "18" at bounding box center [408, 470] width 20 height 17
type input "[DATE]"
click at [687, 366] on span "07:00 - 08:00" at bounding box center [795, 363] width 289 height 10
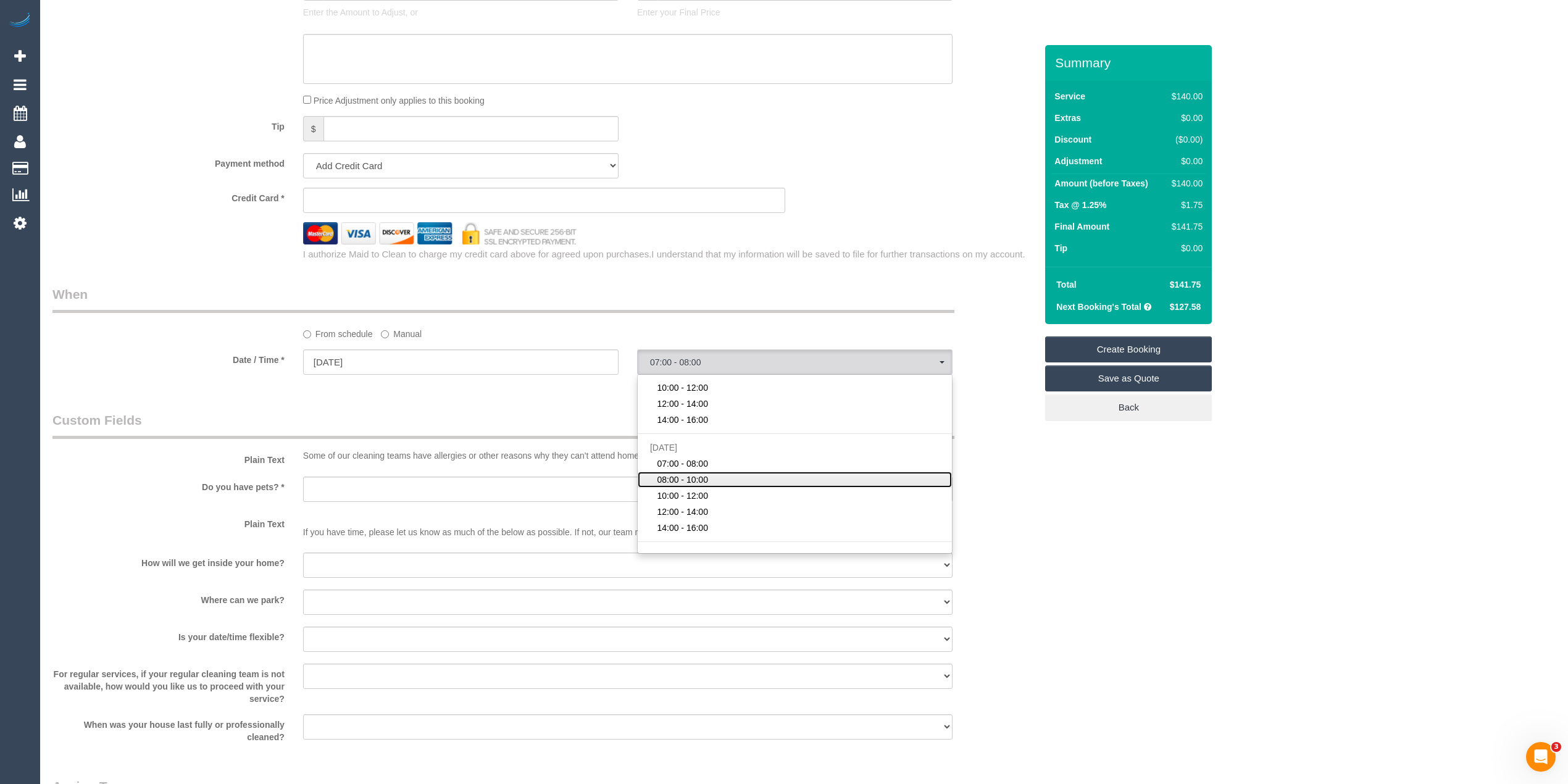
click at [699, 483] on span "08:00 - 10:00" at bounding box center [682, 480] width 51 height 13
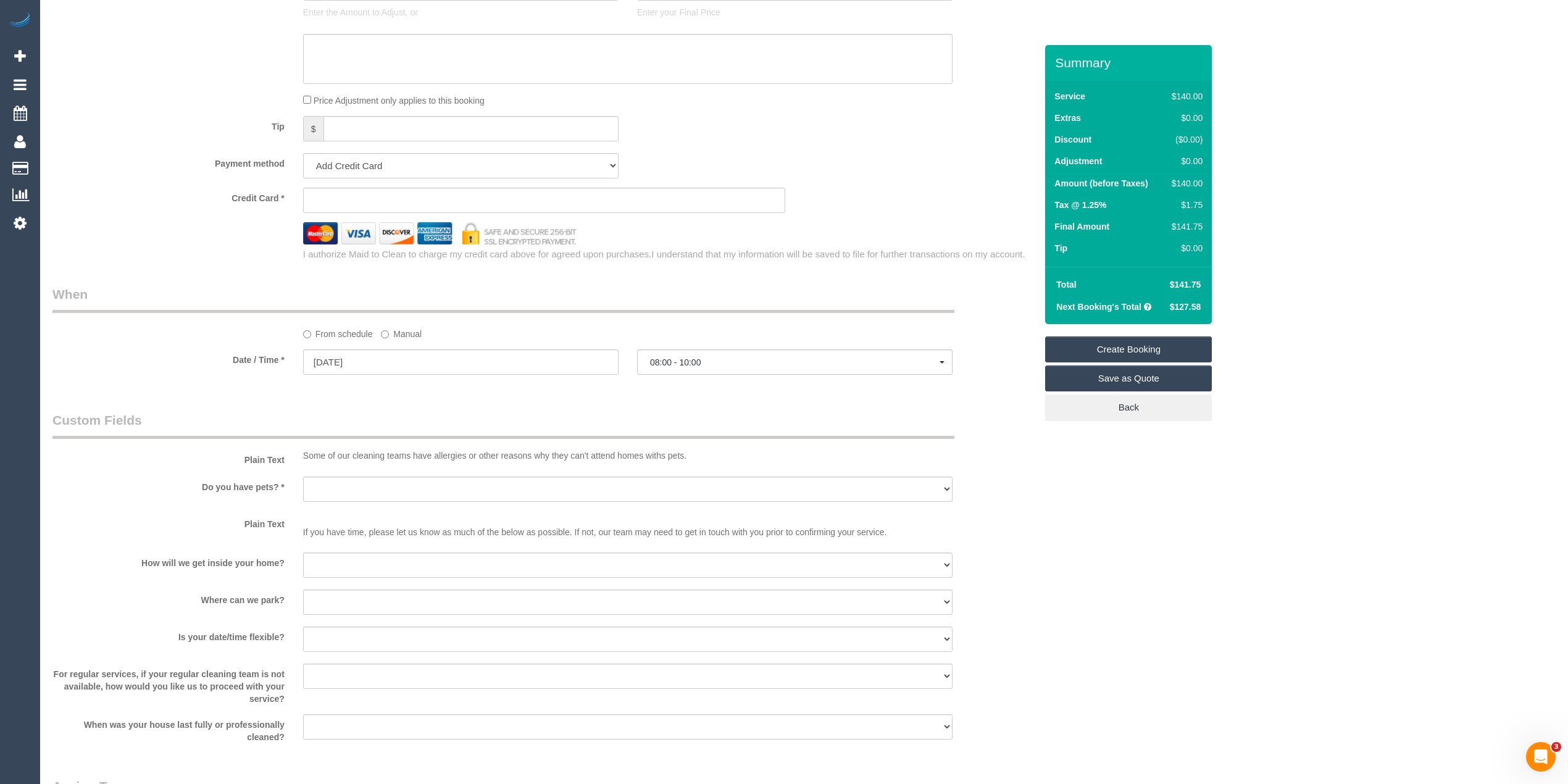
click at [1314, 540] on div "Who Email* Name * Where Address* - Reservoir ACT [GEOGRAPHIC_DATA] NT [GEOGRAPH…" at bounding box center [804, 37] width 1503 height 2180
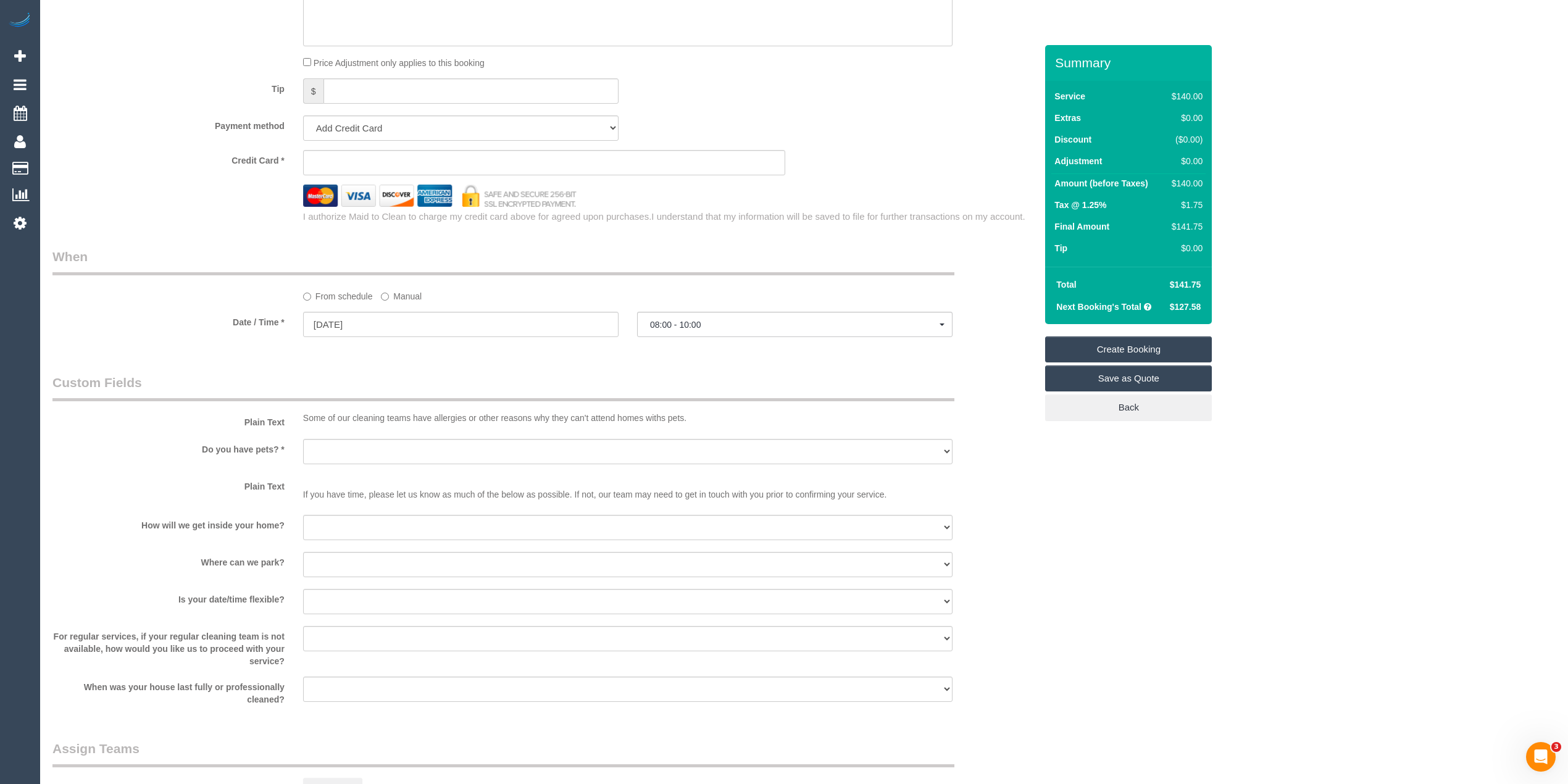
scroll to position [1097, 0]
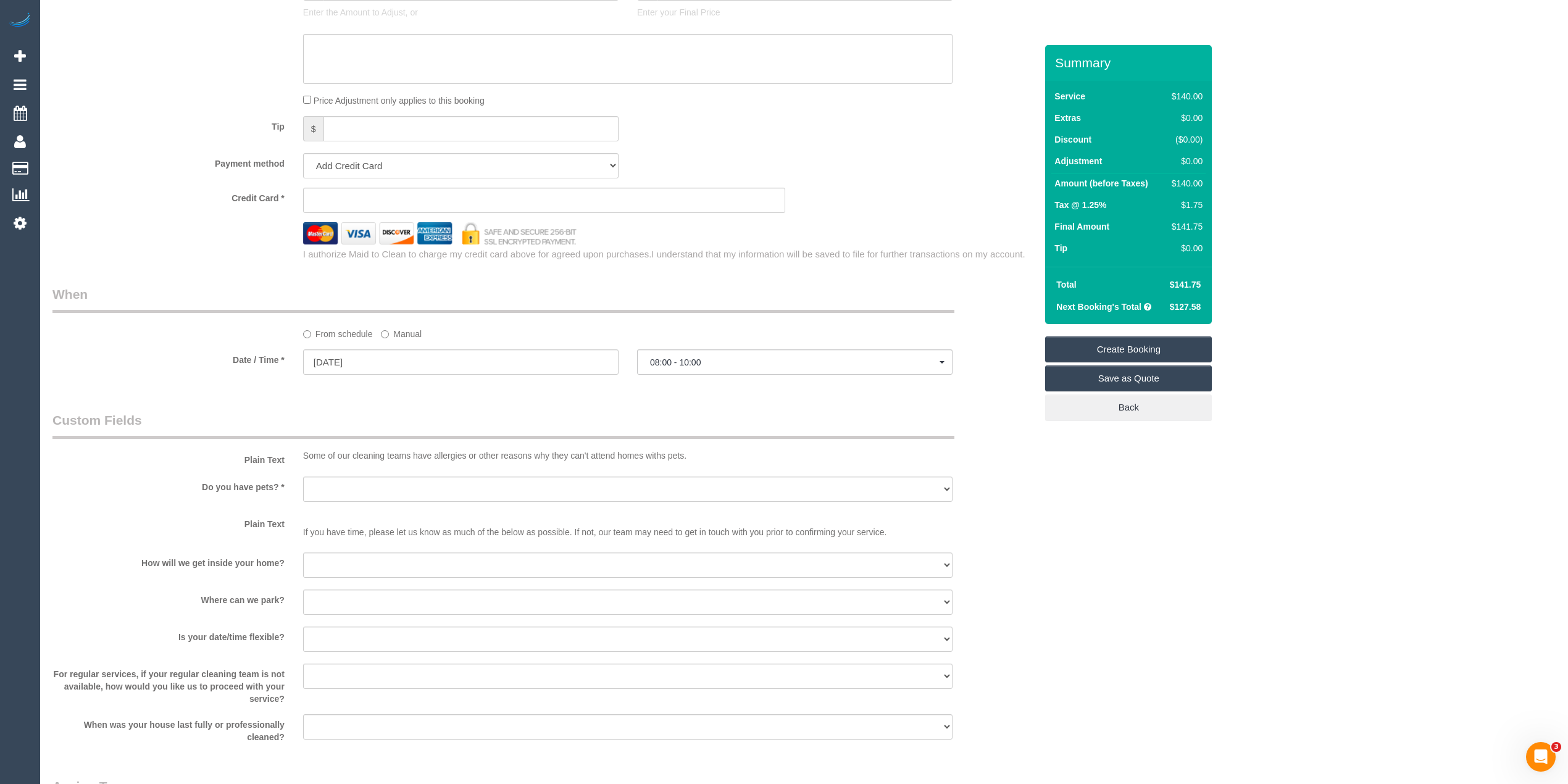
click at [1189, 512] on div "Who Email* Name * Where Address* - Reservoir ACT [GEOGRAPHIC_DATA] NT [GEOGRAPH…" at bounding box center [804, 37] width 1503 height 2180
click at [677, 361] on span "08:00 - 10:00" at bounding box center [795, 363] width 289 height 10
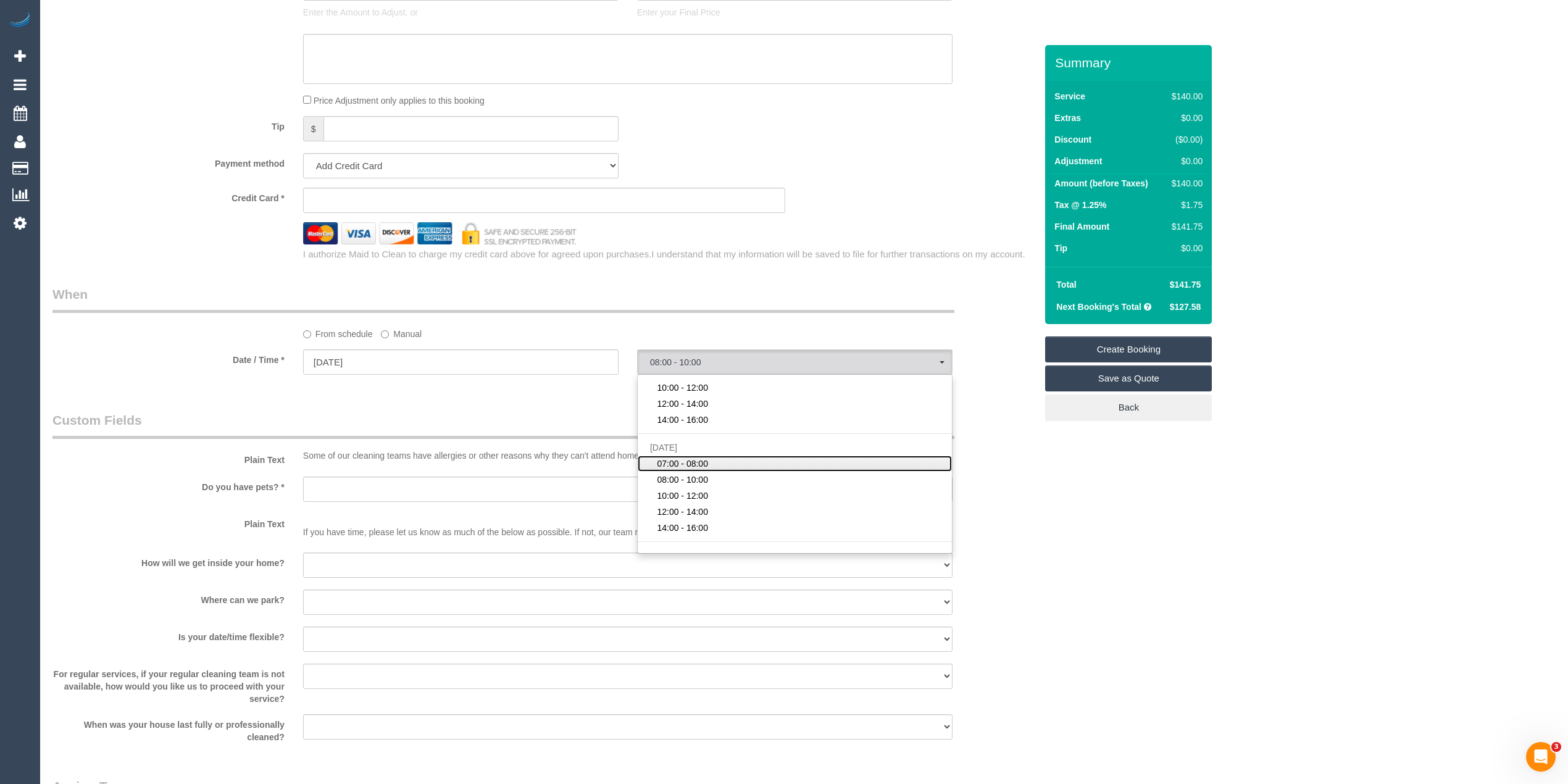
click at [705, 462] on span "07:00 - 08:00" at bounding box center [682, 464] width 51 height 13
select select "spot10"
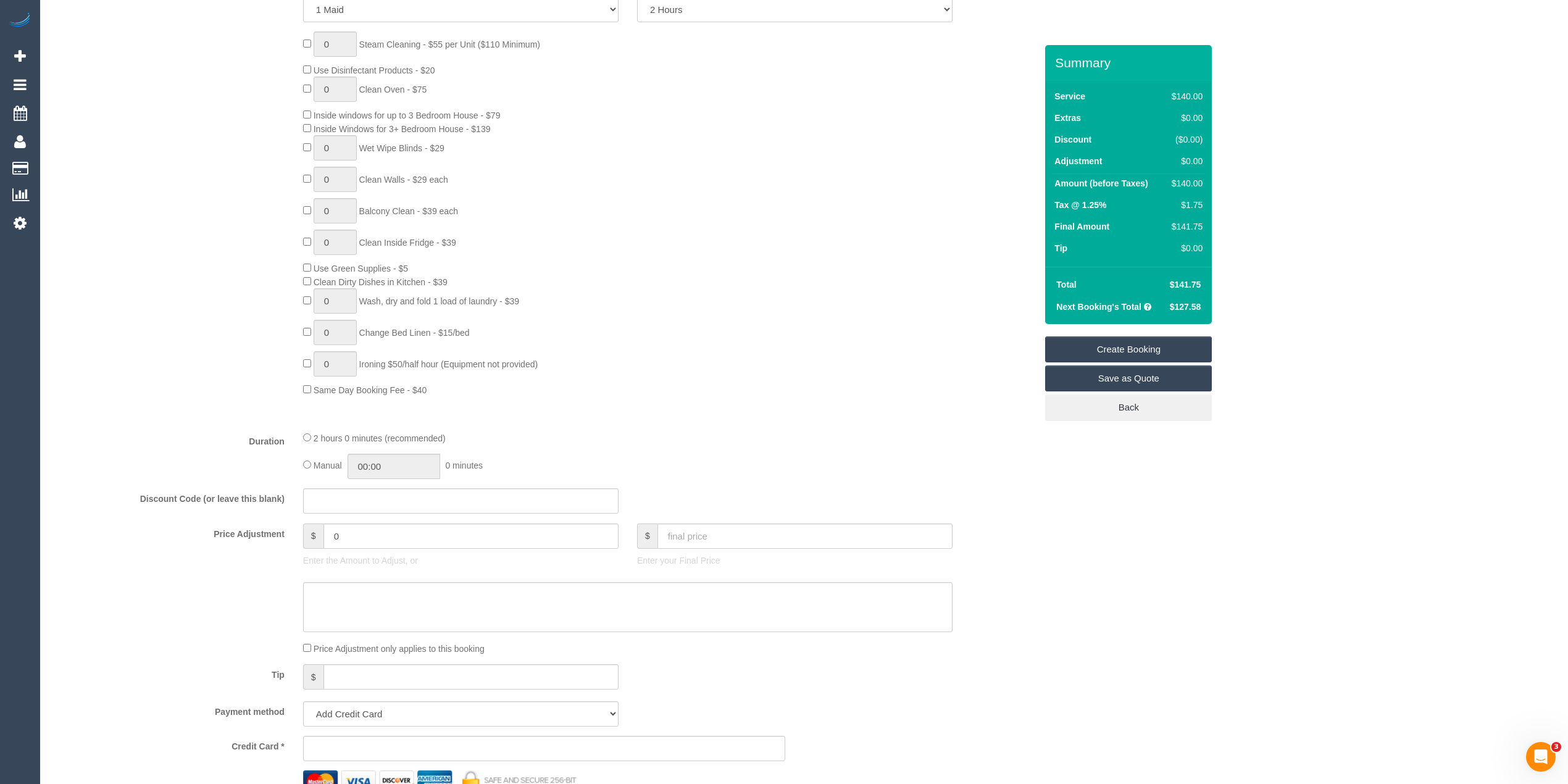
scroll to position [0, 0]
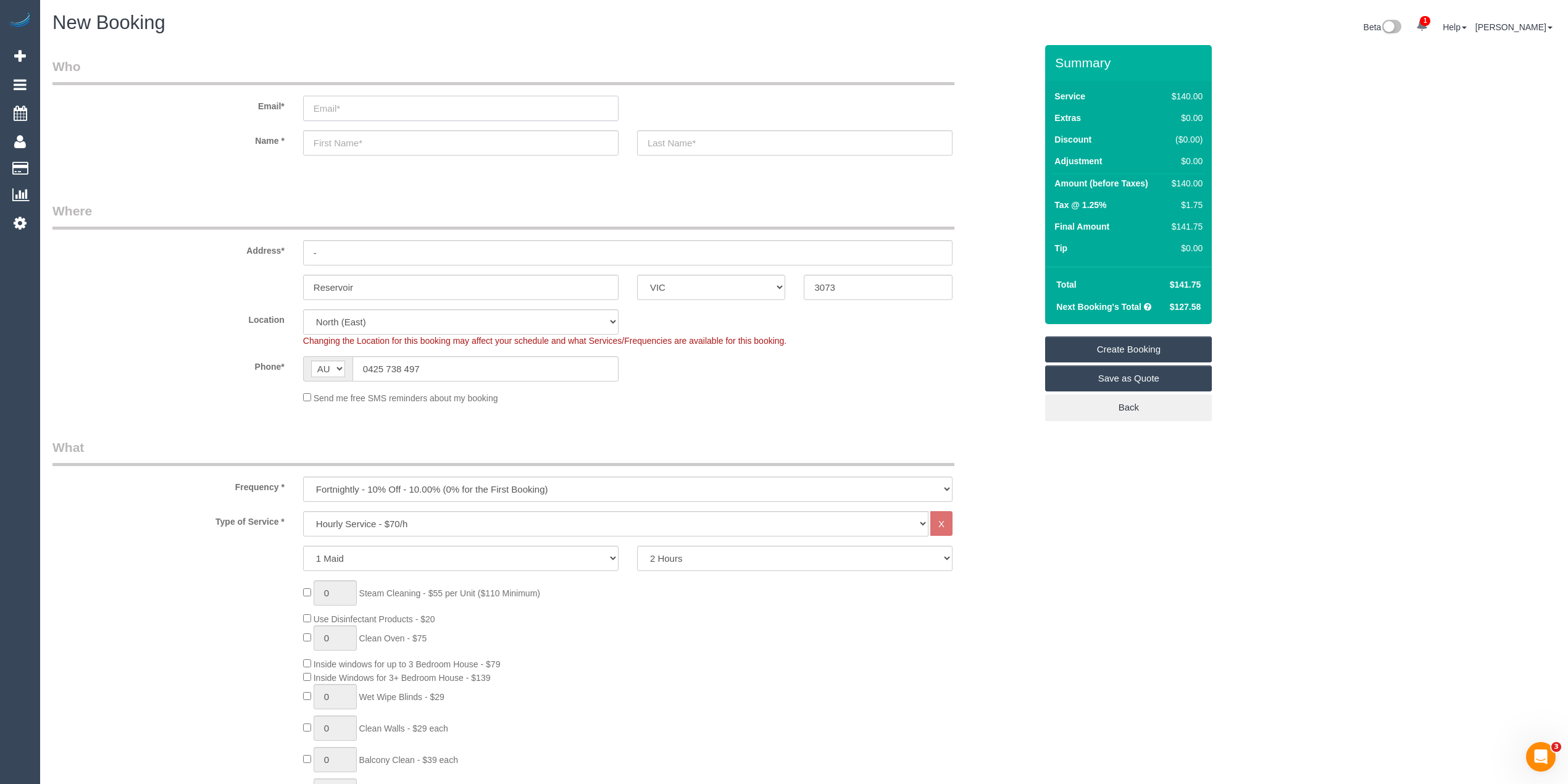
click at [354, 102] on input "email" at bounding box center [460, 108] width 316 height 26
select select "spot25"
click at [328, 105] on input "email" at bounding box center [460, 108] width 316 height 26
click at [349, 105] on input "email" at bounding box center [460, 108] width 316 height 26
click at [349, 104] on input "email" at bounding box center [460, 108] width 316 height 26
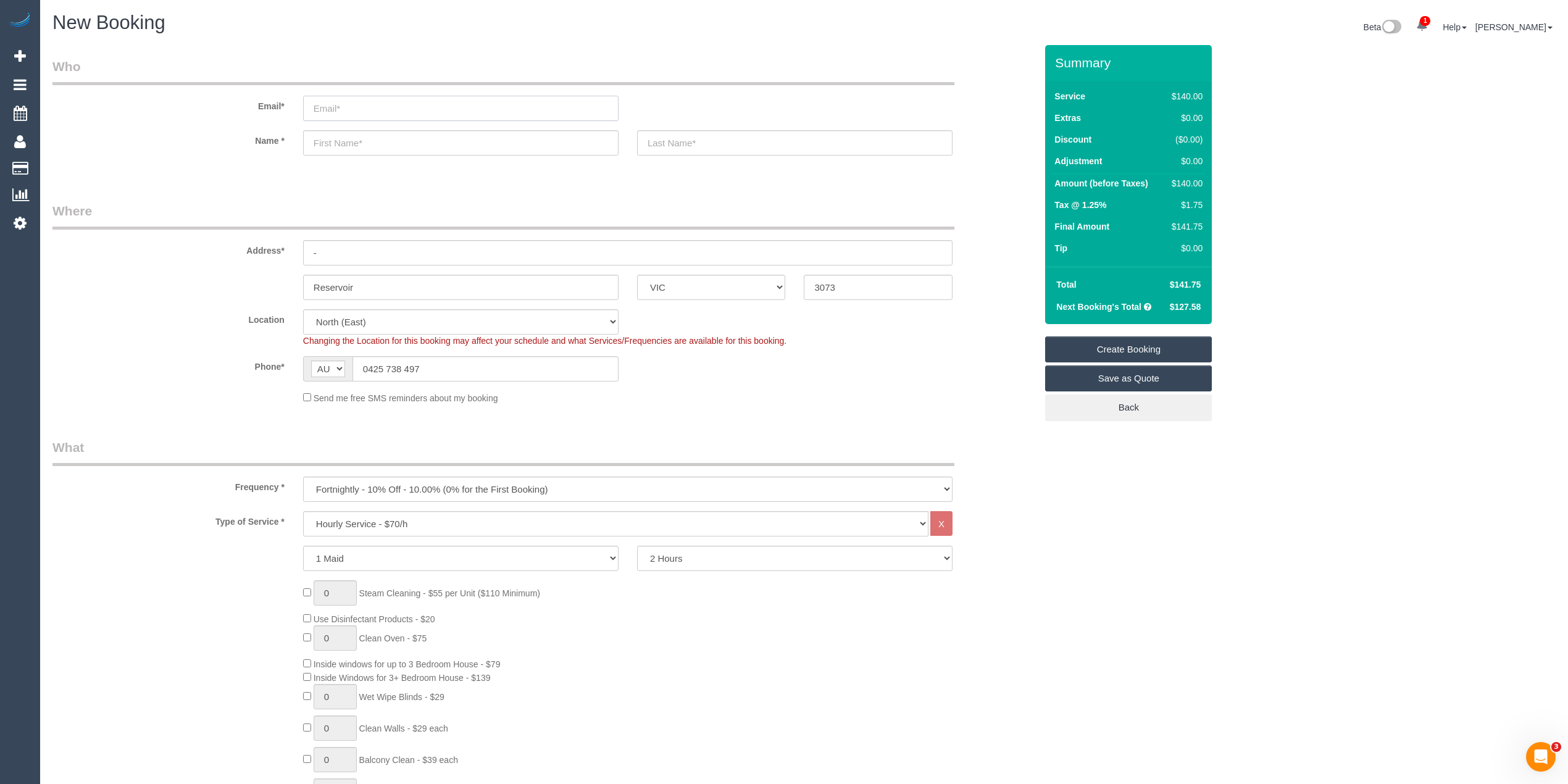
click at [349, 104] on input "email" at bounding box center [460, 108] width 316 height 26
type input "[EMAIL_ADDRESS][DOMAIN_NAME]"
click at [369, 141] on input "text" at bounding box center [460, 143] width 316 height 26
type input "Davi"
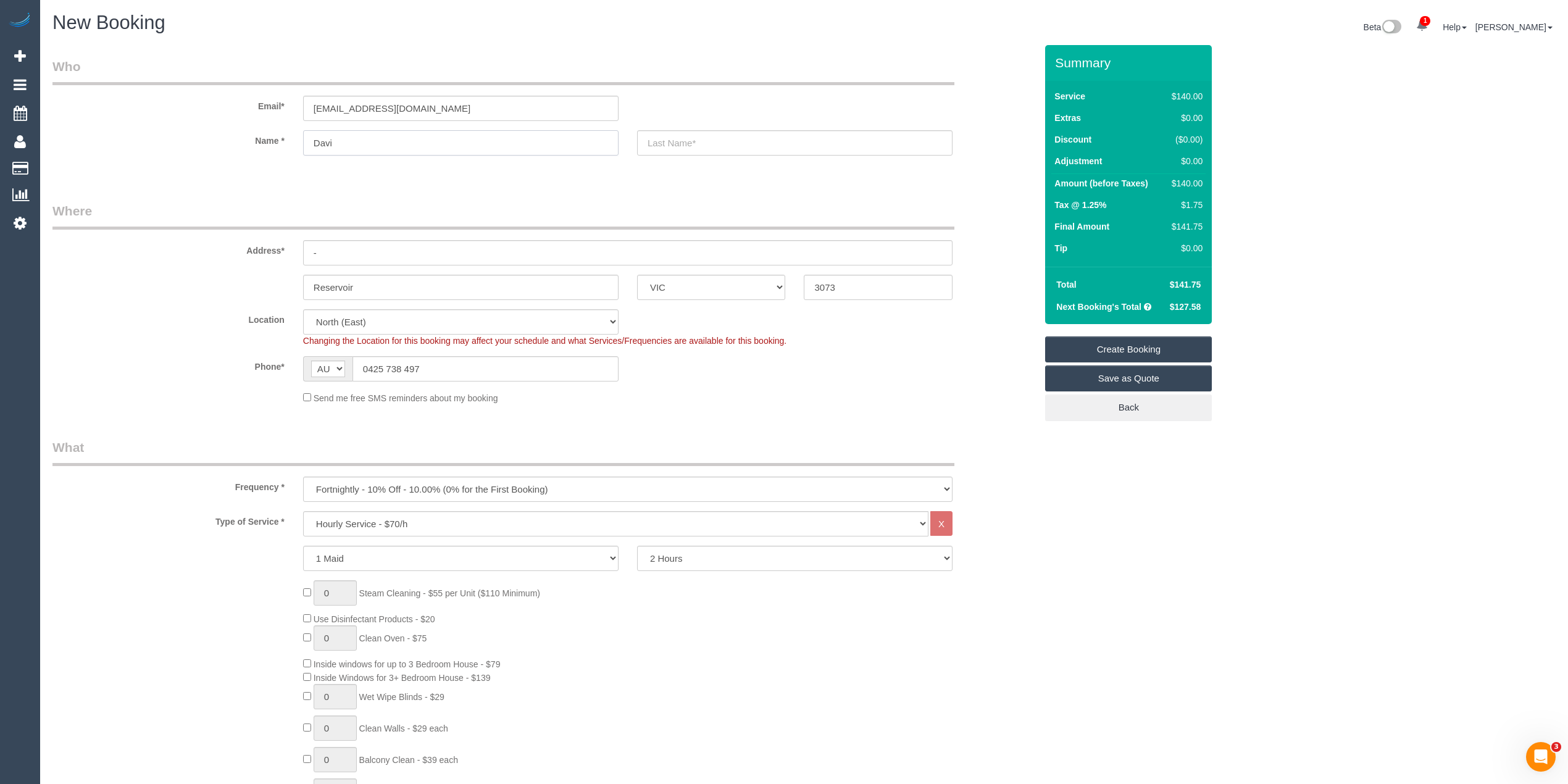
select select "spot46"
type input "[PERSON_NAME]"
type input "Lidell"
click at [344, 107] on input "[EMAIL_ADDRESS][DOMAIN_NAME]" at bounding box center [460, 108] width 316 height 26
type input "[EMAIL_ADDRESS][DOMAIN_NAME]"
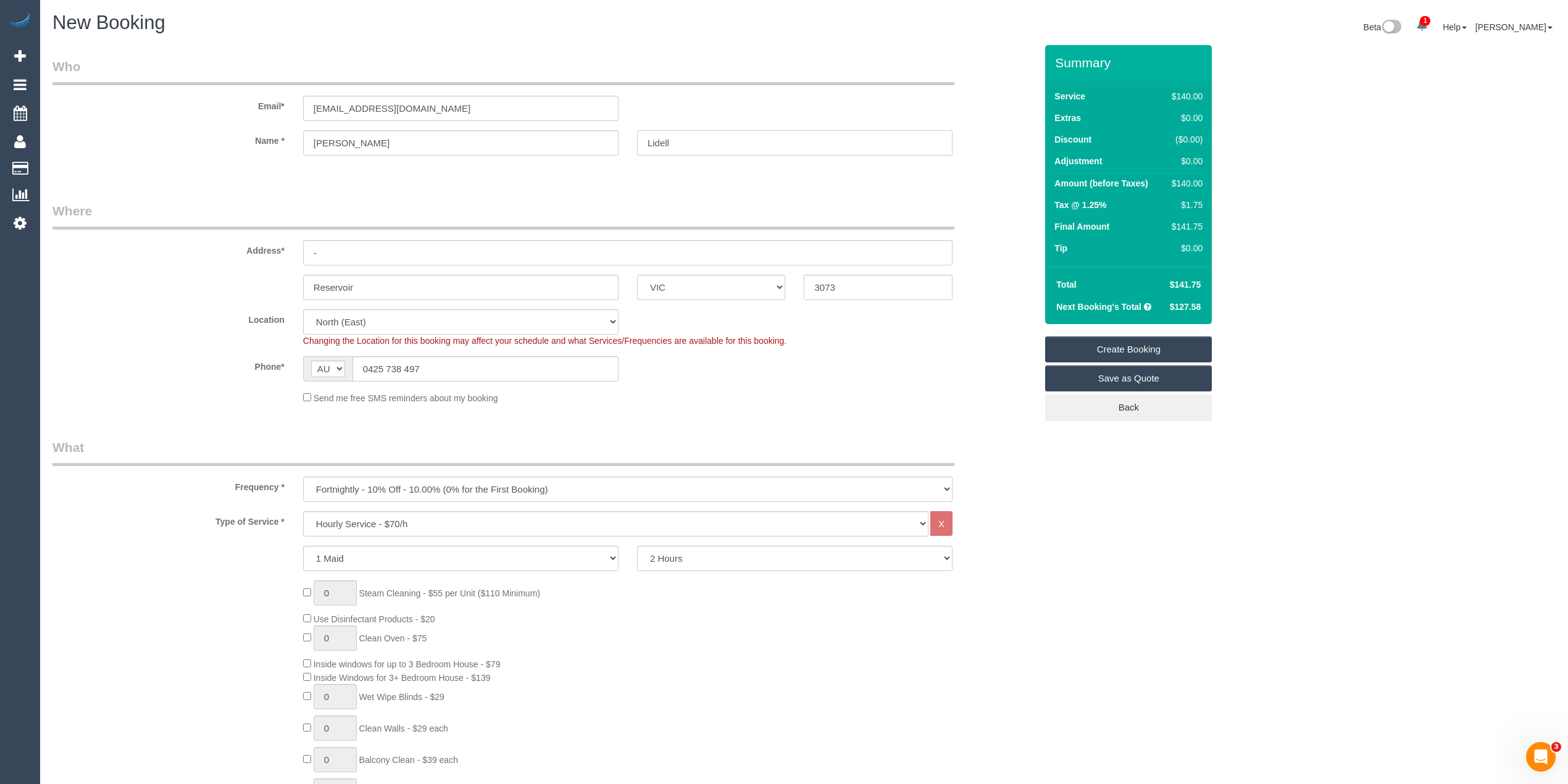
click at [659, 142] on input "Lidell" at bounding box center [795, 143] width 316 height 26
type input "Liddell"
select select "spot67"
type input "Liddell"
drag, startPoint x: 361, startPoint y: 253, endPoint x: 285, endPoint y: 255, distance: 76.0
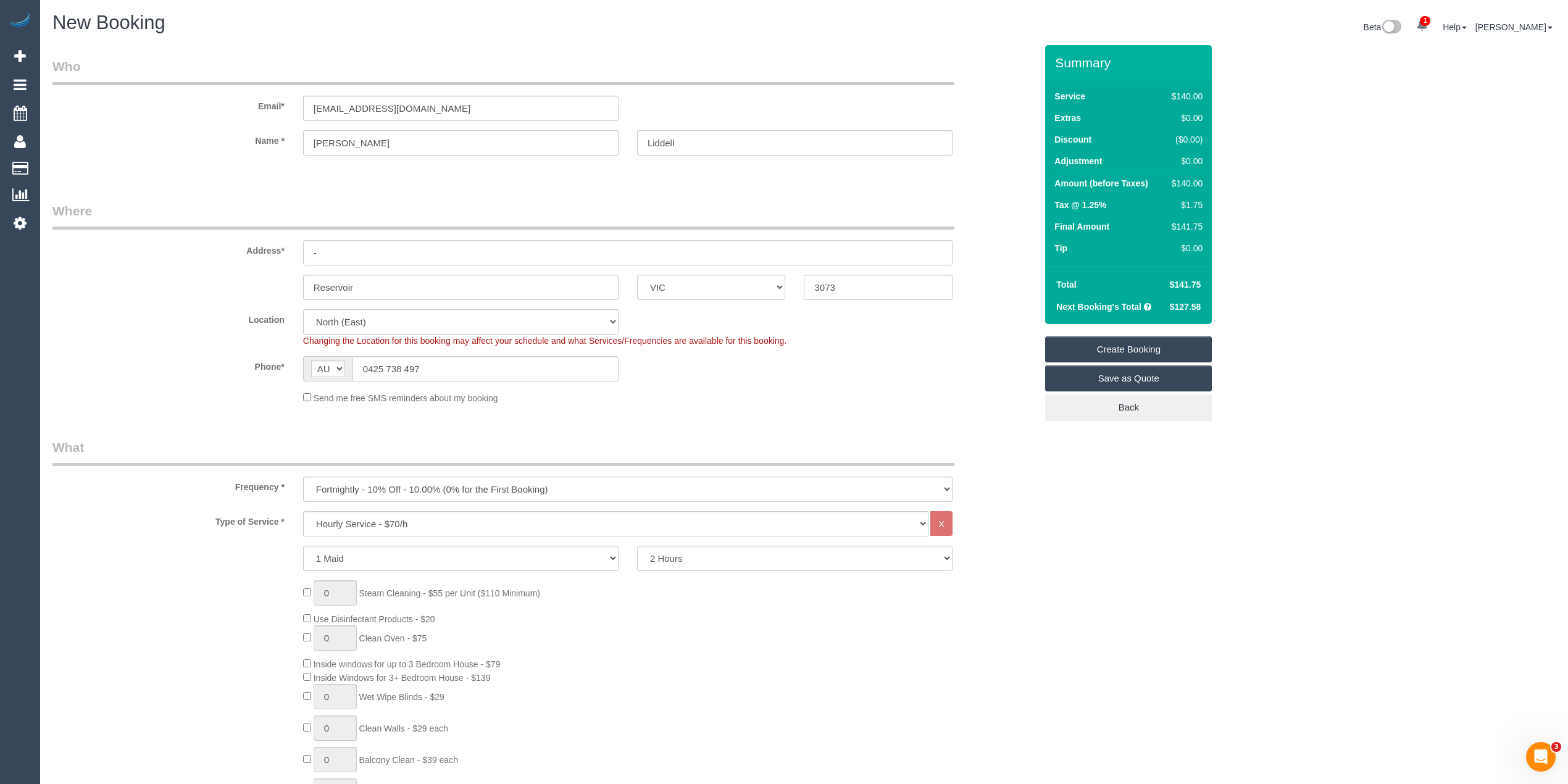
click at [287, 255] on div "Address* -" at bounding box center [545, 233] width 1002 height 64
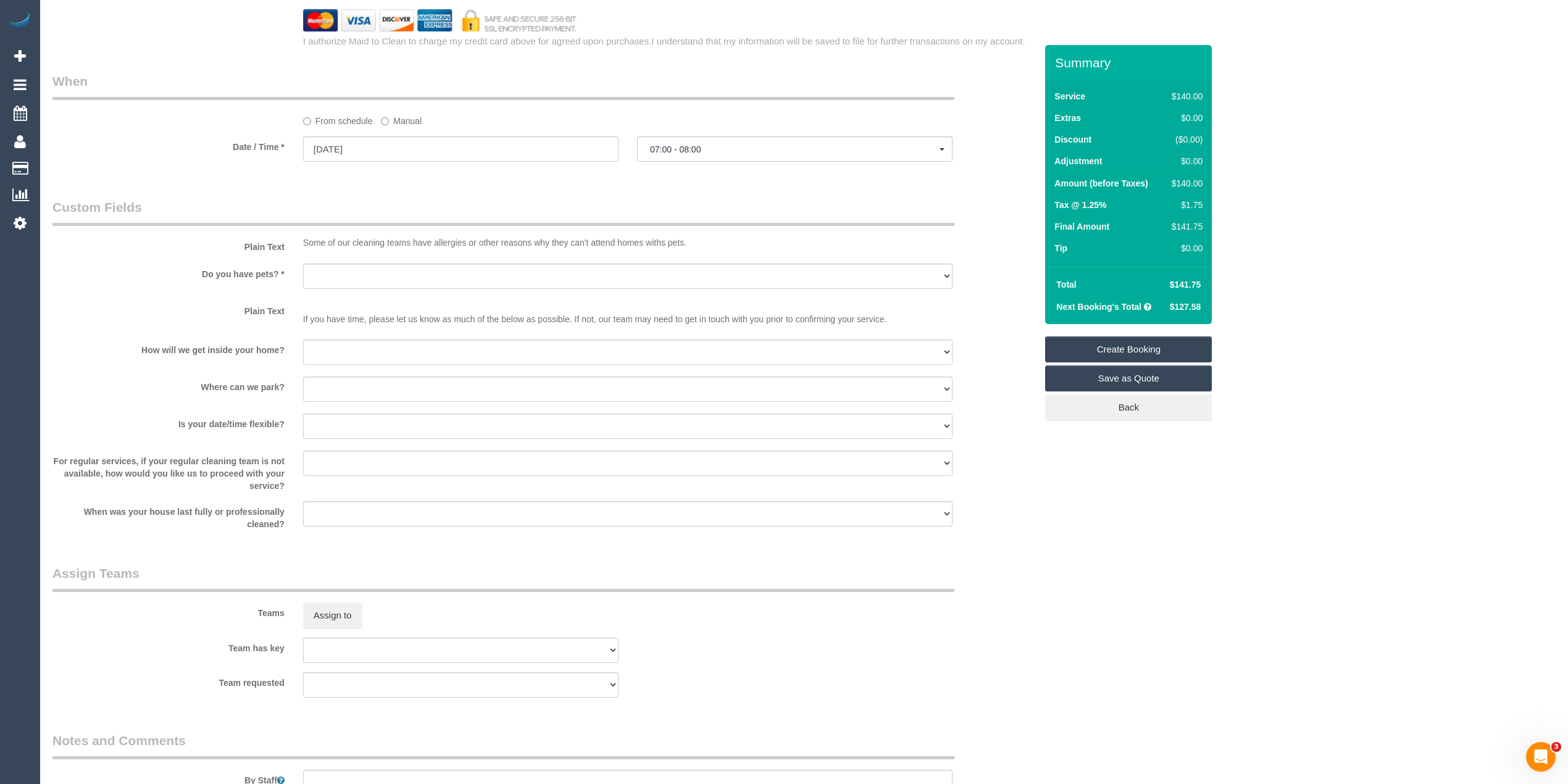
scroll to position [1483, 0]
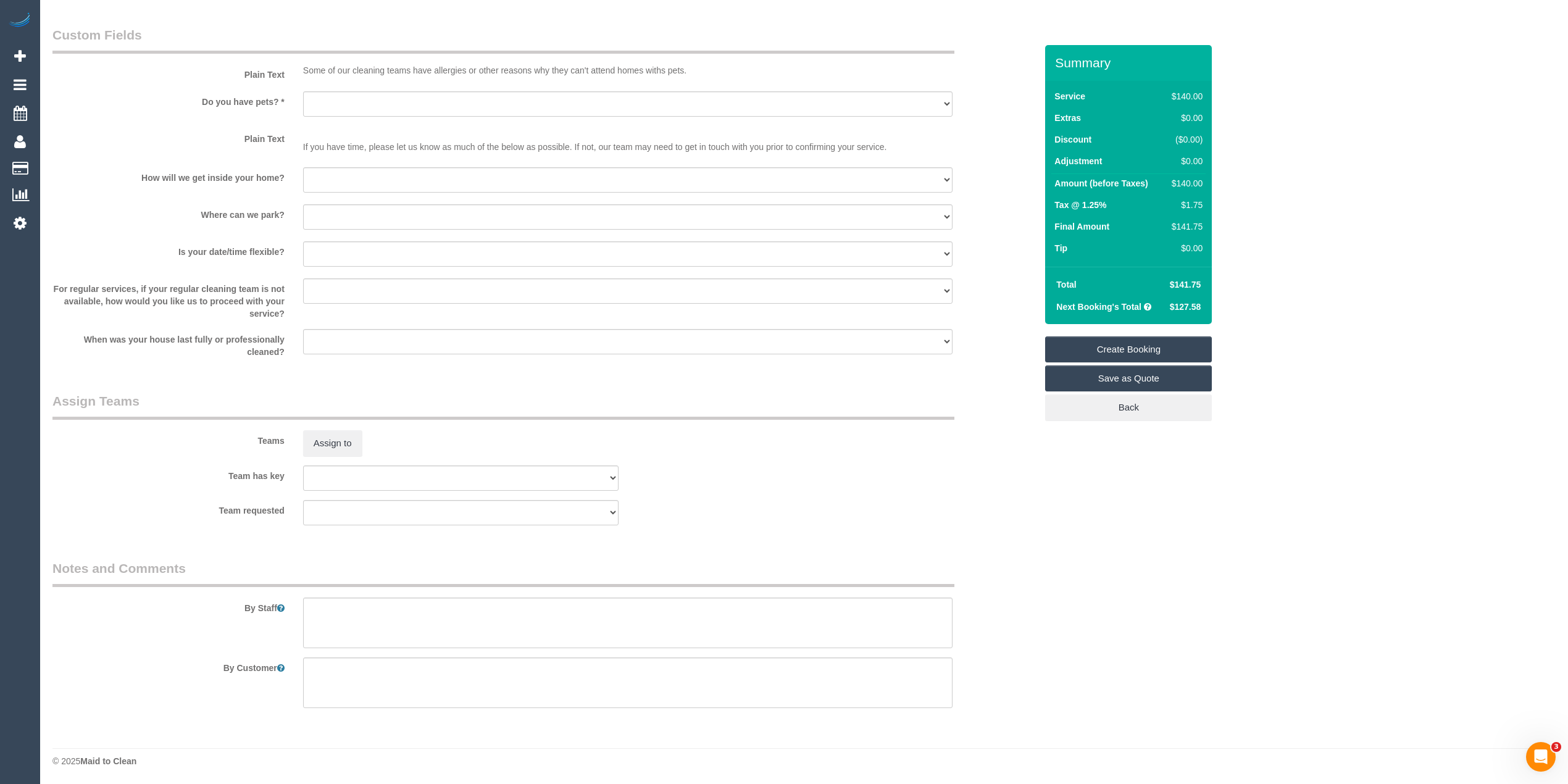
type input "13 Lucille Ave"
click at [323, 93] on select "Yes - Cats Yes - Dogs No pets Yes - Dogs and Cats Yes - Other" at bounding box center [627, 104] width 649 height 26
select select "number:28"
click at [303, 91] on select "Yes - Cats Yes - Dogs No pets Yes - Dogs and Cats Yes - Other" at bounding box center [627, 104] width 649 height 26
click at [348, 181] on select "I will be home Key will be left (please provide details below) Lock box/Access …" at bounding box center [627, 180] width 649 height 26
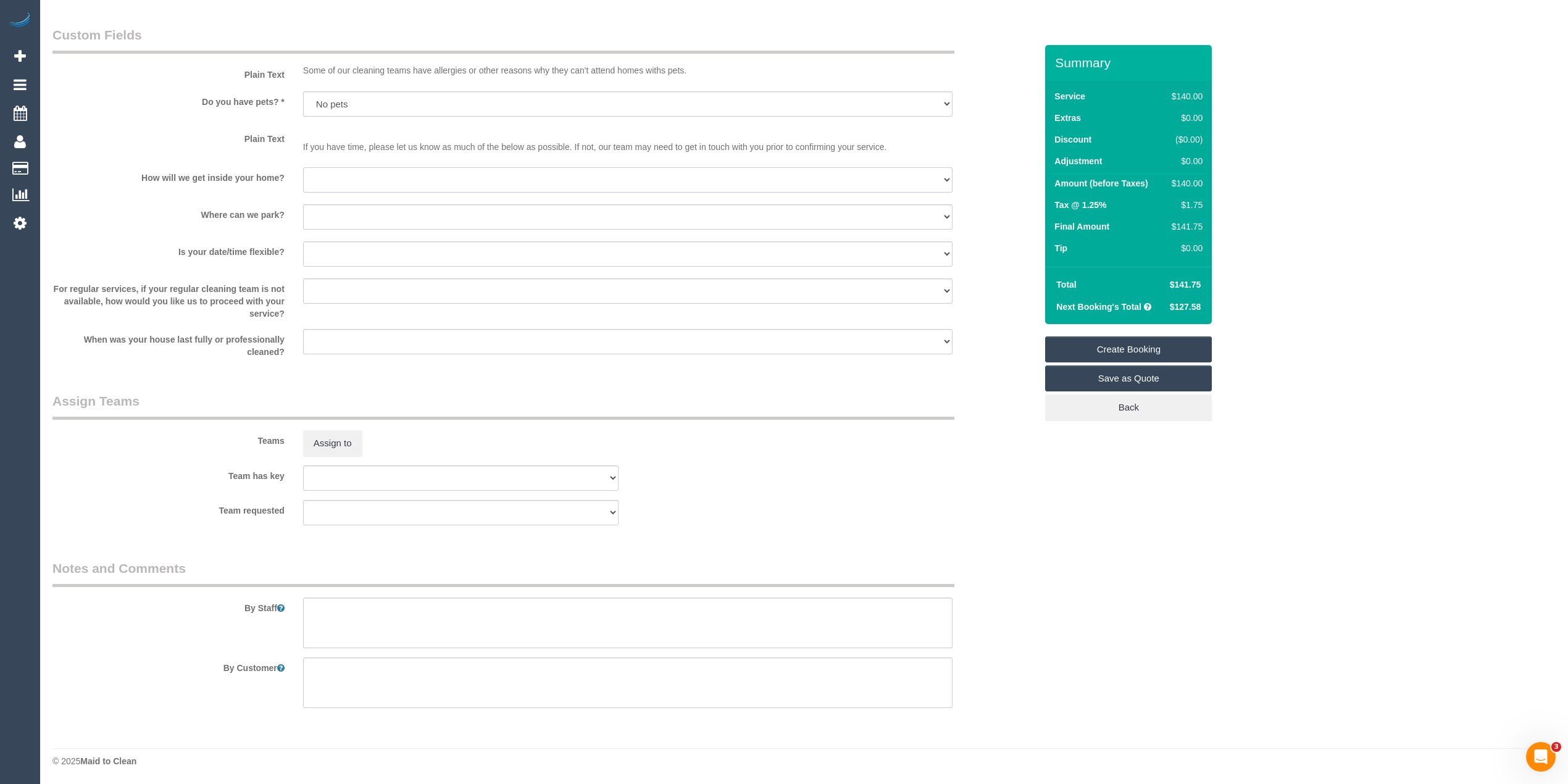
select select "number:14"
click at [303, 168] on select "I will be home Key will be left (please provide details below) Lock box/Access …" at bounding box center [627, 180] width 649 height 26
click at [354, 217] on select "I will provide parking on-site Free street parking Paid street parking (cost wi…" at bounding box center [627, 217] width 649 height 26
select select "number:19"
click at [303, 204] on select "I will provide parking on-site Free street parking Paid street parking (cost wi…" at bounding box center [627, 217] width 649 height 26
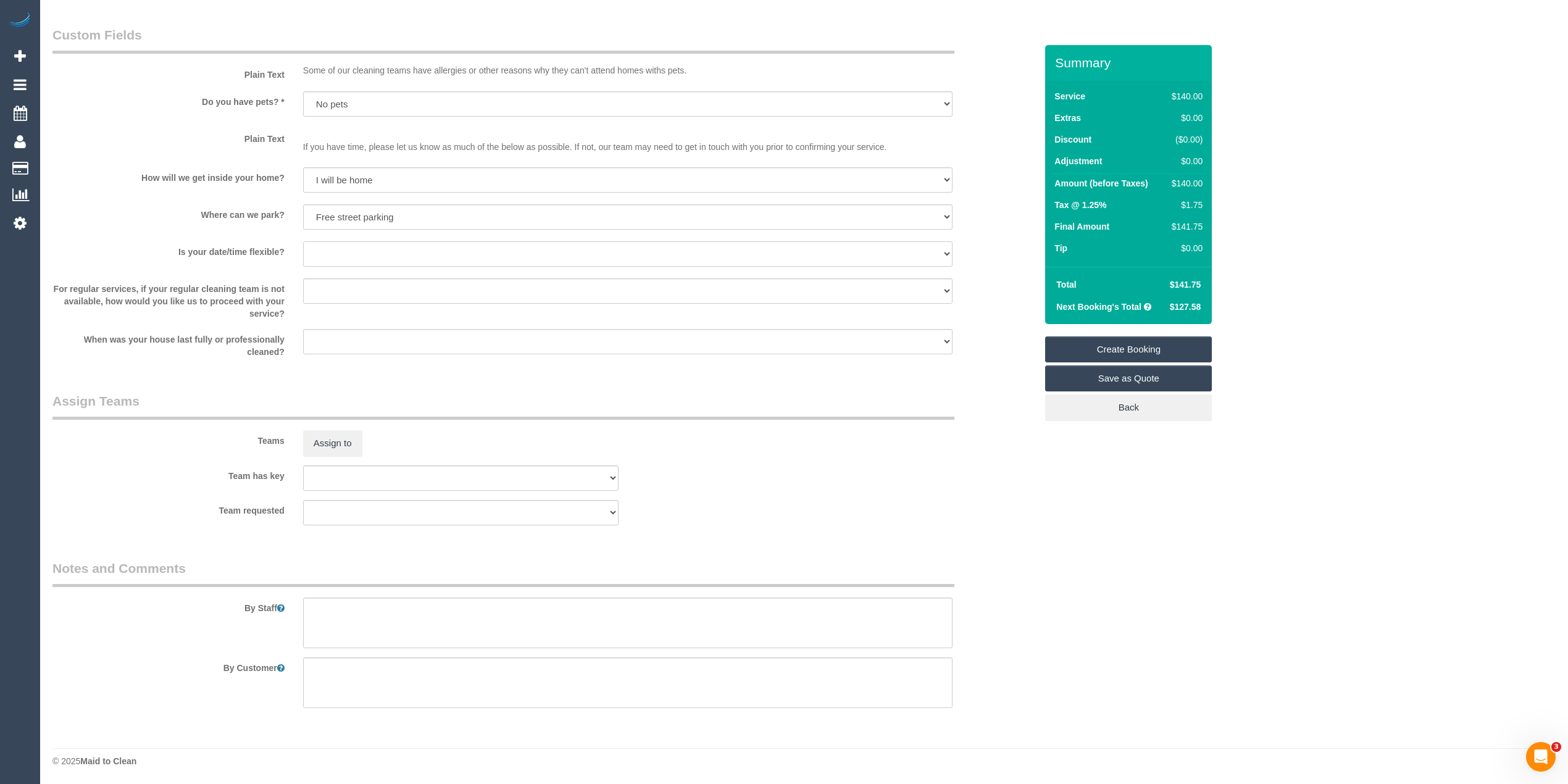
click at [318, 253] on select "Yes - date and time Yes - date but not time Yes - time but not date No - No fle…" at bounding box center [627, 255] width 649 height 26
select select "number:22"
click at [303, 242] on select "Yes - date and time Yes - date but not time Yes - time but not date No - No fle…" at bounding box center [627, 255] width 649 height 26
click at [411, 288] on select "Arrange a cleaner to cover and do not bother you Arrange a cleaner to cover and…" at bounding box center [627, 291] width 649 height 26
select select "number:34"
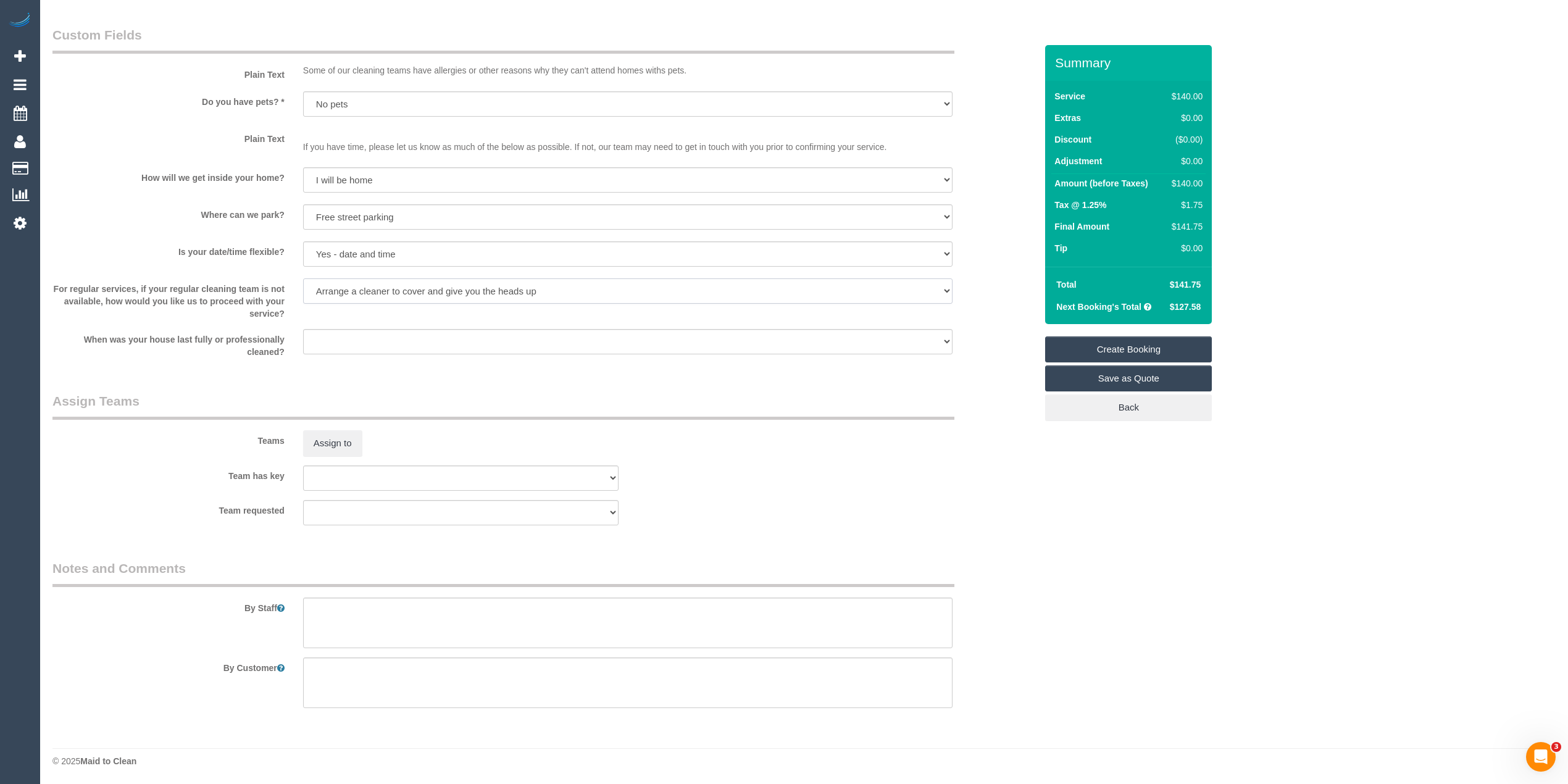
click at [303, 278] on select "Arrange a cleaner to cover and do not bother you Arrange a cleaner to cover and…" at bounding box center [627, 291] width 649 height 26
click at [413, 625] on textarea at bounding box center [627, 622] width 649 height 50
type textarea "P"
type textarea "F"
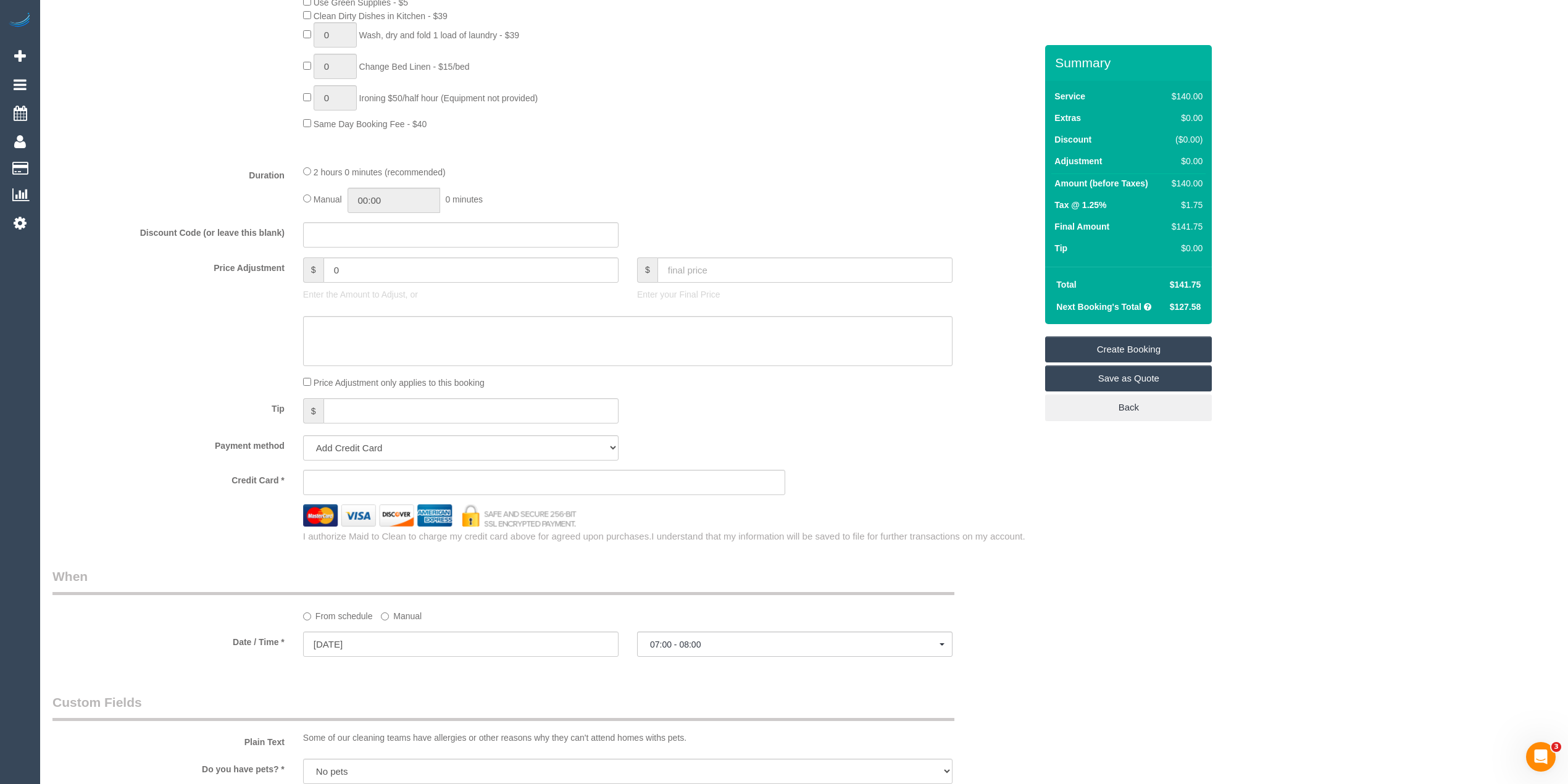
scroll to position [797, 0]
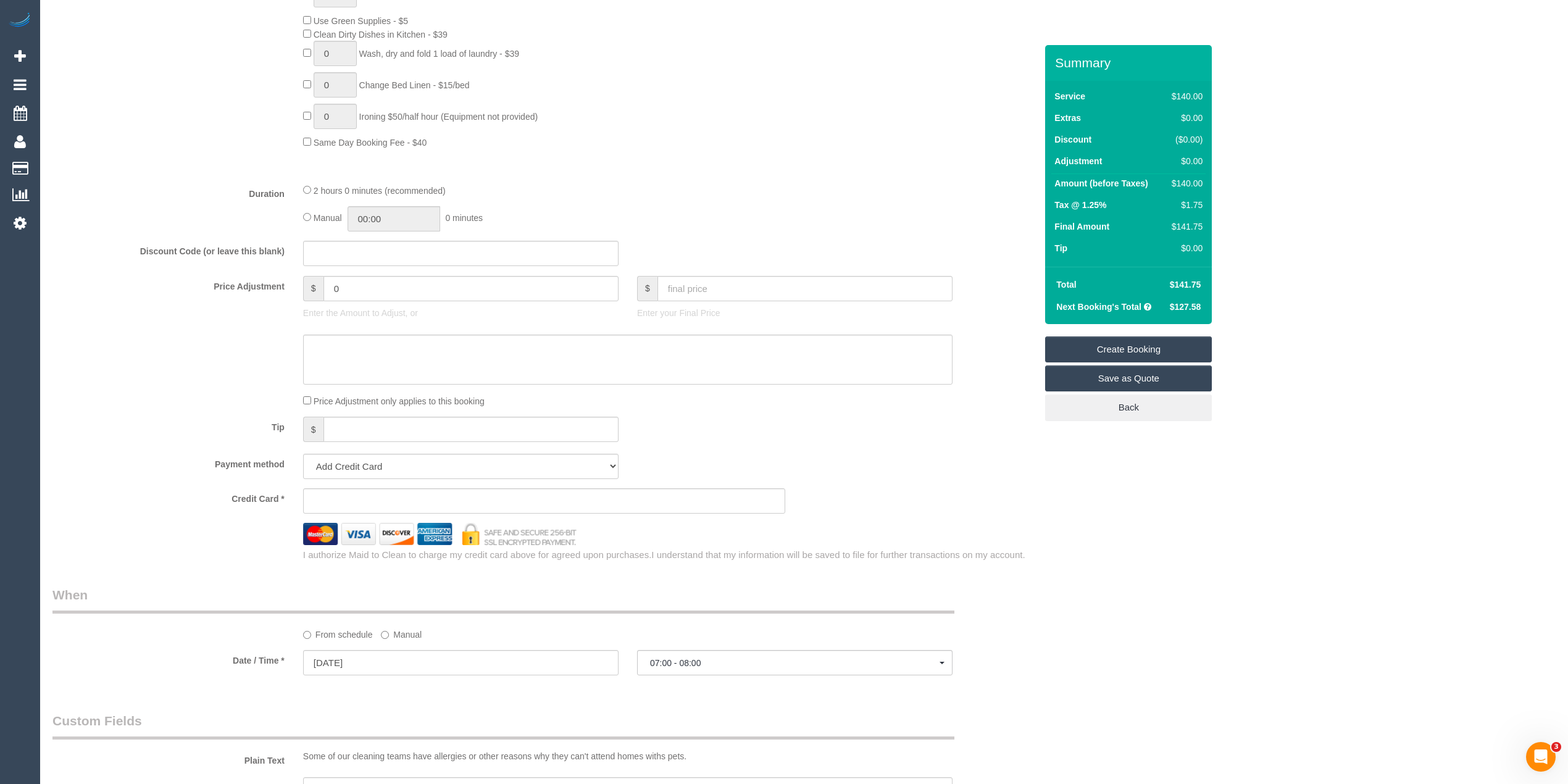
type textarea "General cleaning of bathroom, kitchen, dusting and floors."
click at [364, 489] on sui-stripe-card at bounding box center [544, 501] width 482 height 26
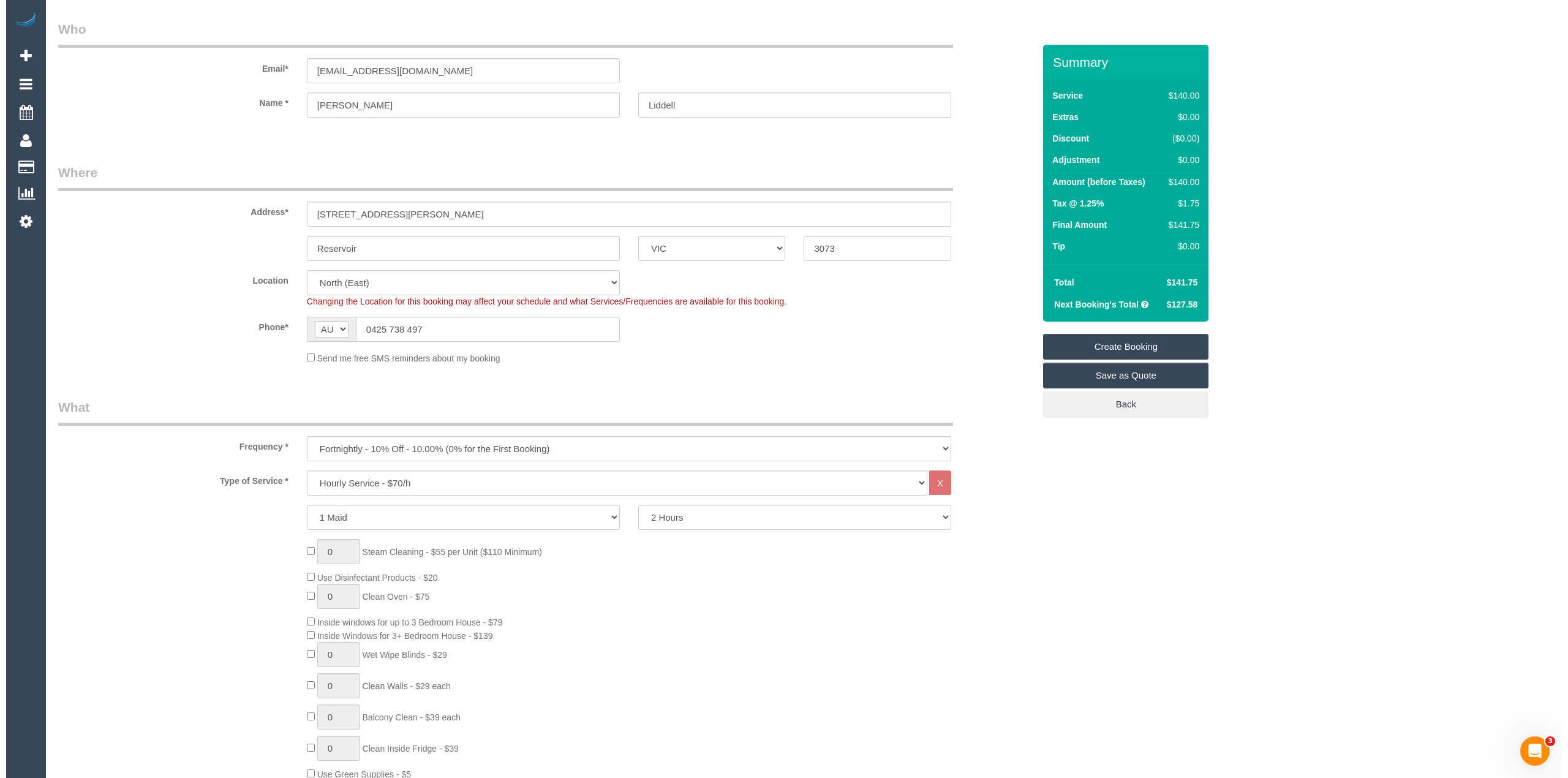
scroll to position [0, 0]
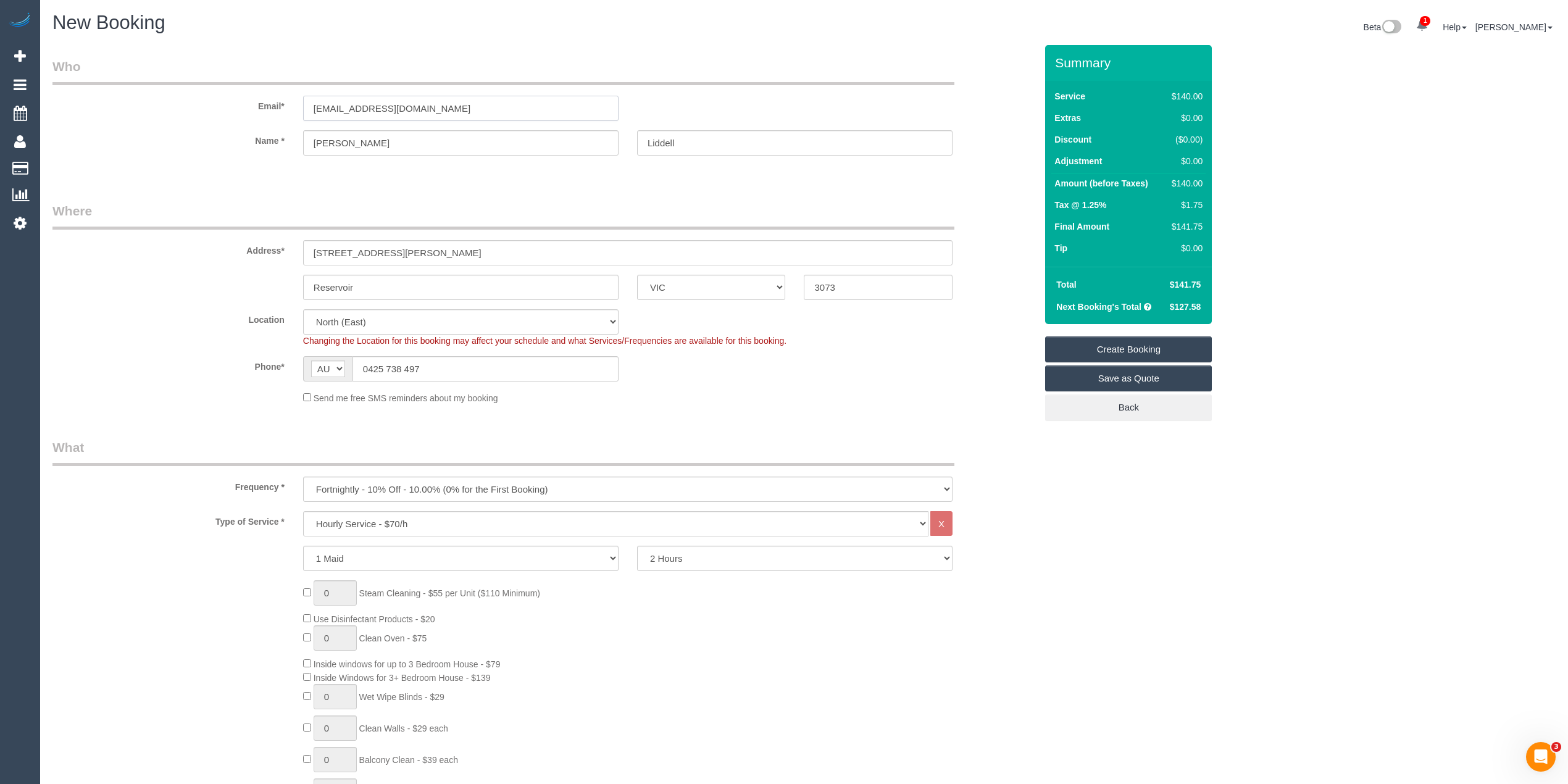
drag, startPoint x: 358, startPoint y: 100, endPoint x: 316, endPoint y: 98, distance: 42.0
click at [316, 98] on input "davidliddell@ngkstanger.com.au" at bounding box center [460, 108] width 316 height 26
click at [1127, 343] on link "Create Booking" at bounding box center [1128, 349] width 167 height 26
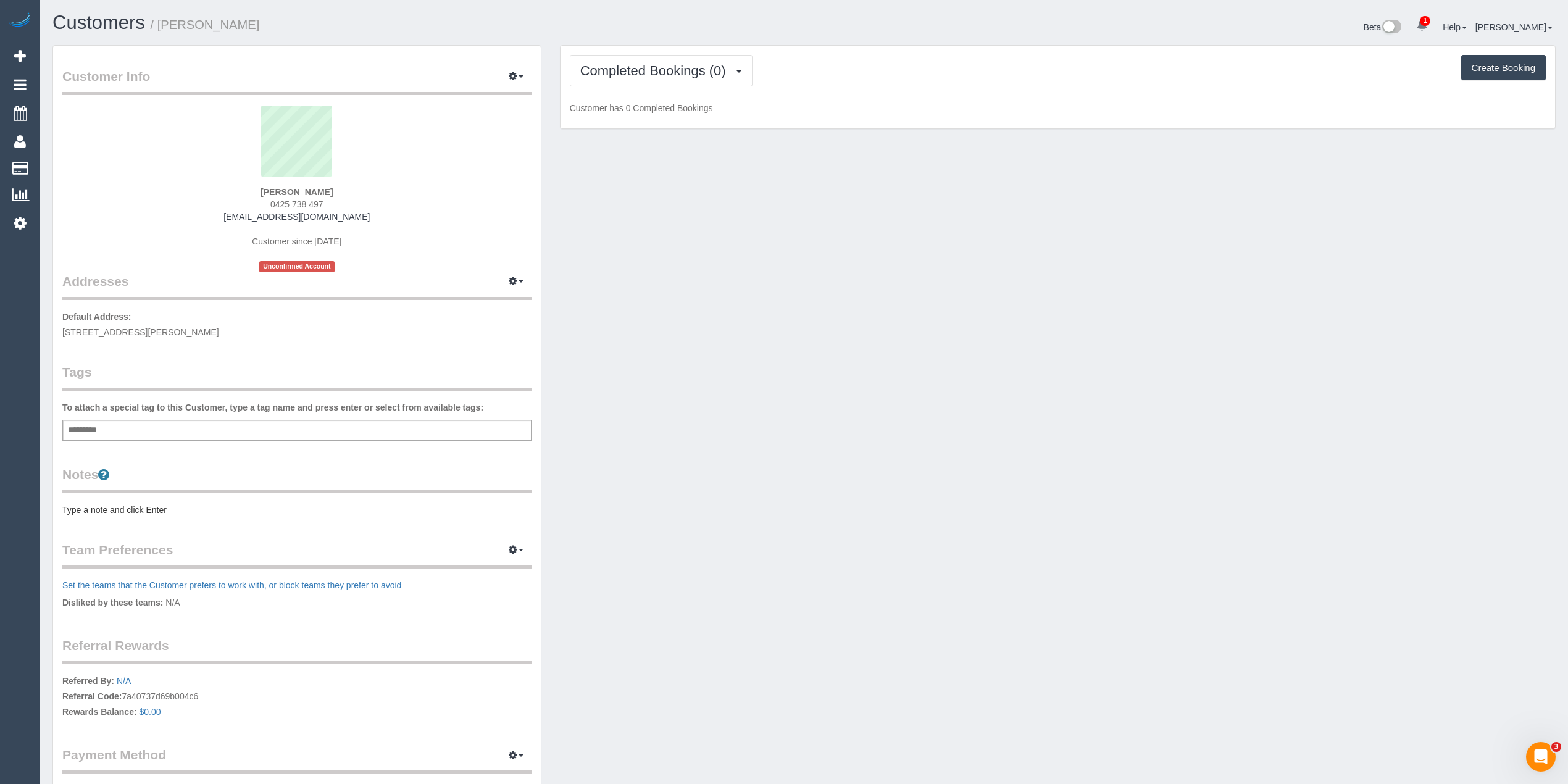
click at [88, 512] on pre "Type a note and click Enter" at bounding box center [296, 510] width 469 height 13
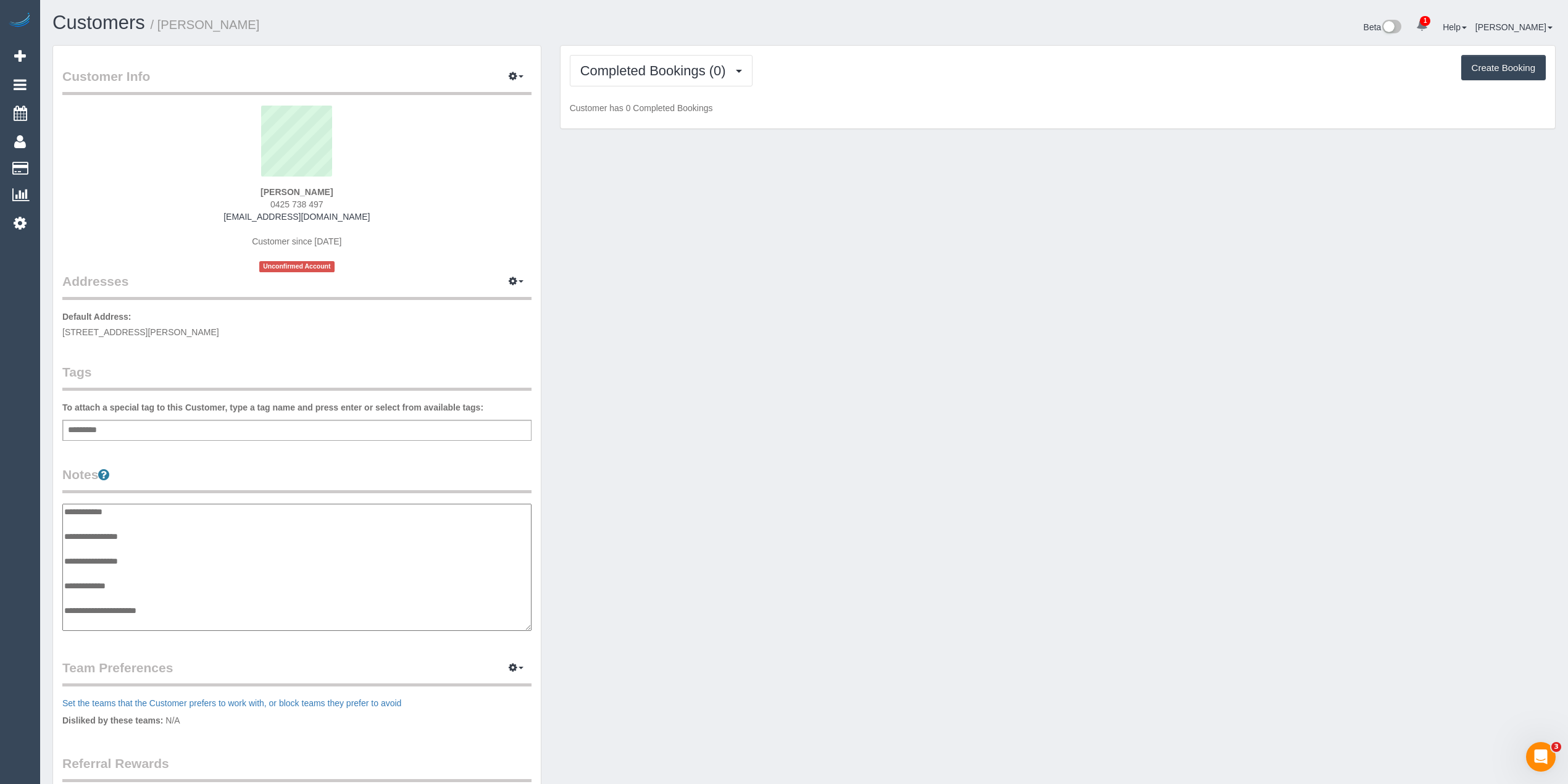
scroll to position [10, 0]
click at [172, 527] on textarea "**********" at bounding box center [296, 568] width 469 height 128
type textarea "**********"
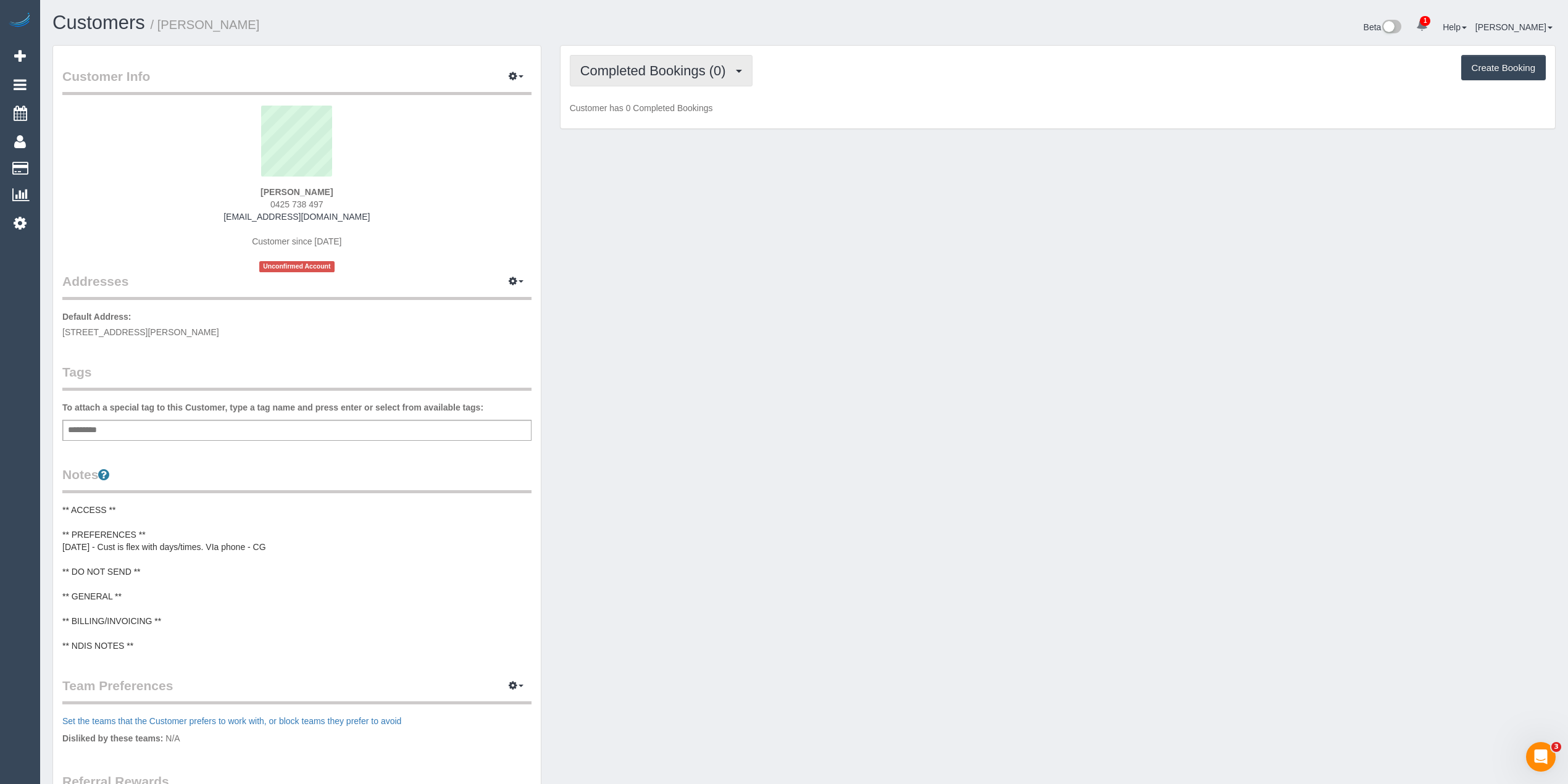
click at [640, 72] on span "Completed Bookings (0)" at bounding box center [656, 71] width 151 height 15
click at [642, 117] on link "Upcoming Bookings (11)" at bounding box center [635, 115] width 130 height 16
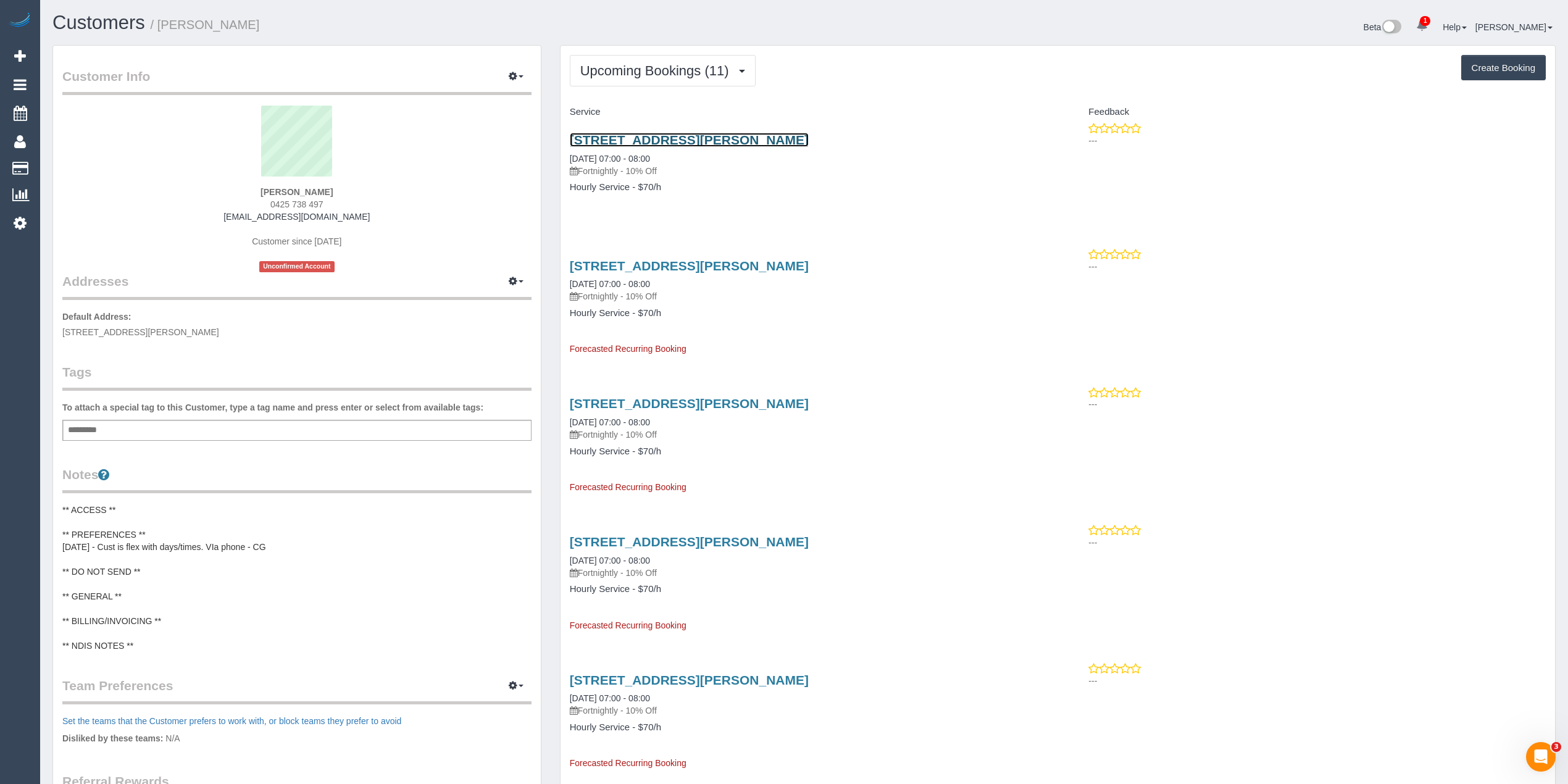
click at [665, 134] on link "[STREET_ADDRESS][PERSON_NAME]" at bounding box center [689, 140] width 239 height 14
click at [178, 544] on pre "** ACCESS ** ** PREFERENCES ** [DATE] - Cust is flex with days/times. VIa phone…" at bounding box center [296, 578] width 469 height 148
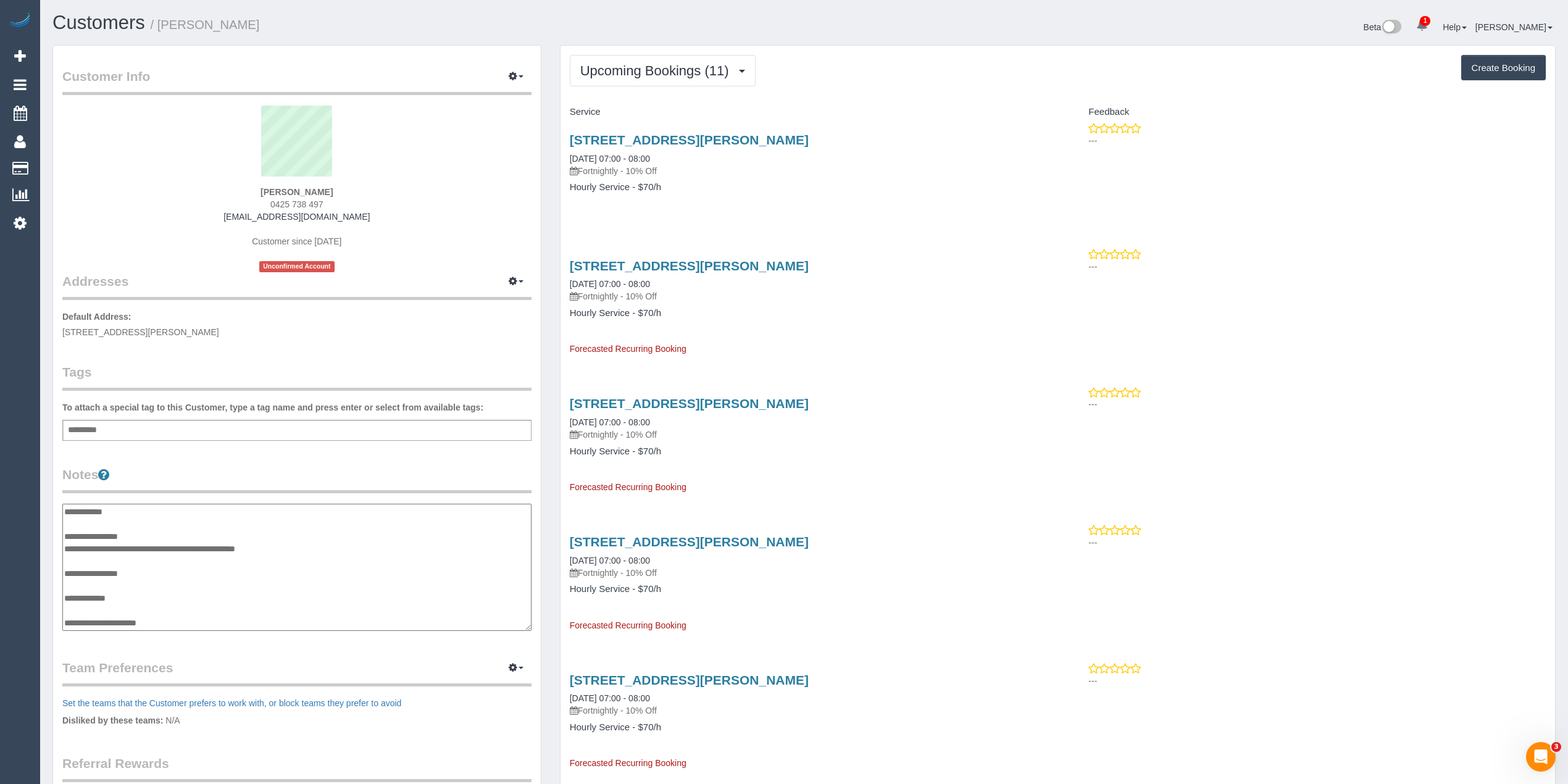
scroll to position [25, 0]
click at [208, 525] on textarea "**********" at bounding box center [296, 568] width 469 height 128
type textarea "**********"
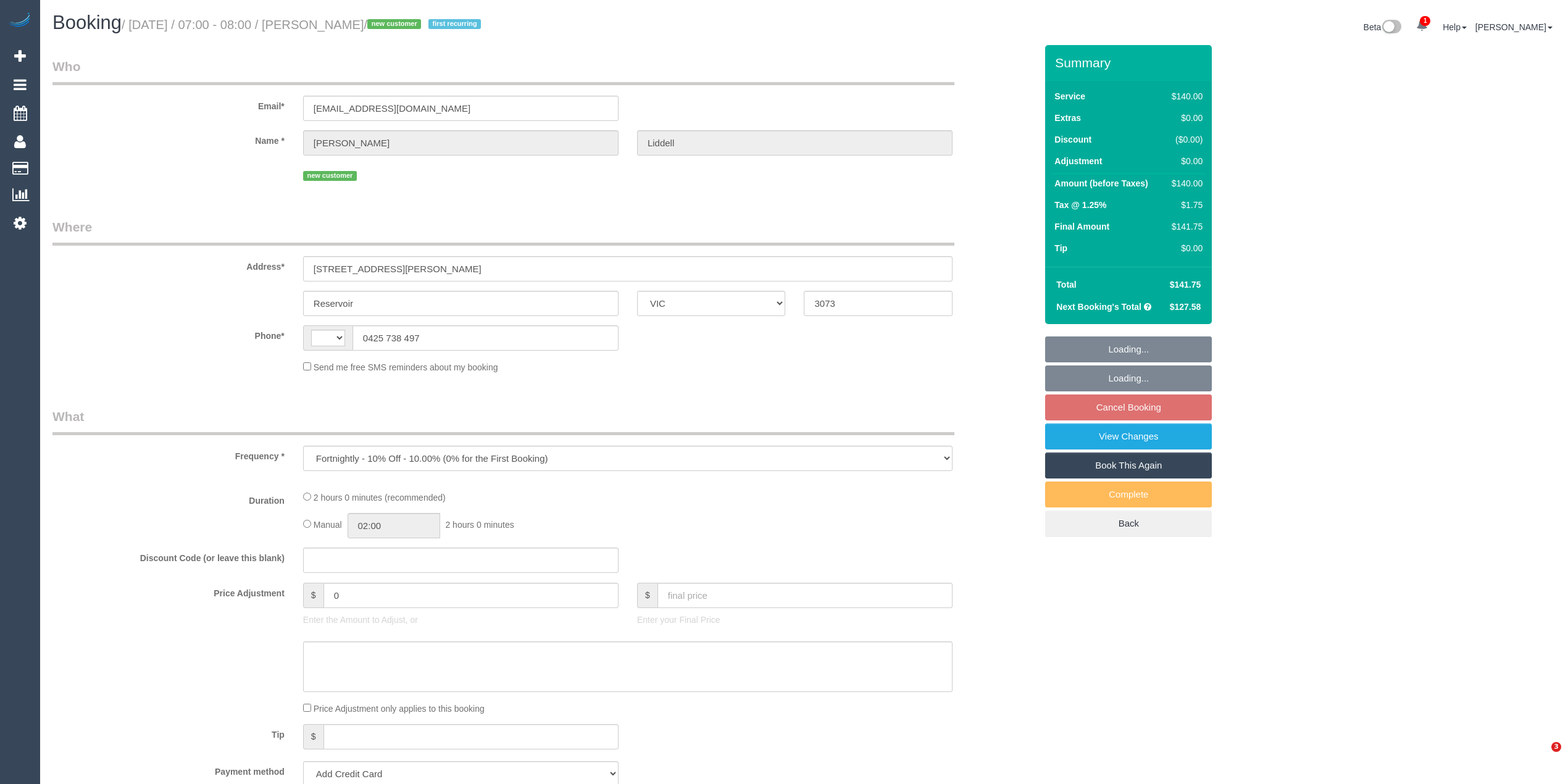
select select "VIC"
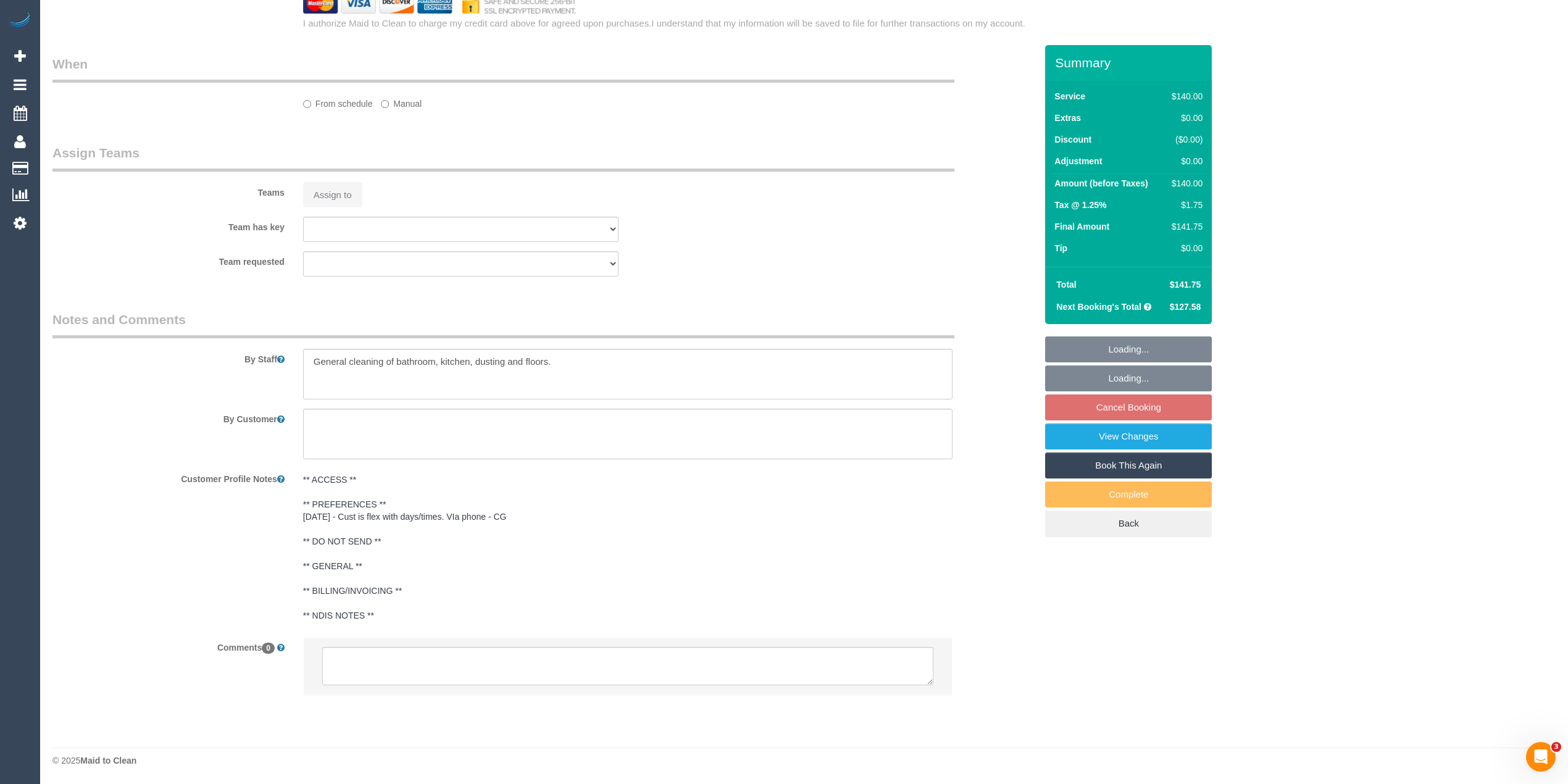
select select "object:305"
select select "string:AU"
select select "spot1"
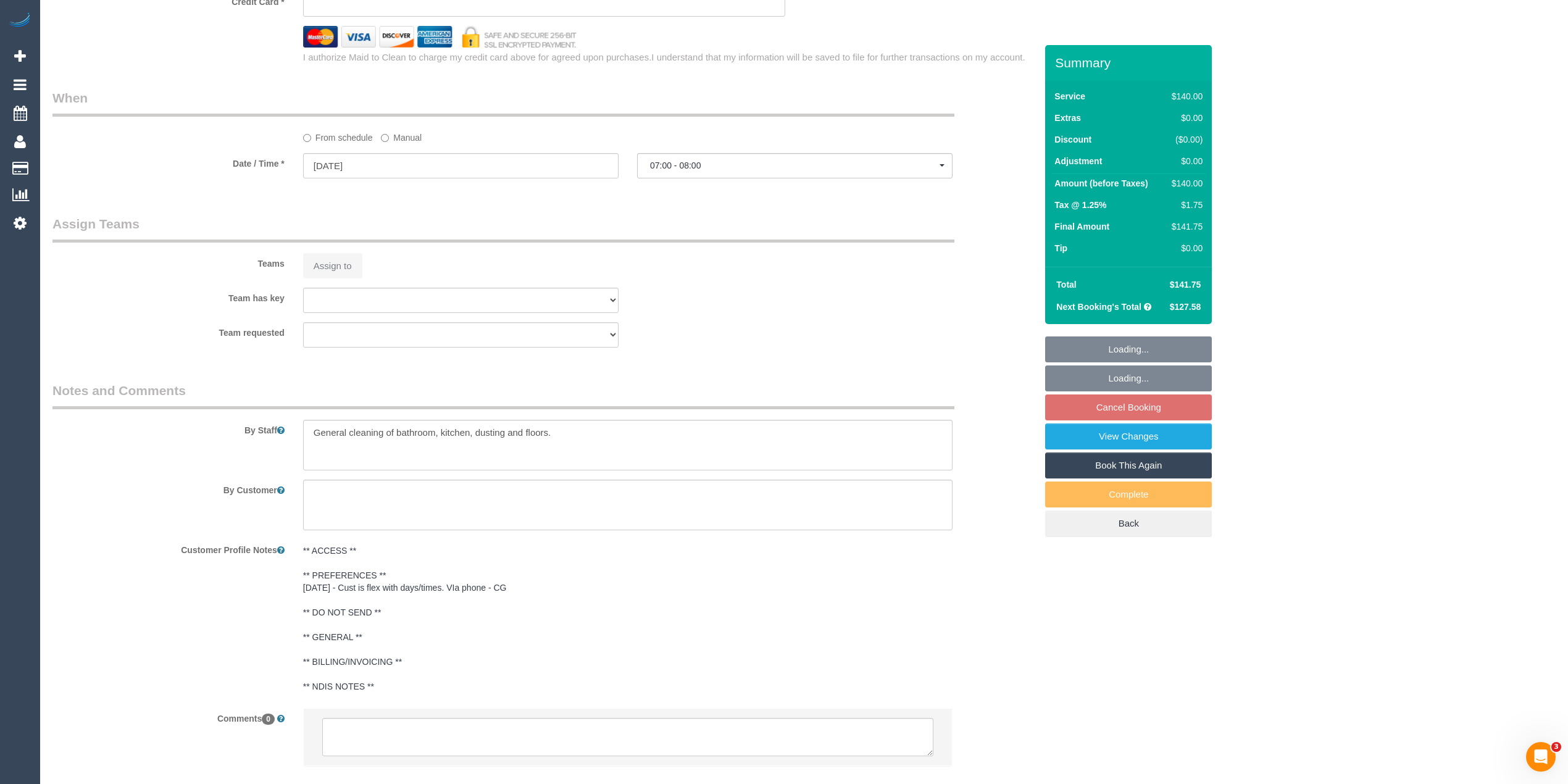
select select "string:stripe-pm_1S5eEt2GScqysDRVZlpBaDCy"
select select "number:28"
select select "number:14"
select select "number:19"
select select "number:22"
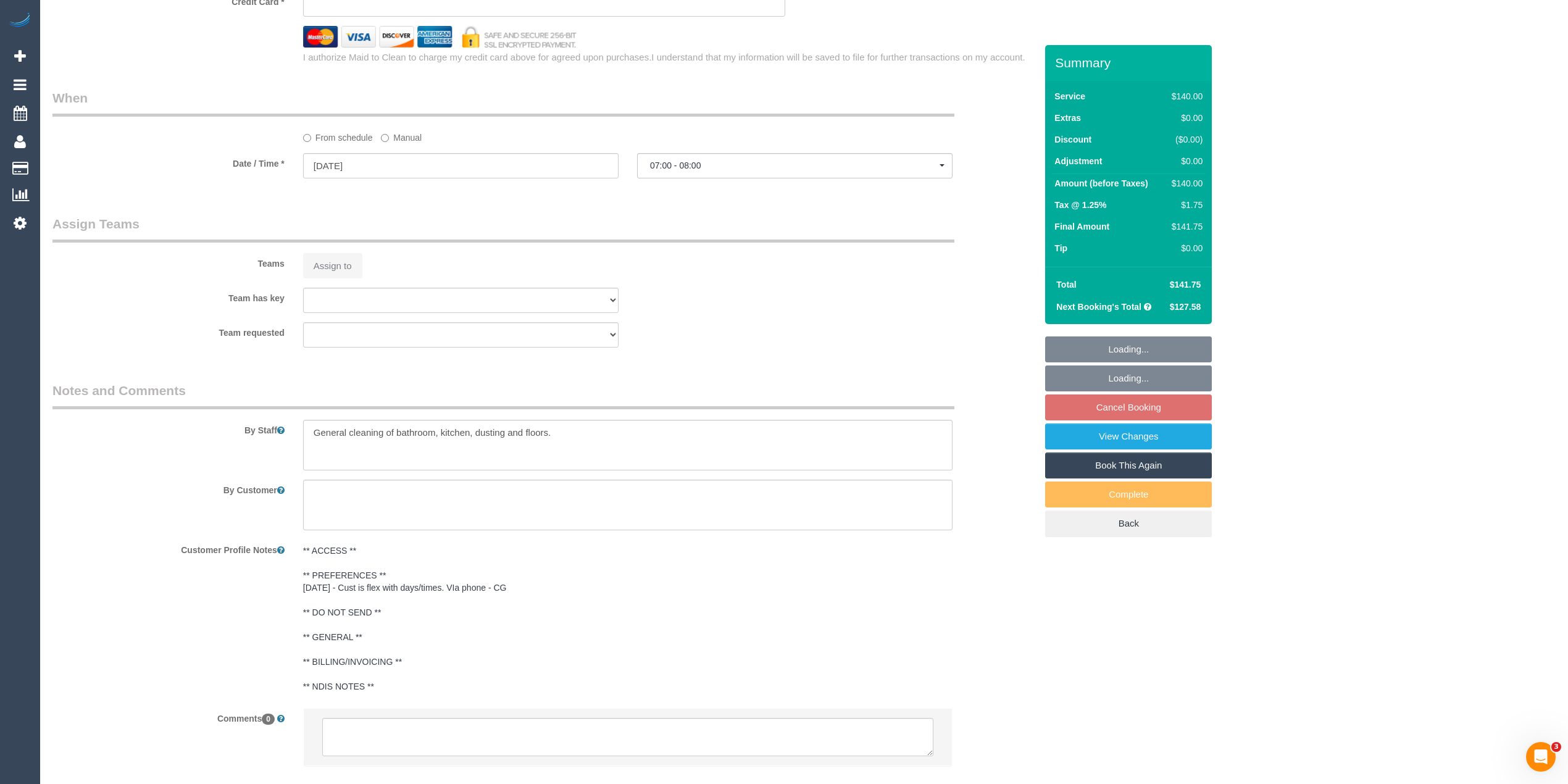
select select "number:34"
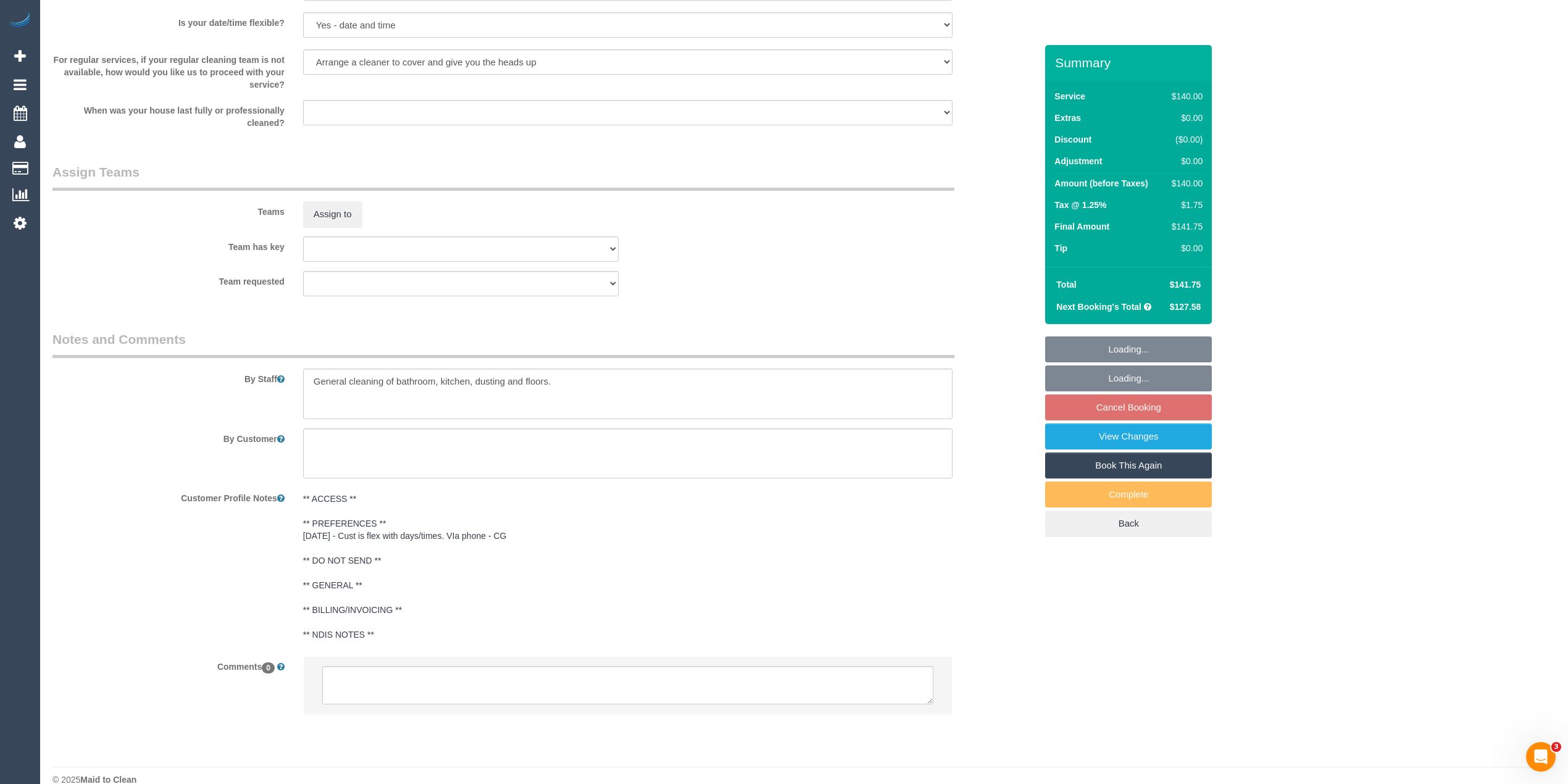
scroll to position [1676, 0]
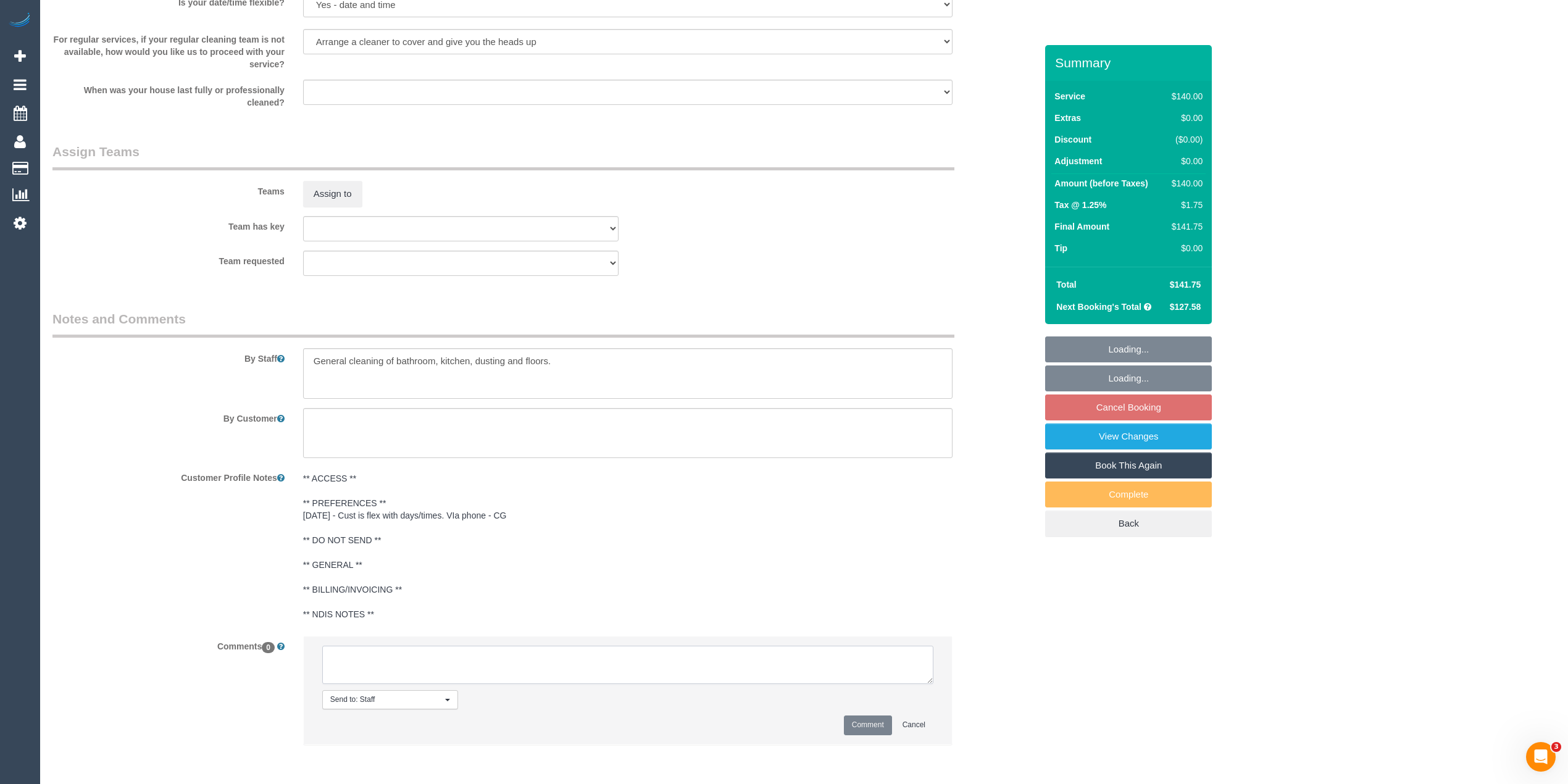
click at [381, 667] on textarea at bounding box center [628, 665] width 611 height 38
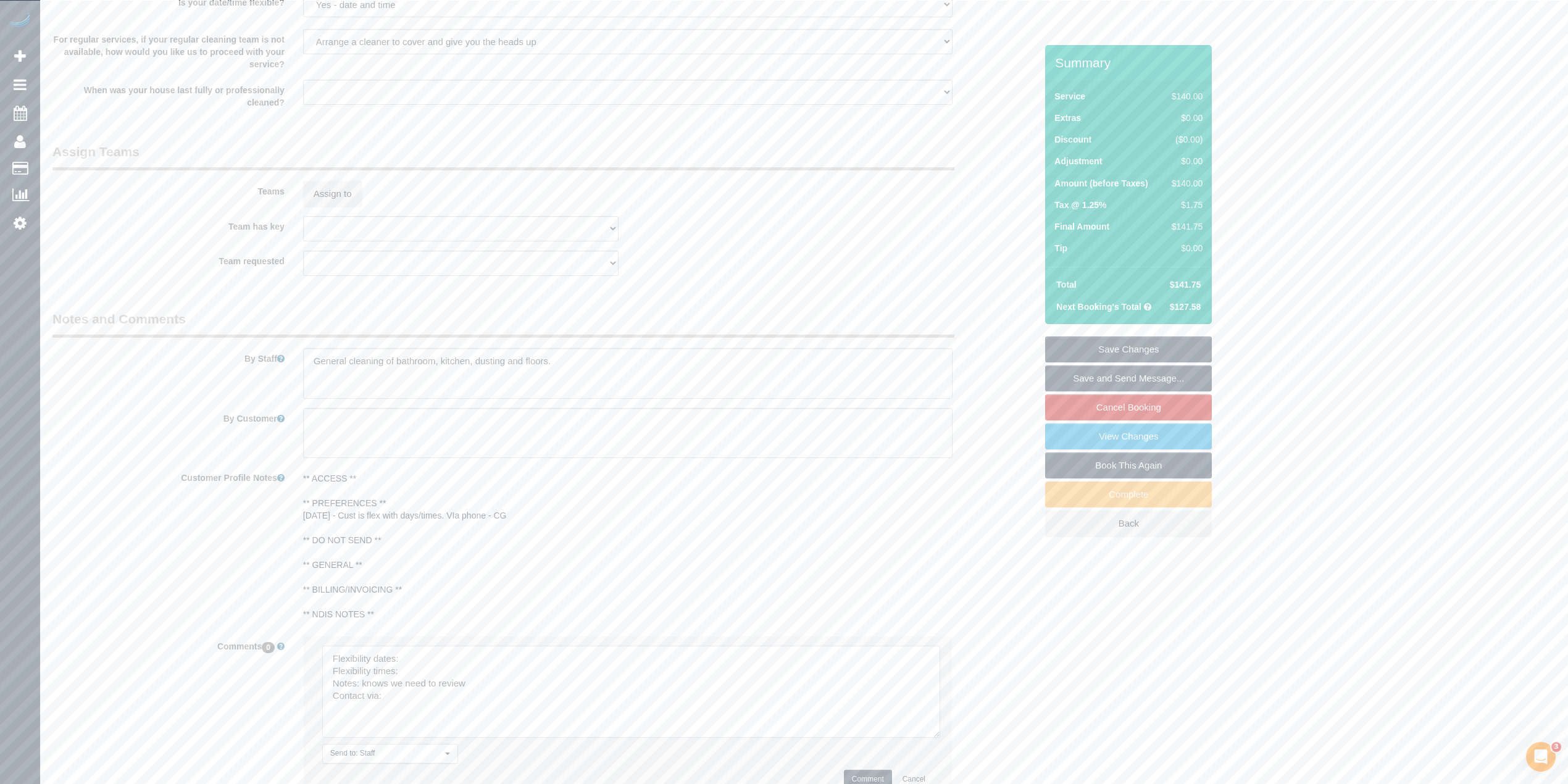
drag, startPoint x: 930, startPoint y: 678, endPoint x: 906, endPoint y: 735, distance: 61.8
click at [937, 735] on textarea at bounding box center [631, 692] width 618 height 92
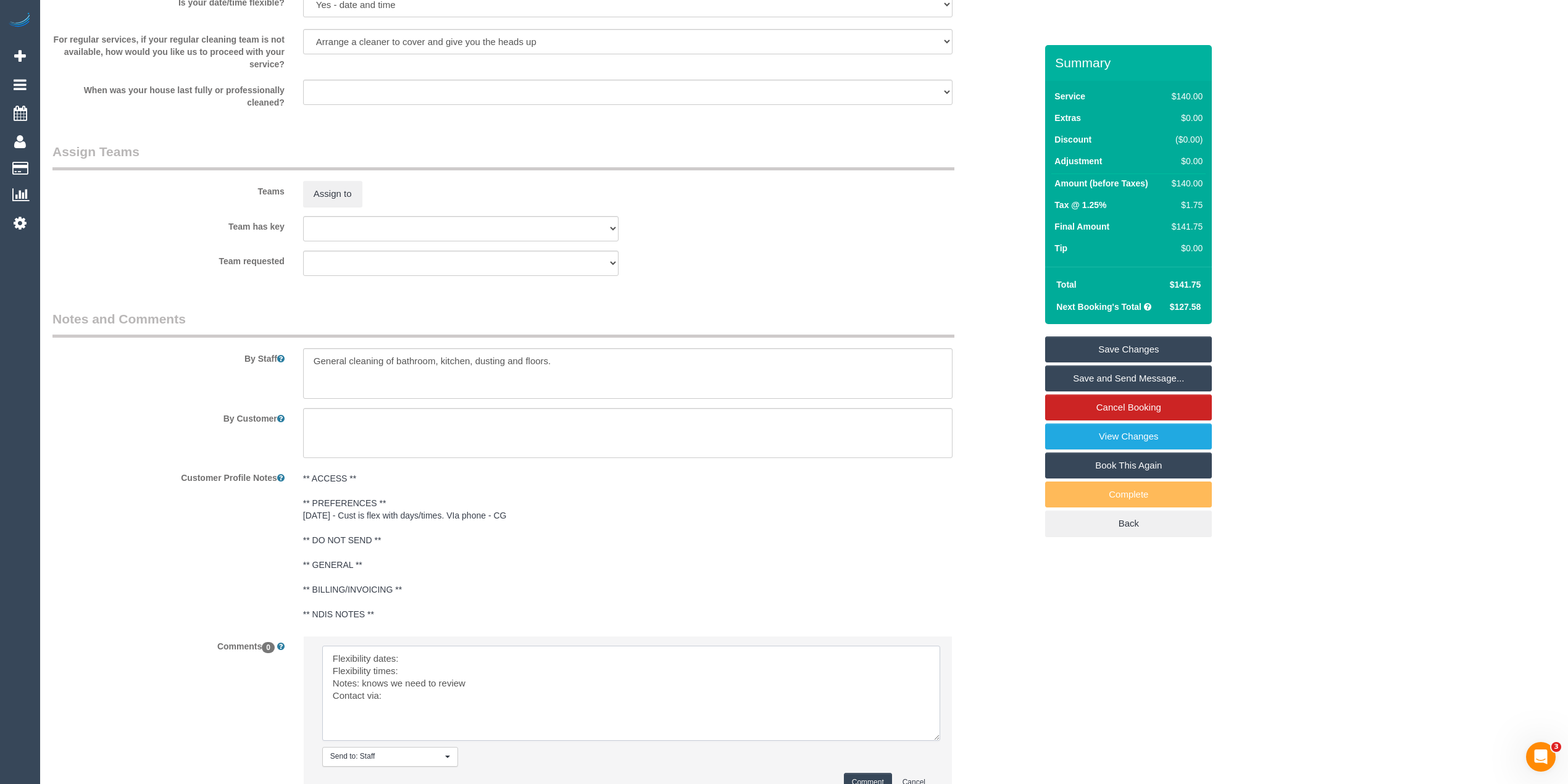
click at [454, 658] on textarea at bounding box center [631, 694] width 618 height 95
click at [450, 671] on textarea at bounding box center [631, 694] width 618 height 95
click at [451, 698] on textarea at bounding box center [631, 694] width 618 height 95
click at [460, 658] on textarea at bounding box center [631, 694] width 618 height 95
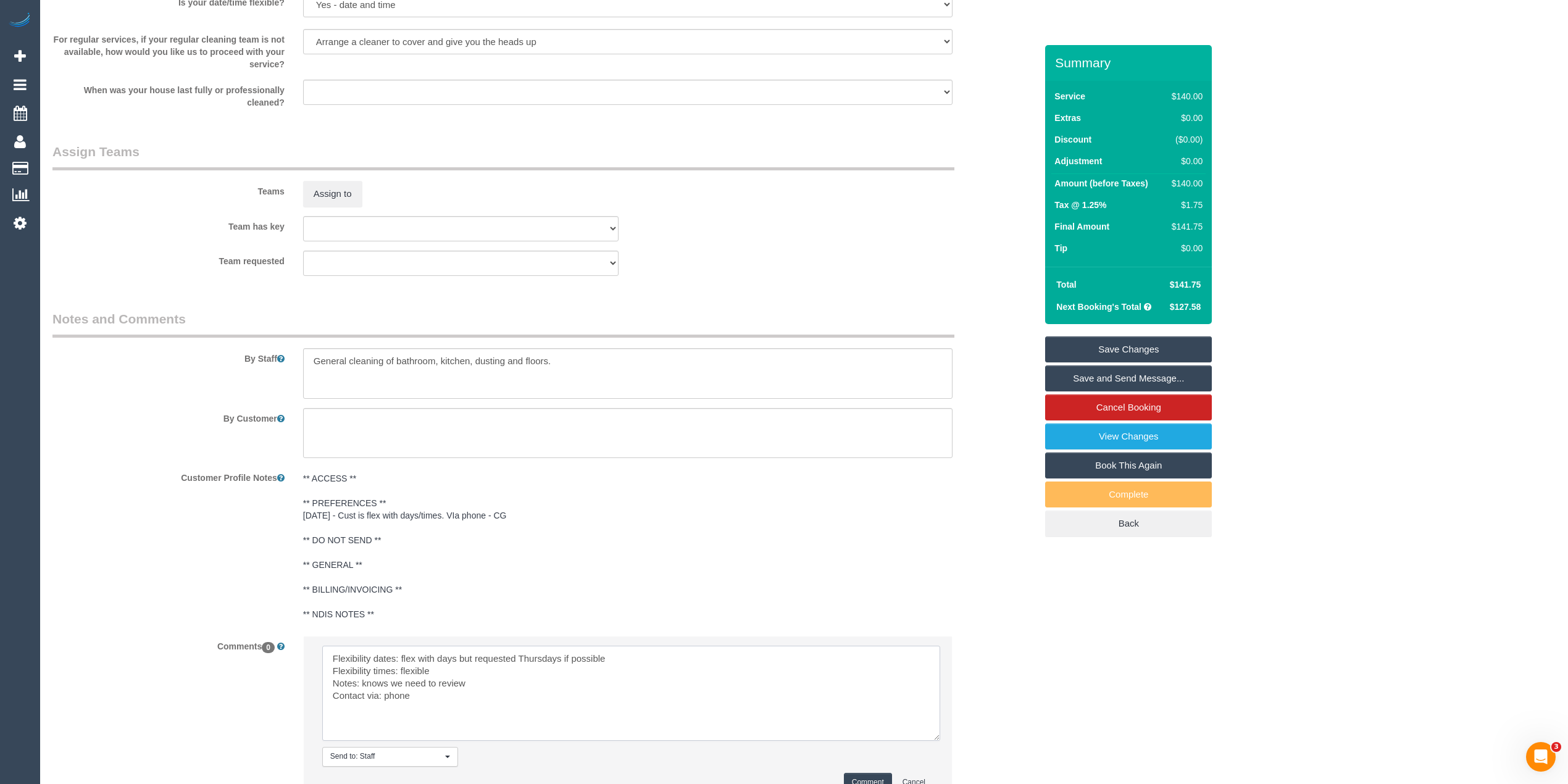
click at [593, 658] on textarea at bounding box center [631, 694] width 618 height 95
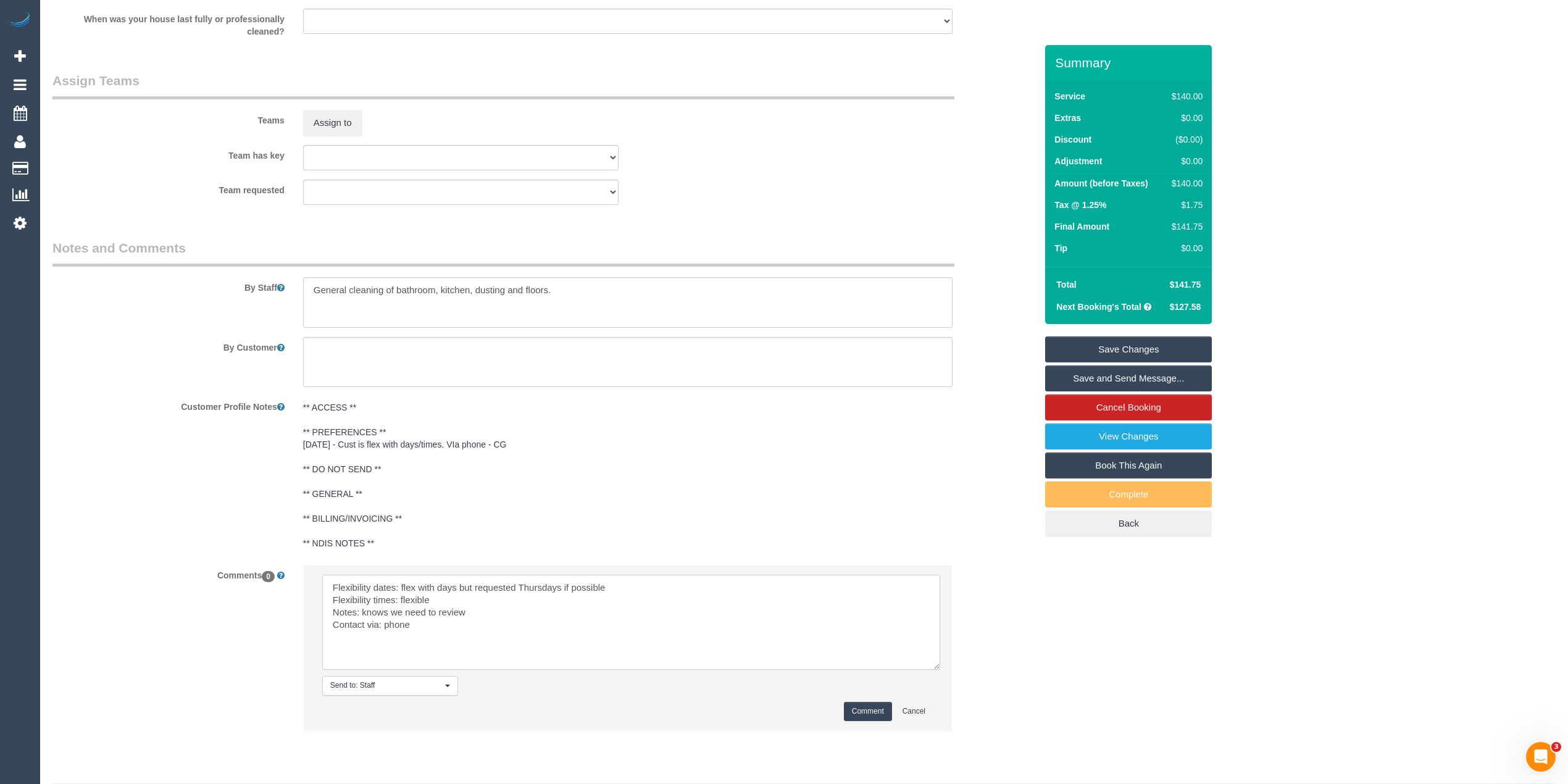
scroll to position [1784, 0]
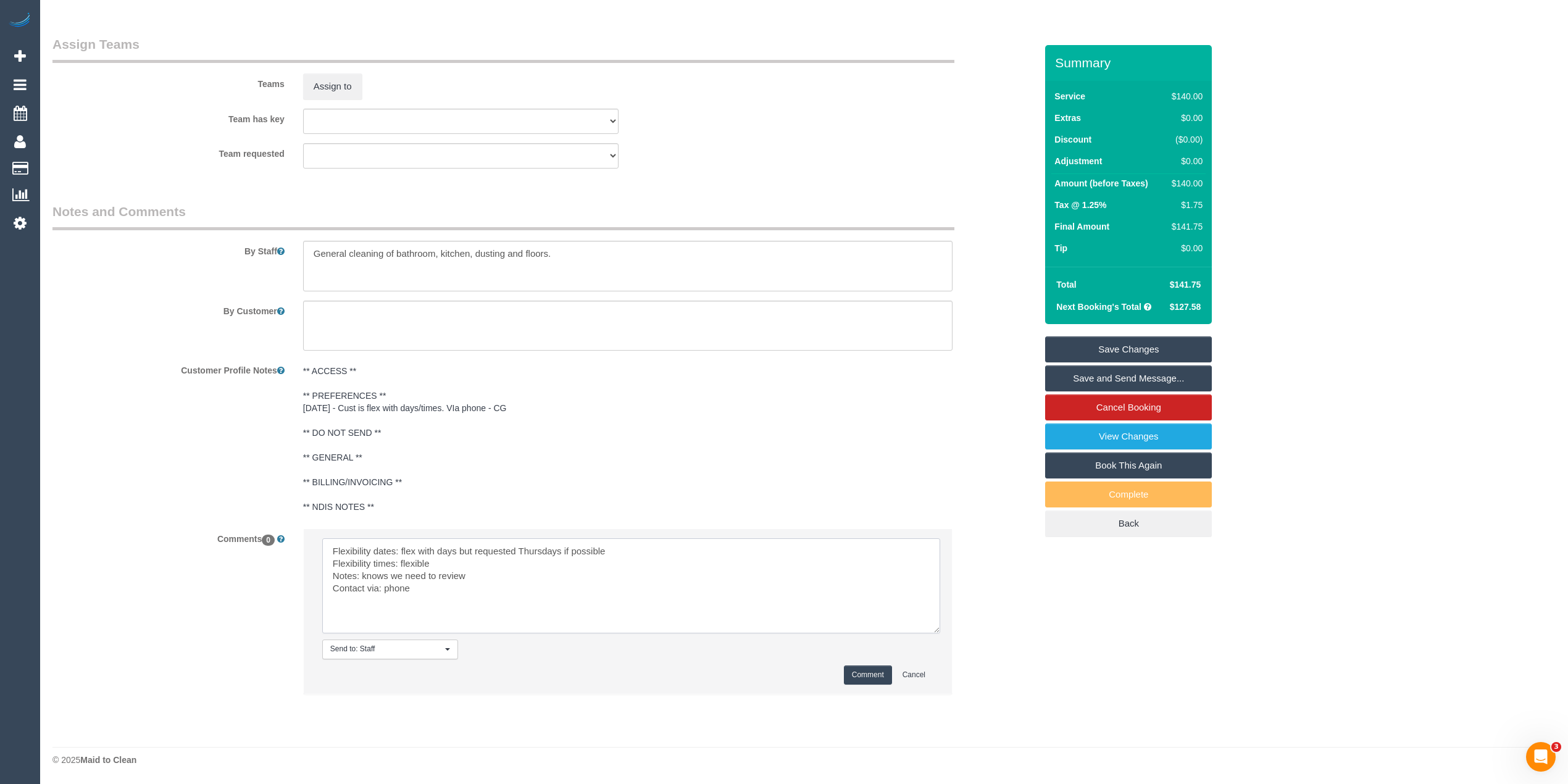
type textarea "Flexibility dates: flex with days but requested Thursdays if possible Flexibili…"
click at [862, 677] on button "Comment" at bounding box center [868, 675] width 48 height 19
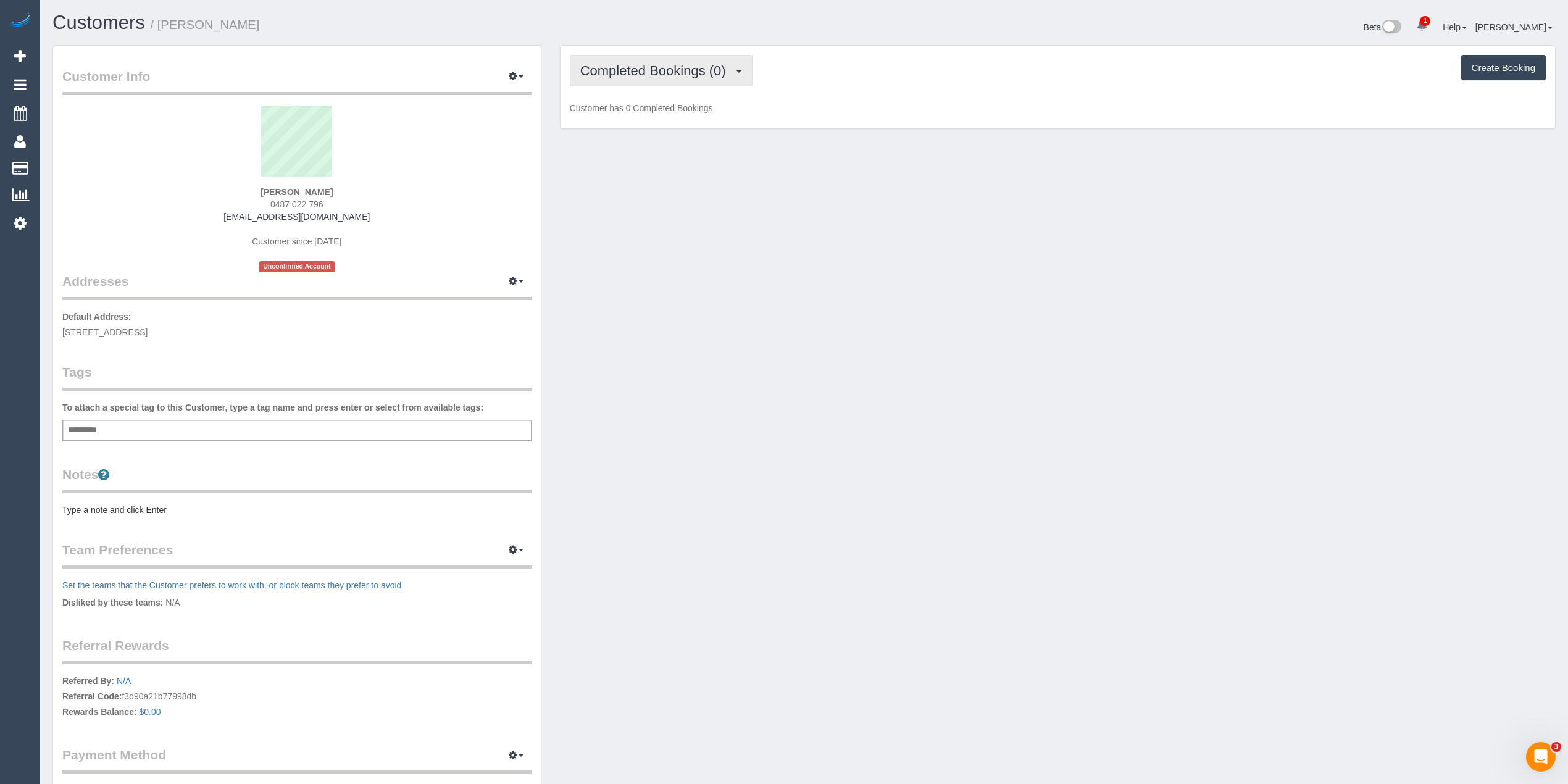
click at [653, 66] on span "Completed Bookings (0)" at bounding box center [656, 71] width 151 height 15
click at [660, 116] on link "Upcoming Bookings (1)" at bounding box center [634, 115] width 128 height 16
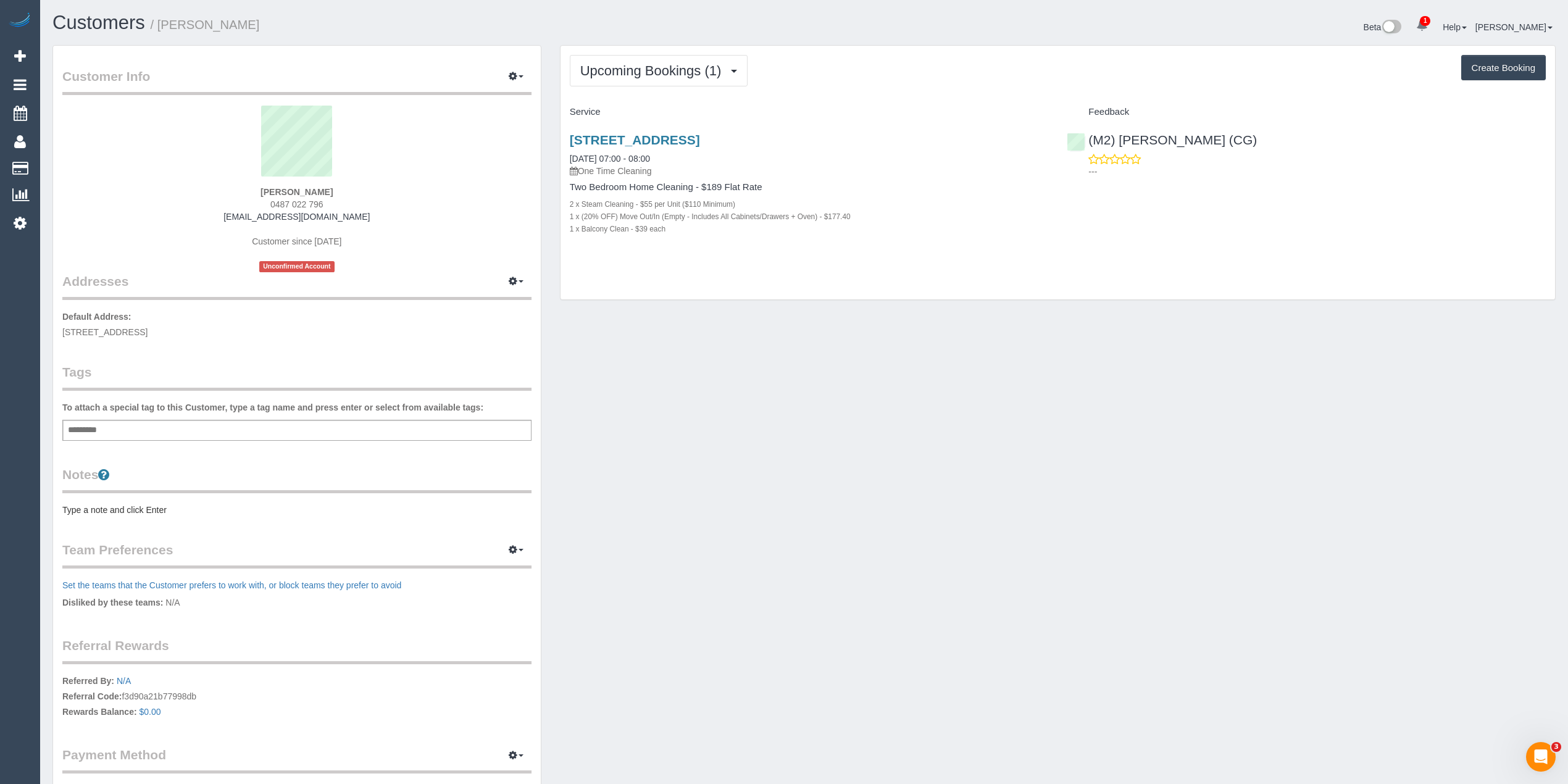
click at [914, 96] on div "Upcoming Bookings (1) Completed Bookings (0) Upcoming Bookings (1) Cancelled Bo…" at bounding box center [1058, 173] width 995 height 255
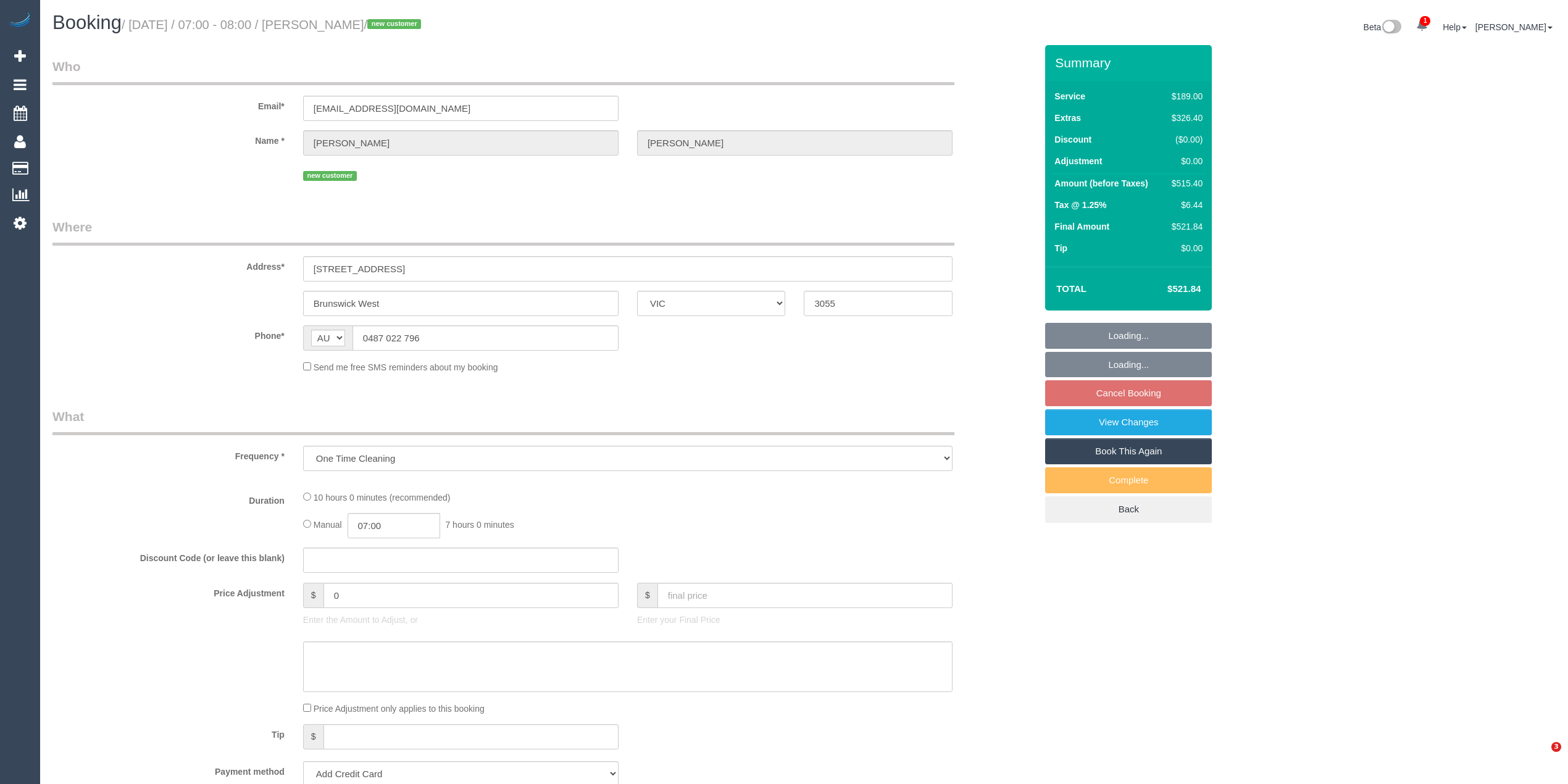
select select "VIC"
select select "string:stripe-pm_1RvAH22GScqysDRVWlGtUO6d"
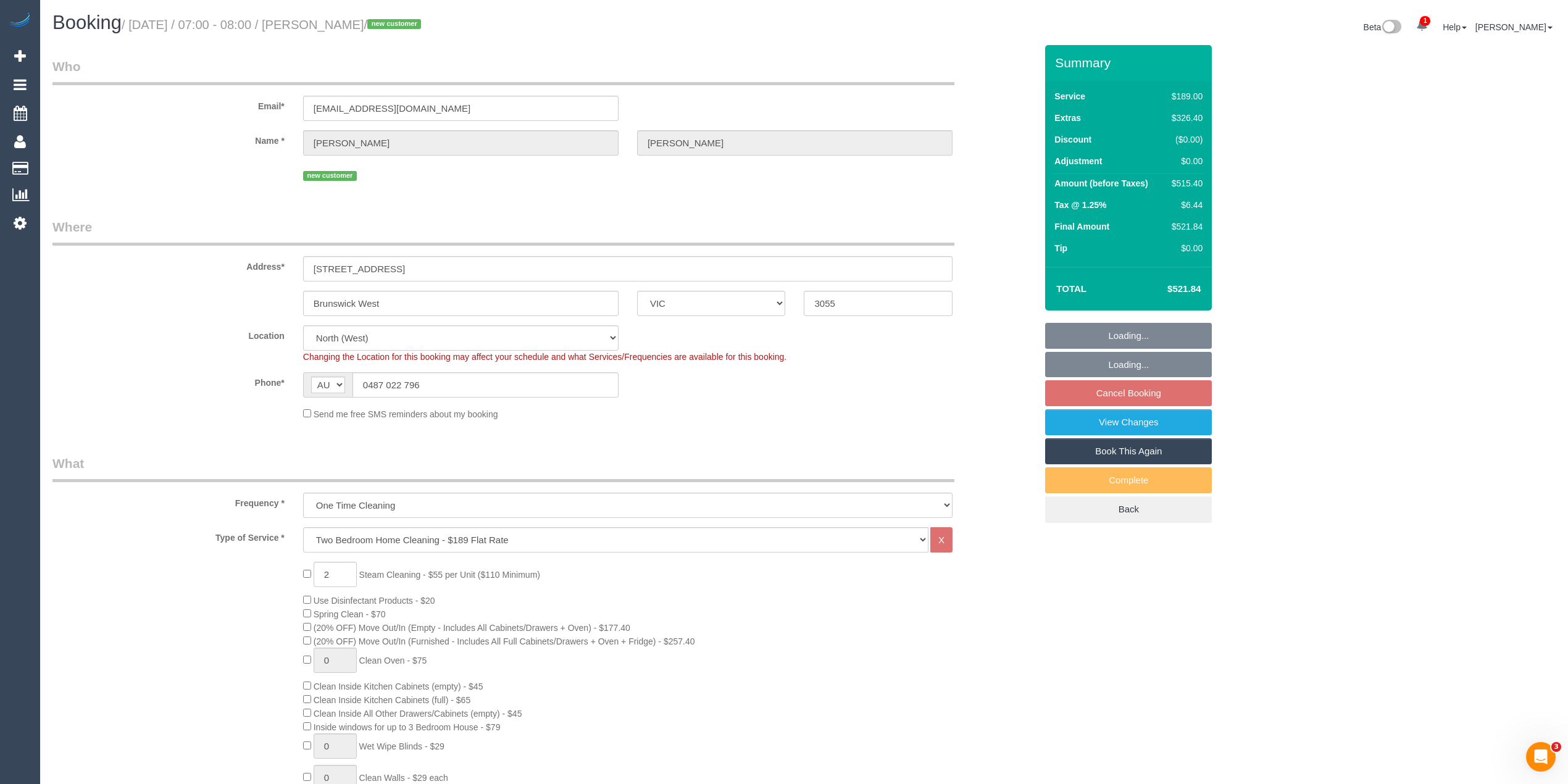
select select "object:649"
select select "number:28"
select select "number:15"
select select "number:18"
select select "number:24"
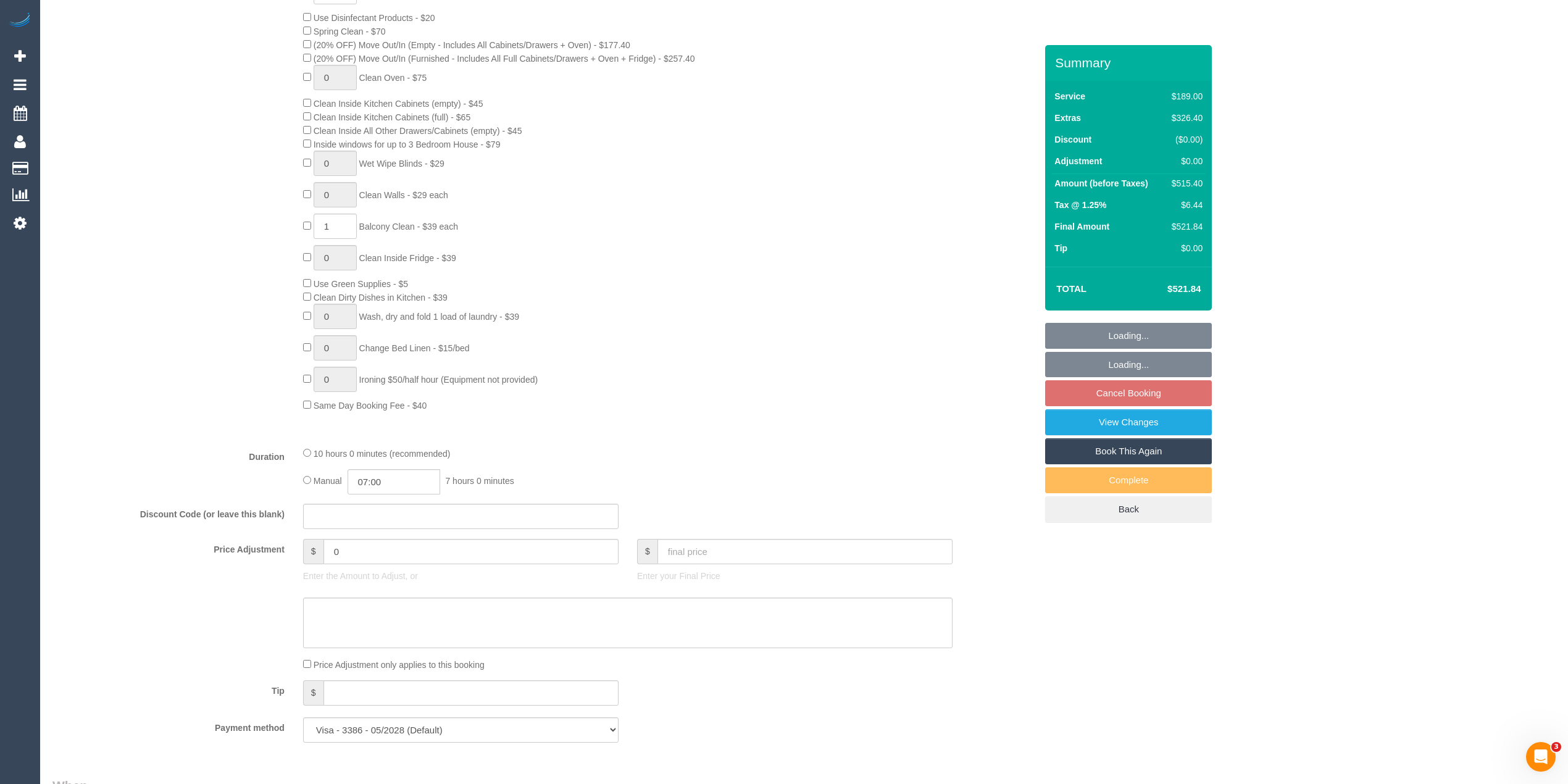
scroll to position [823, 0]
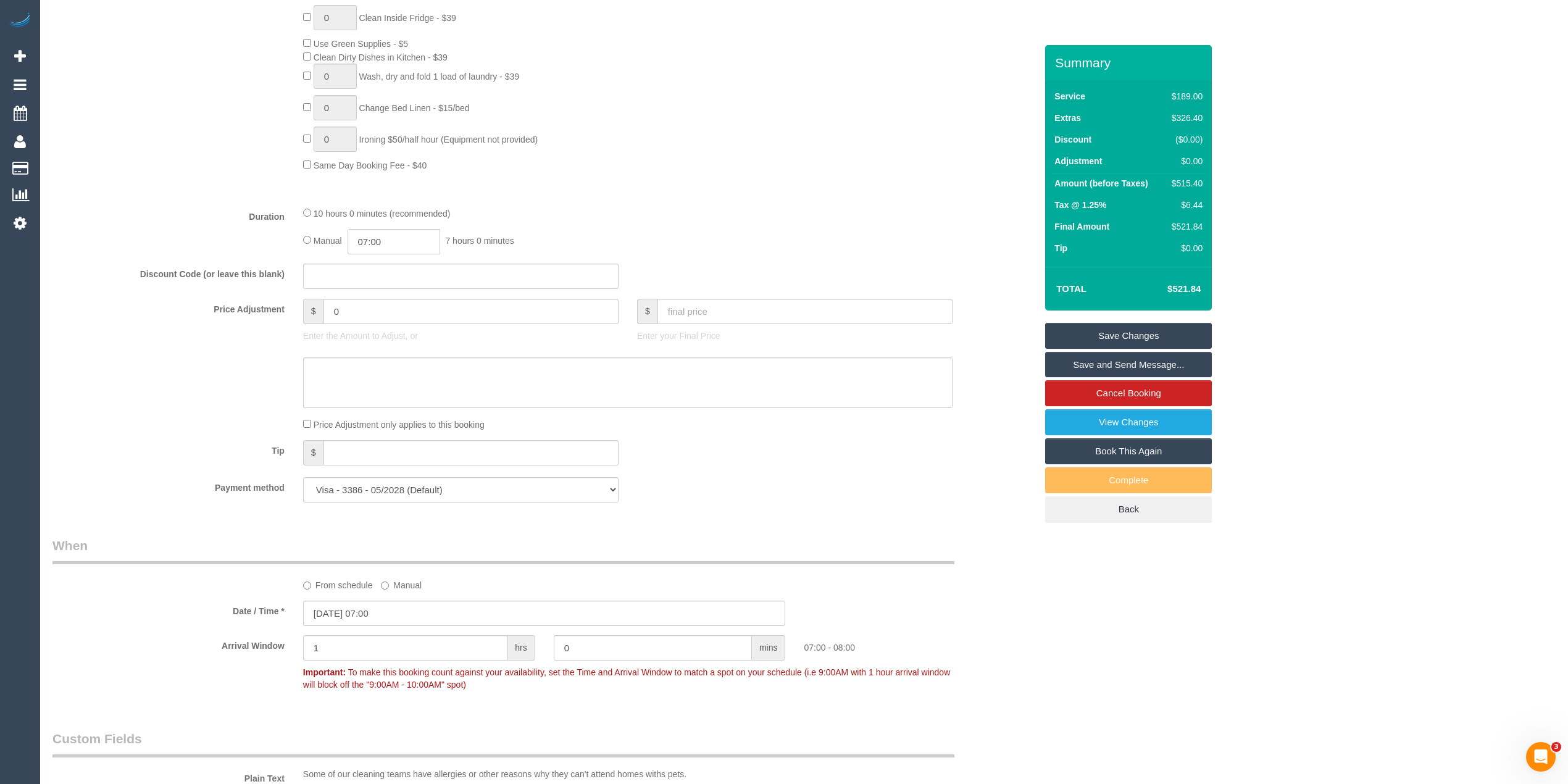
click at [1180, 644] on div "Who Email* [EMAIL_ADDRESS][DOMAIN_NAME] Name * [PERSON_NAME] new customer Where…" at bounding box center [804, 567] width 1503 height 2691
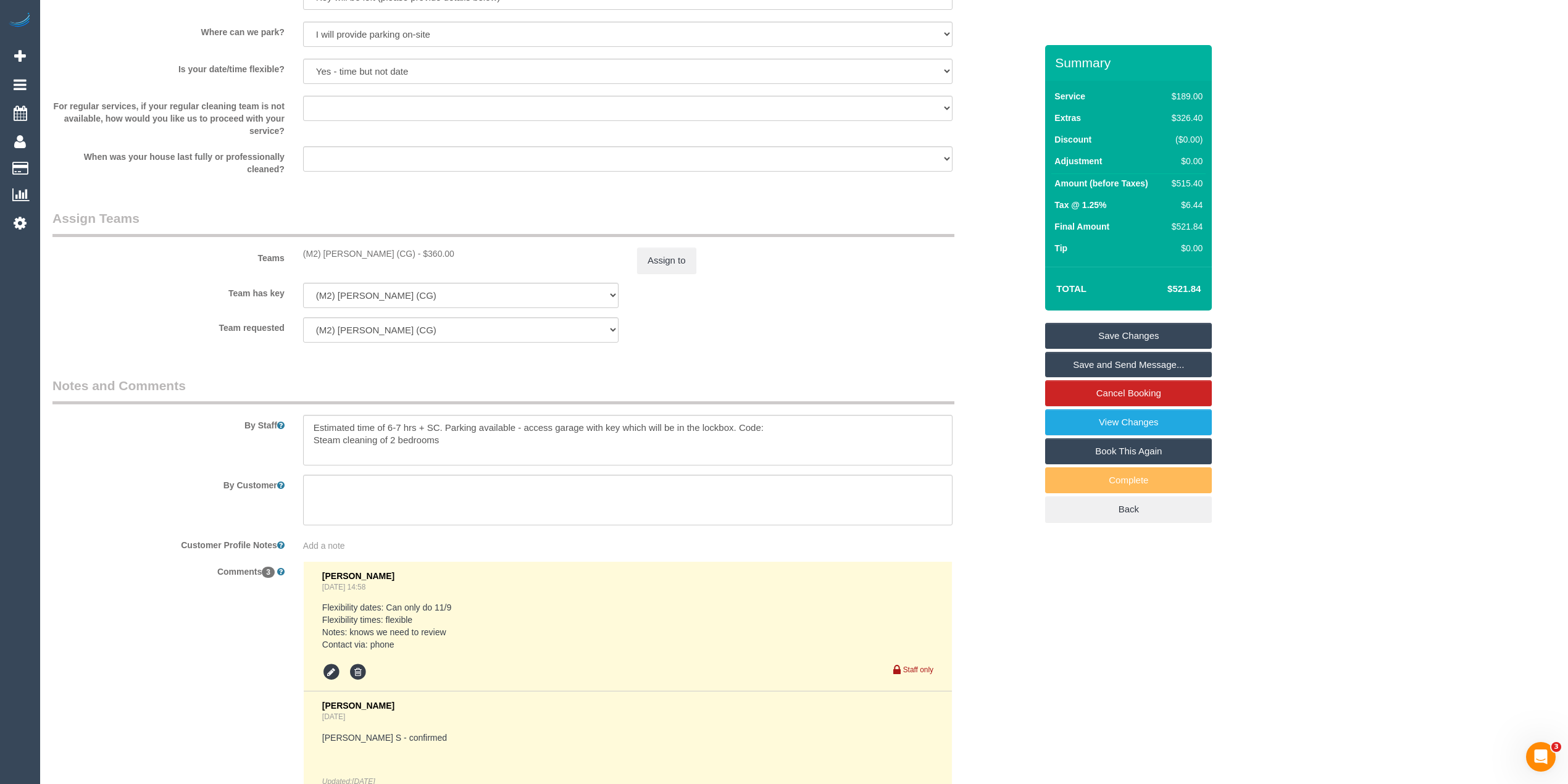
scroll to position [1784, 0]
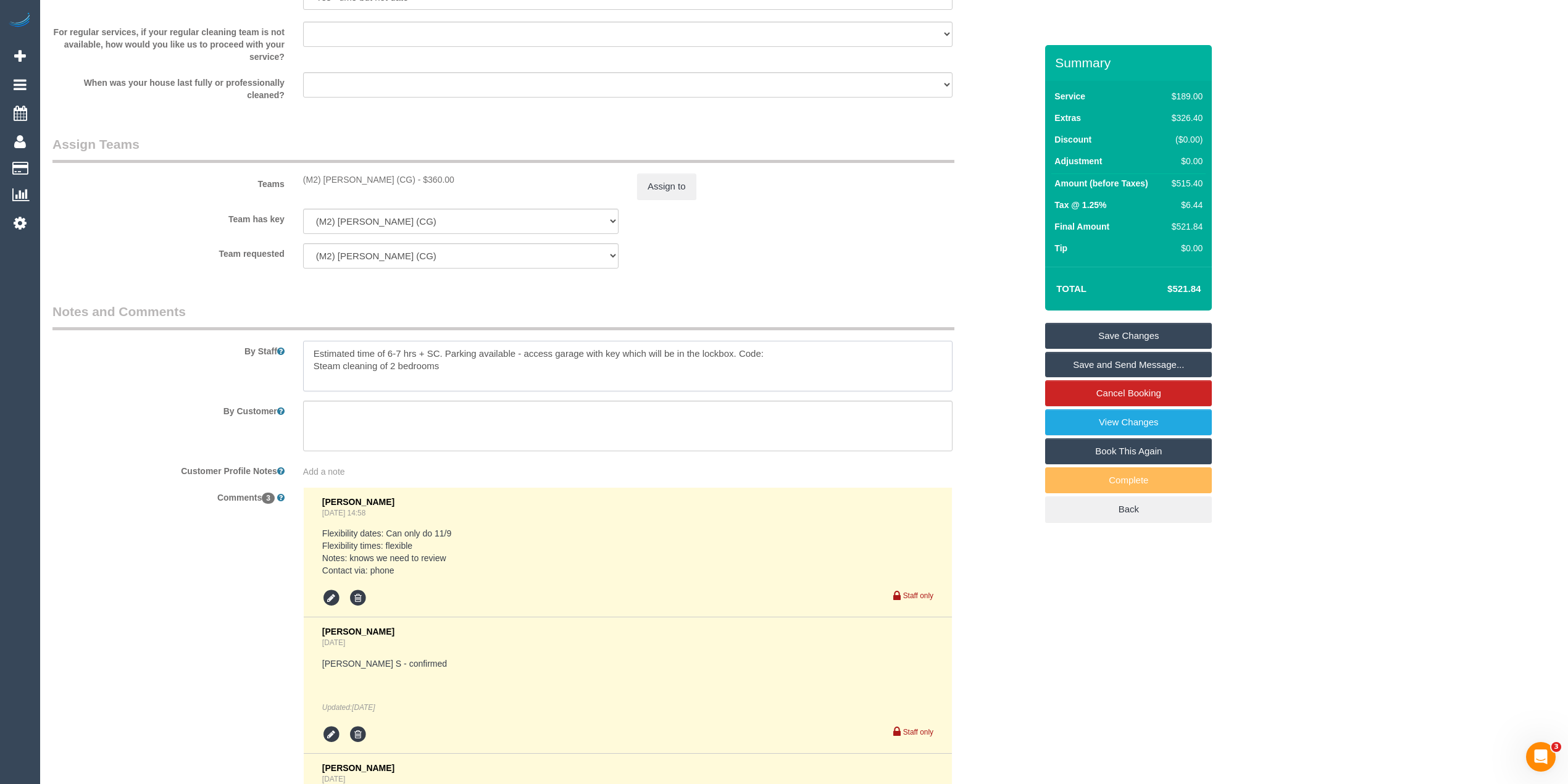
click at [453, 369] on textarea at bounding box center [627, 366] width 649 height 50
type textarea "Estimated time of 6-7 hrs + SC. Parking available - access garage with key whic…"
click at [318, 373] on textarea at bounding box center [627, 366] width 649 height 50
